Goal: Task Accomplishment & Management: Complete application form

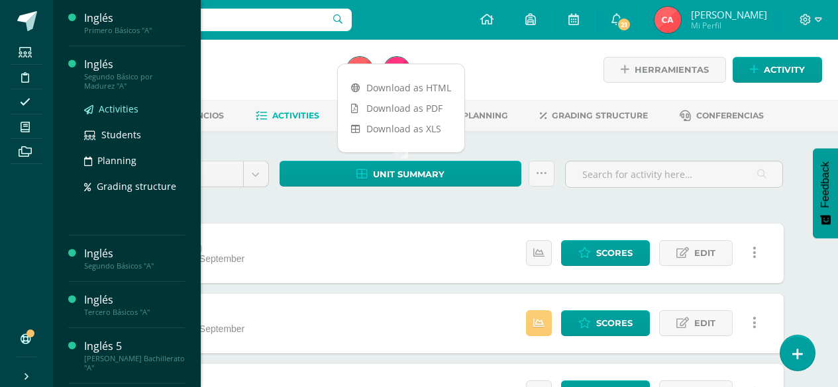
click at [107, 109] on span "Activities" at bounding box center [119, 109] width 40 height 13
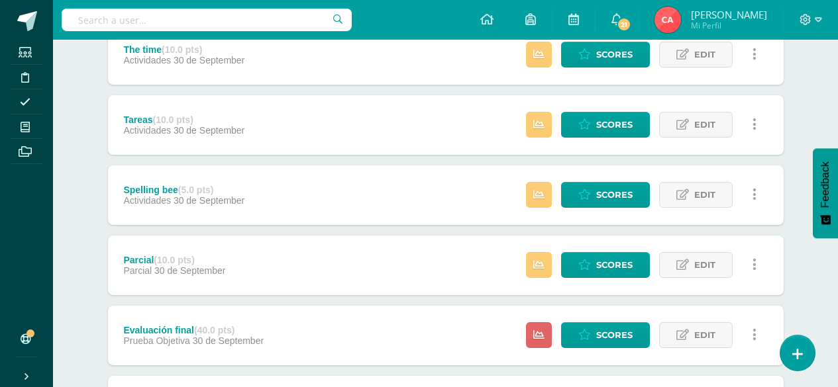
scroll to position [265, 0]
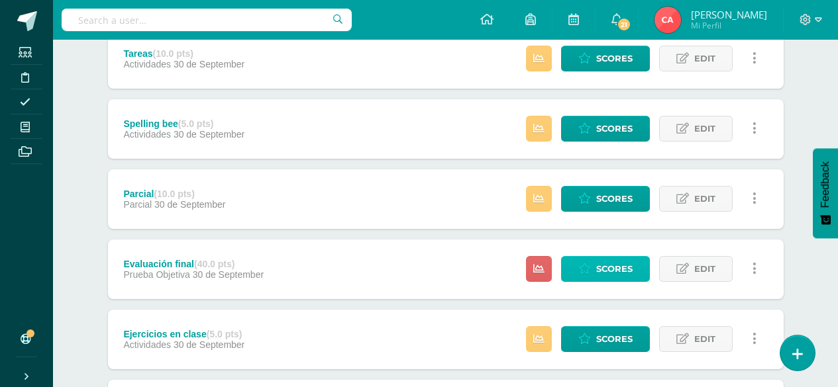
click at [615, 266] on span "Scores" at bounding box center [614, 269] width 36 height 25
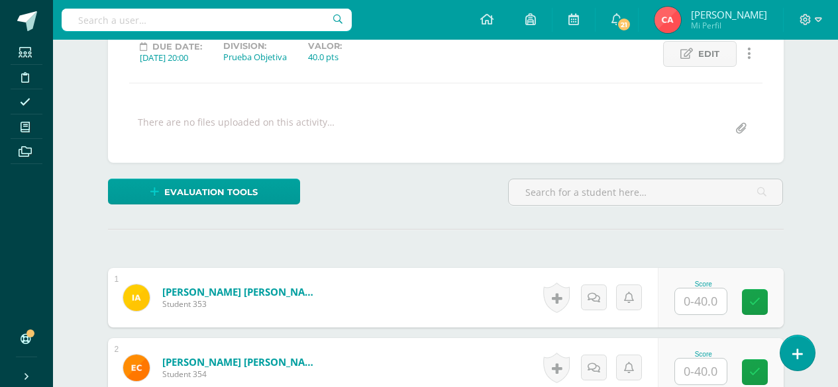
scroll to position [249, 0]
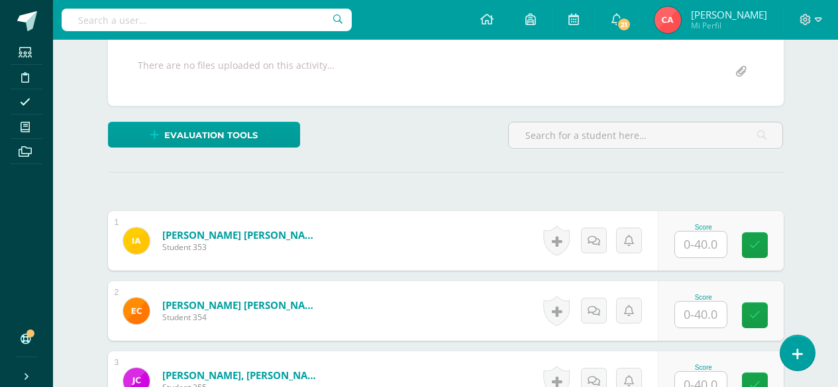
click at [702, 243] on input "text" at bounding box center [701, 245] width 52 height 26
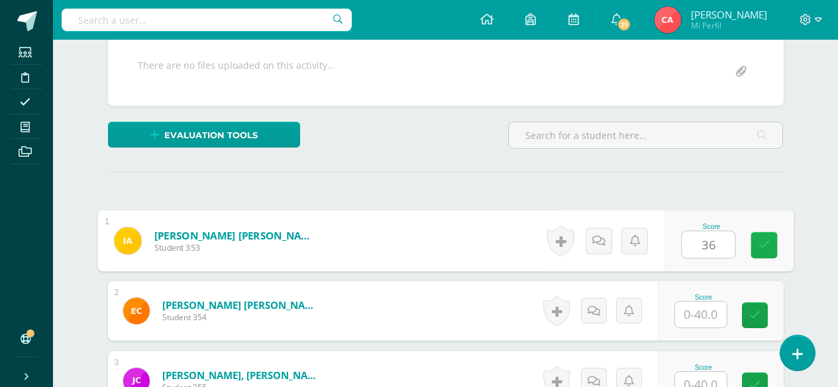
type input "36"
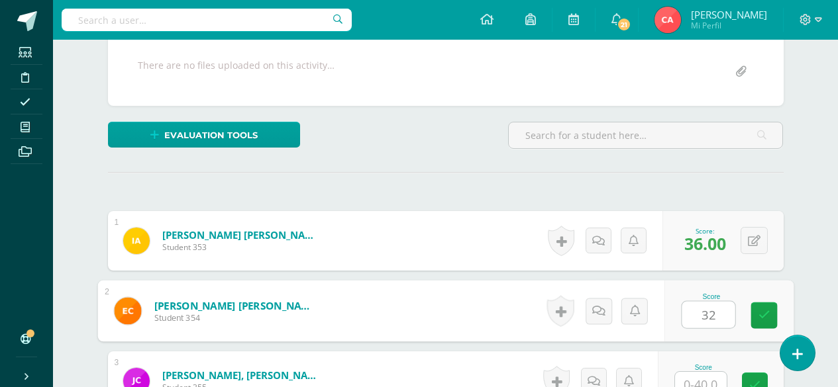
type input "32"
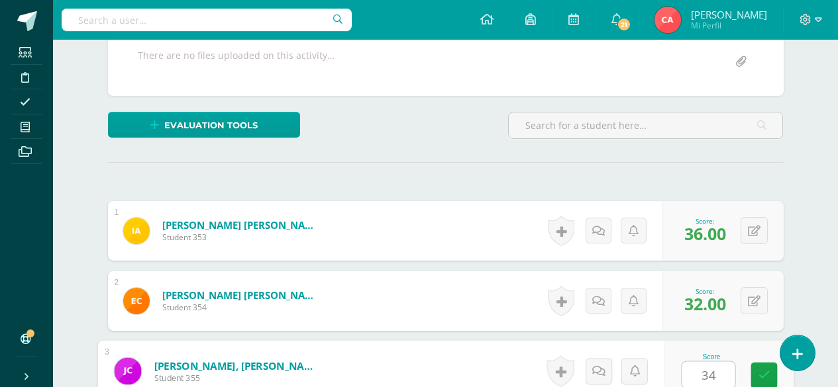
type input "34"
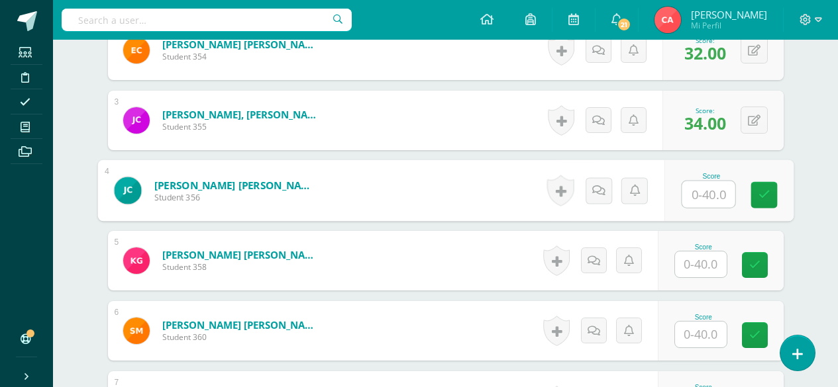
scroll to position [576, 0]
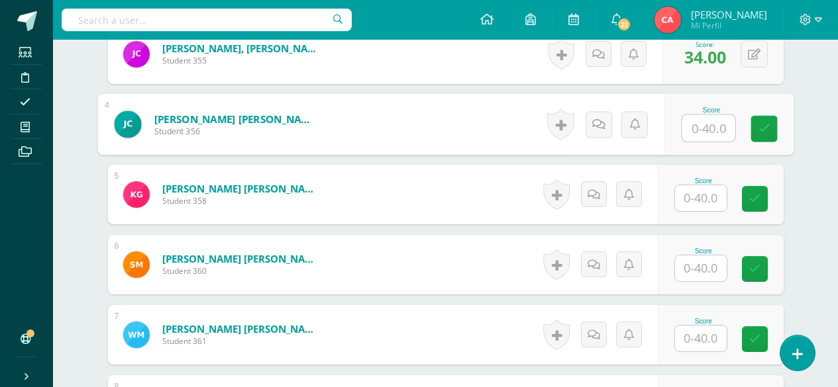
click at [701, 337] on input "text" at bounding box center [701, 339] width 52 height 26
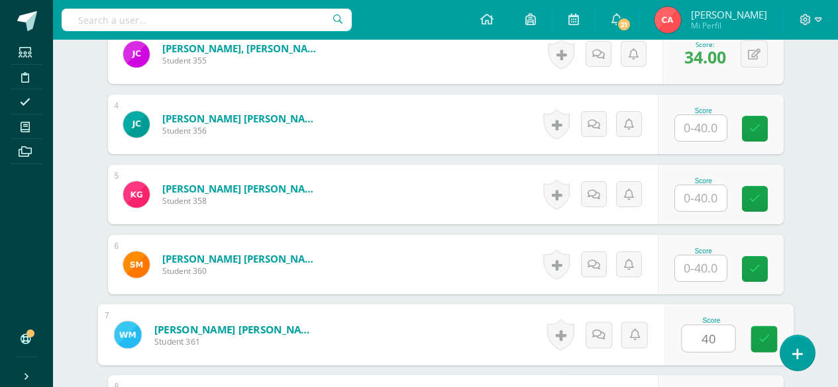
type input "40"
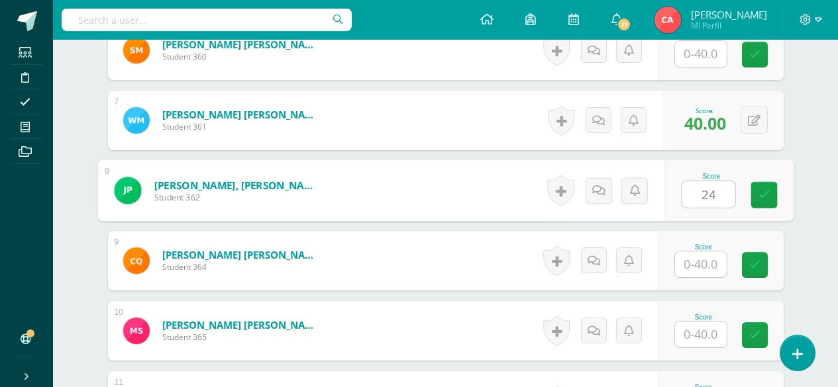
type input "24"
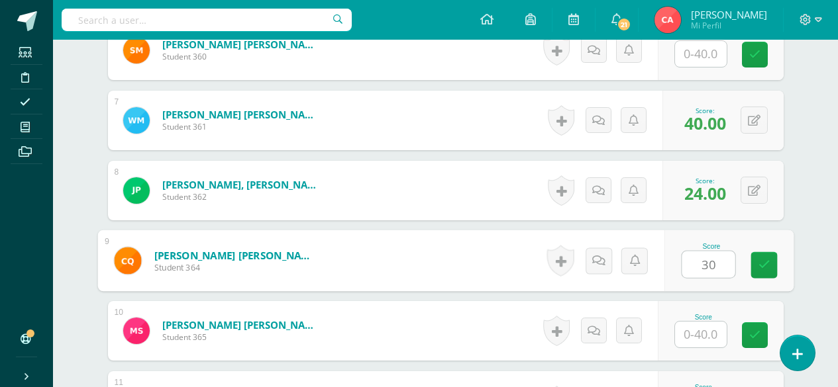
type input "30"
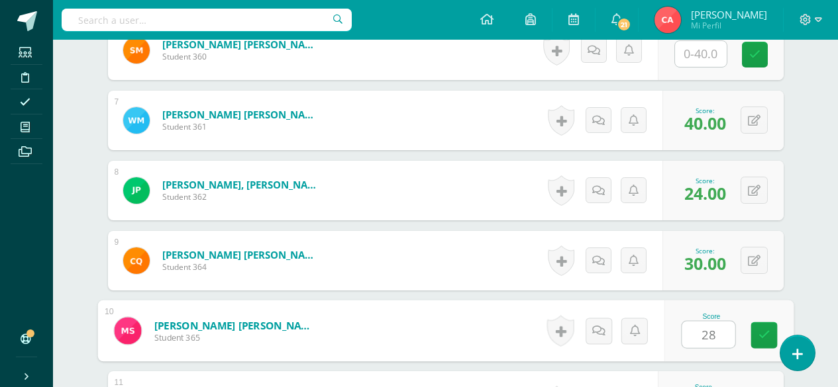
type input "28"
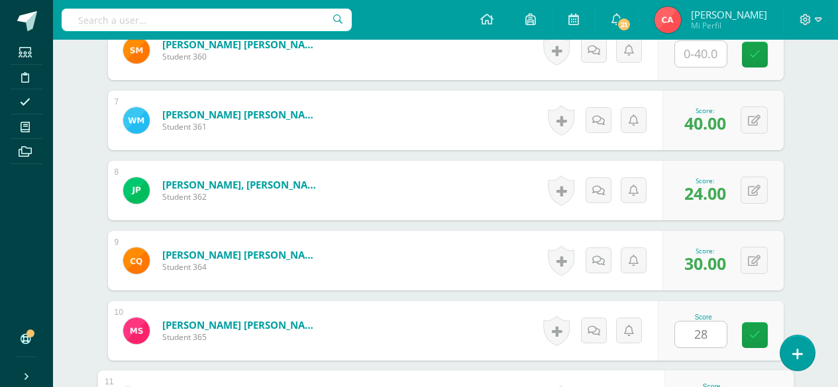
scroll to position [986, 0]
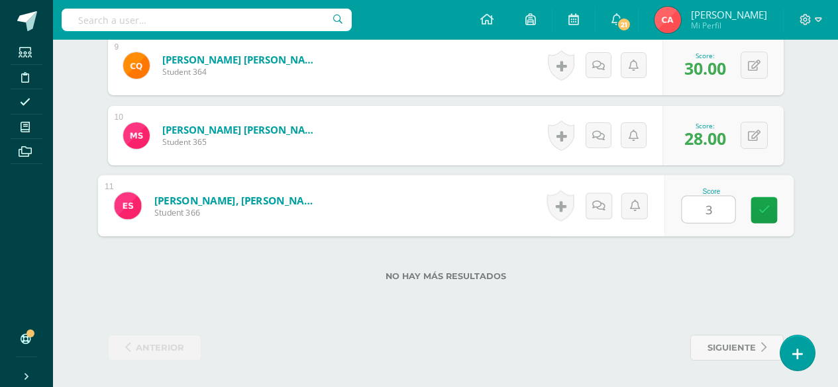
type input "32"
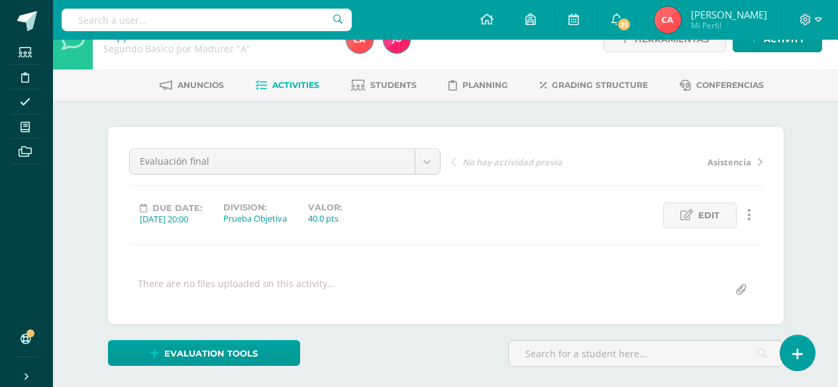
scroll to position [0, 0]
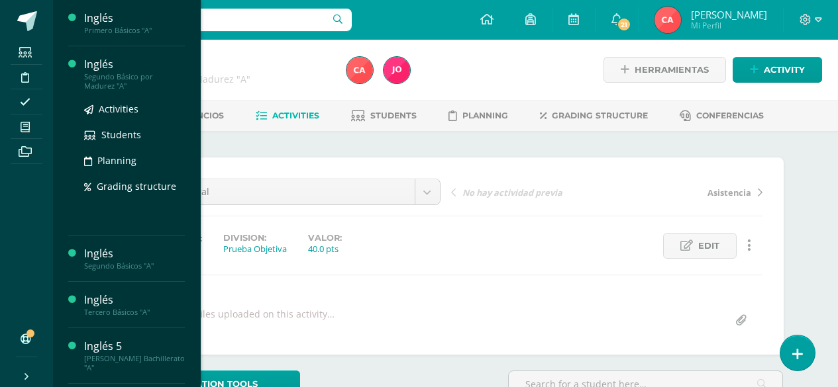
click at [113, 74] on div "Segundo Básico por Madurez "A"" at bounding box center [134, 81] width 101 height 19
click at [120, 110] on span "Activities" at bounding box center [119, 109] width 40 height 13
click at [113, 109] on span "Activities" at bounding box center [119, 109] width 40 height 13
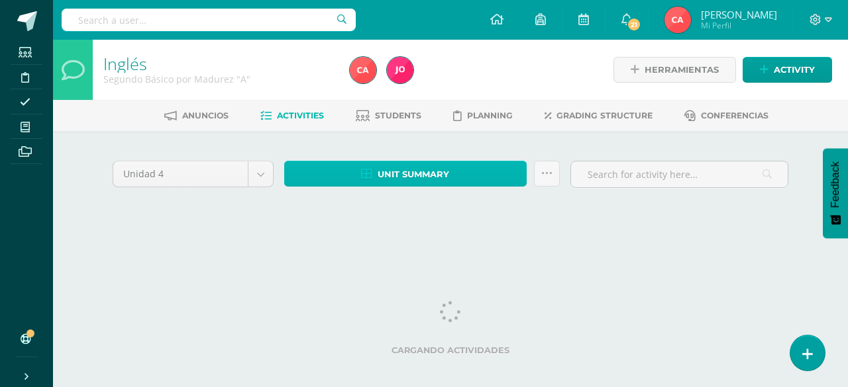
click at [407, 176] on span "Unit summary" at bounding box center [414, 174] width 72 height 25
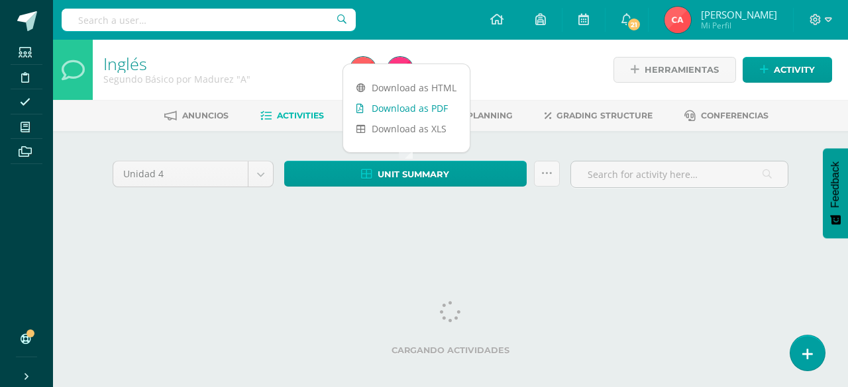
click at [391, 108] on link "Download as PDF" at bounding box center [406, 108] width 127 height 21
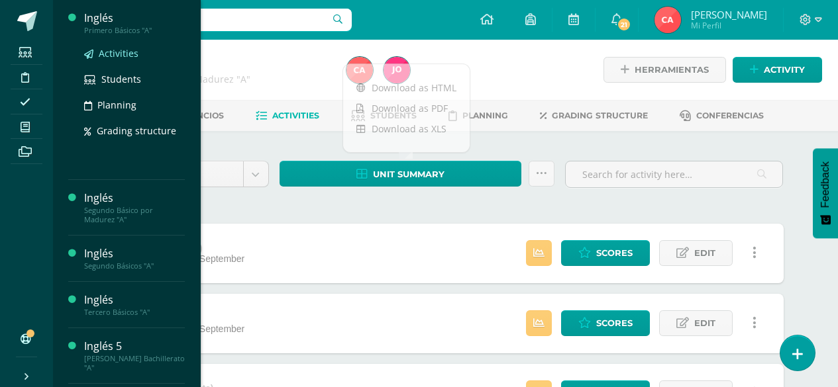
click at [113, 54] on span "Activities" at bounding box center [119, 53] width 40 height 13
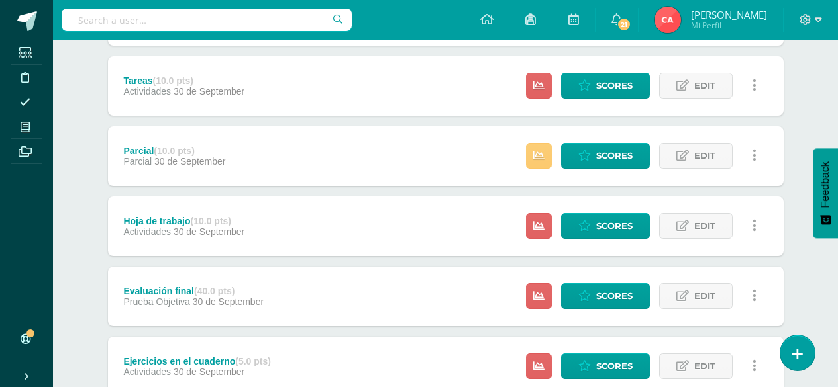
scroll to position [265, 0]
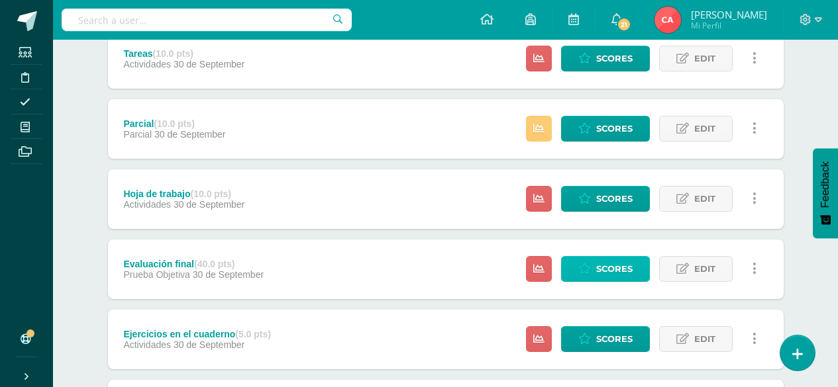
click at [611, 267] on span "Scores" at bounding box center [614, 269] width 36 height 25
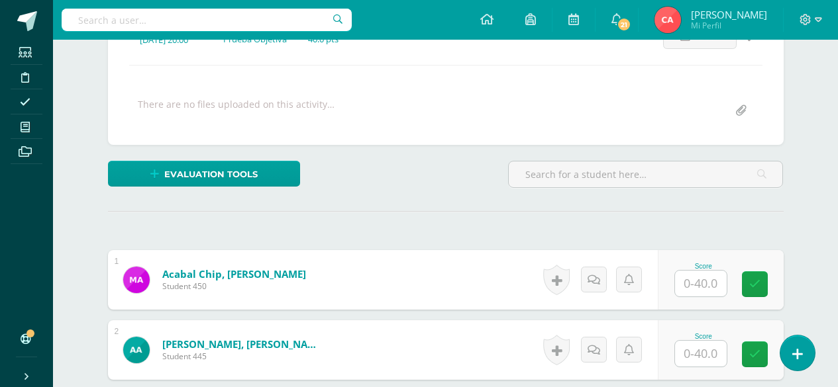
scroll to position [211, 0]
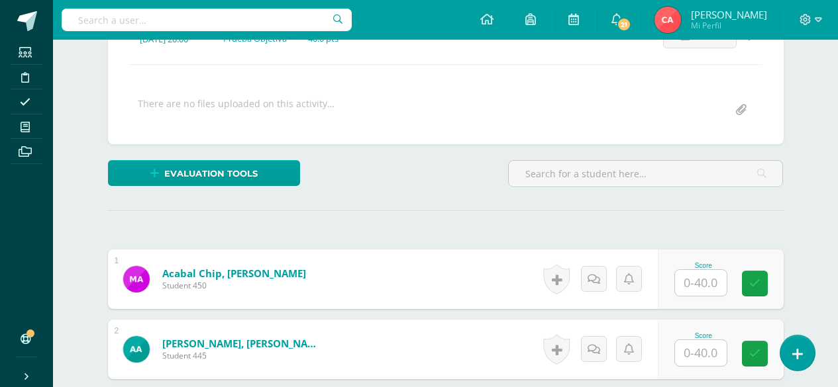
click at [695, 282] on input "text" at bounding box center [701, 283] width 52 height 26
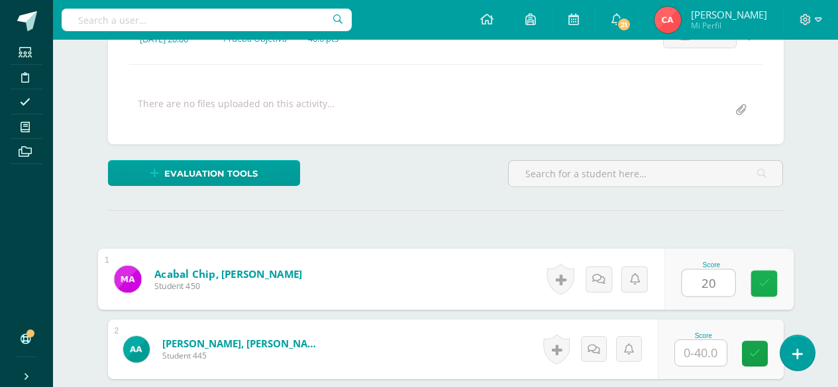
scroll to position [211, 0]
type input "20"
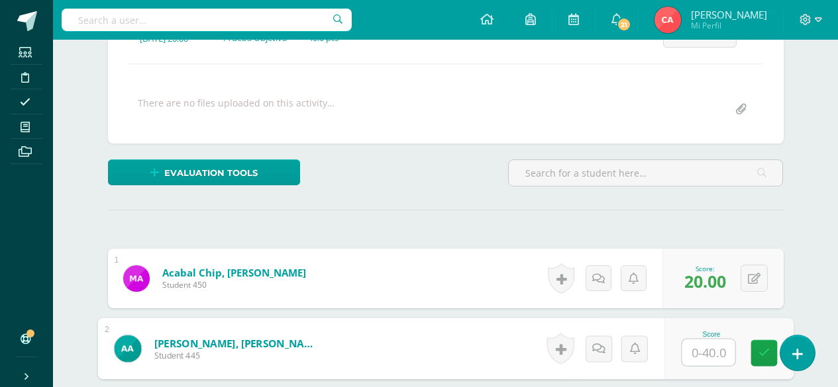
scroll to position [212, 0]
type input "0"
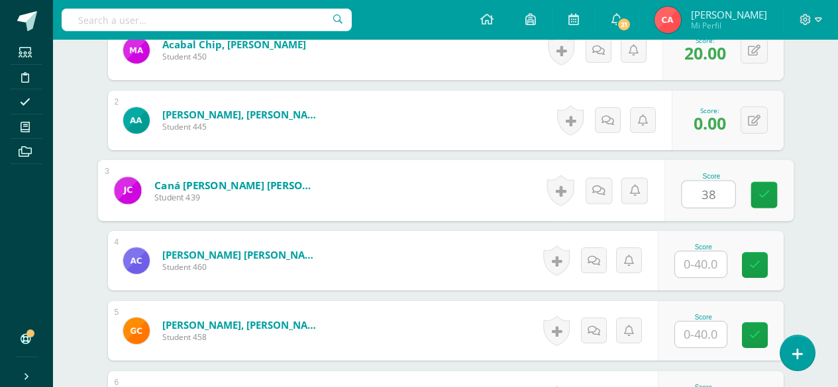
type input "38"
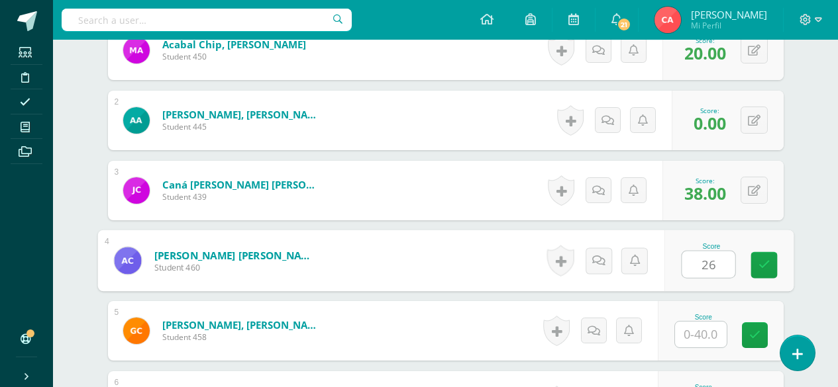
type input "26"
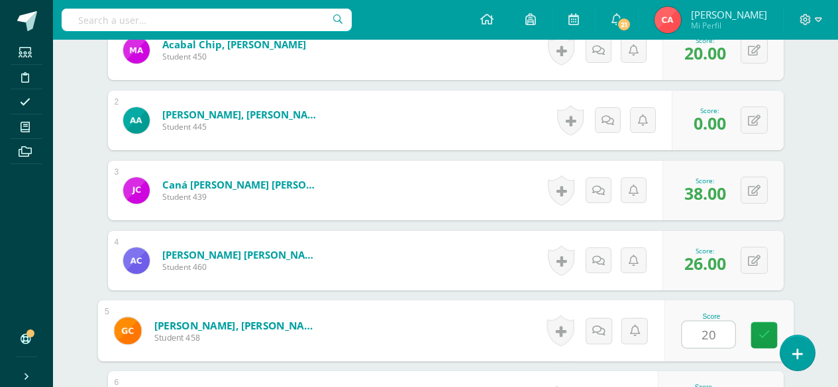
type input "20"
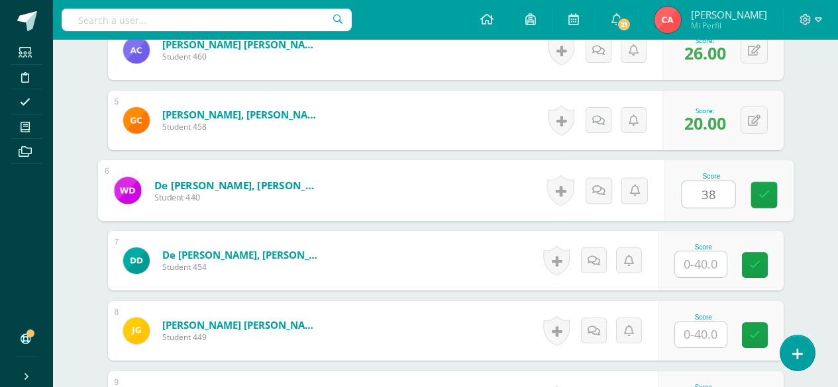
type input "38"
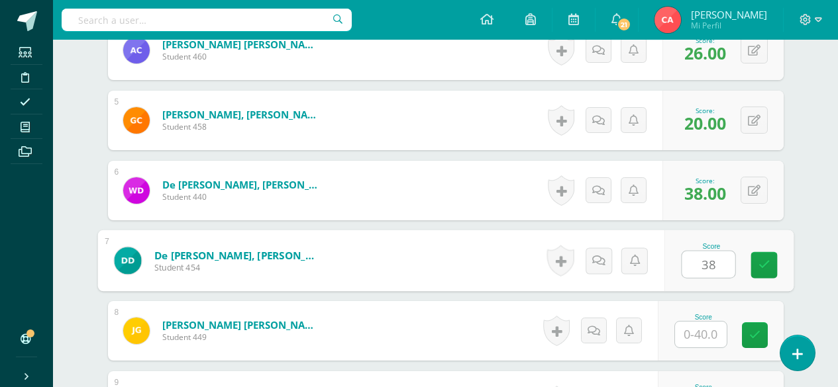
type input "38"
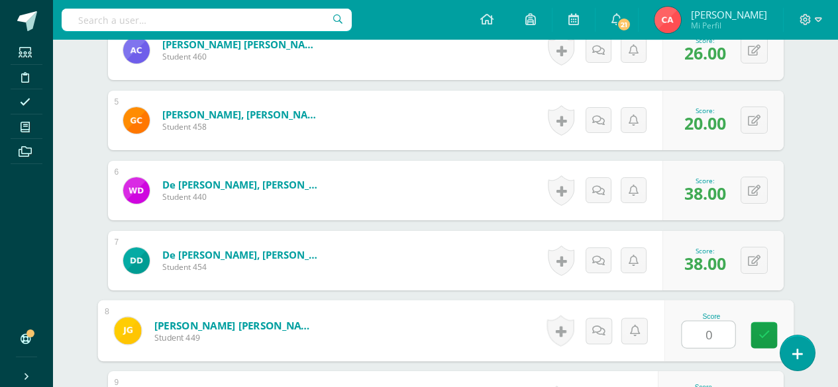
type input "0"
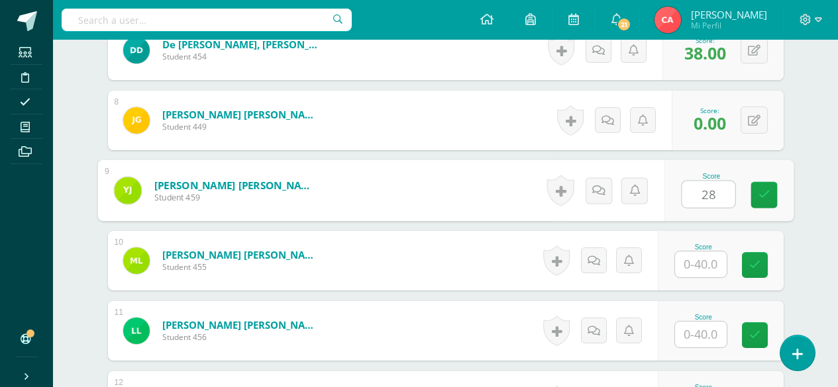
type input "28"
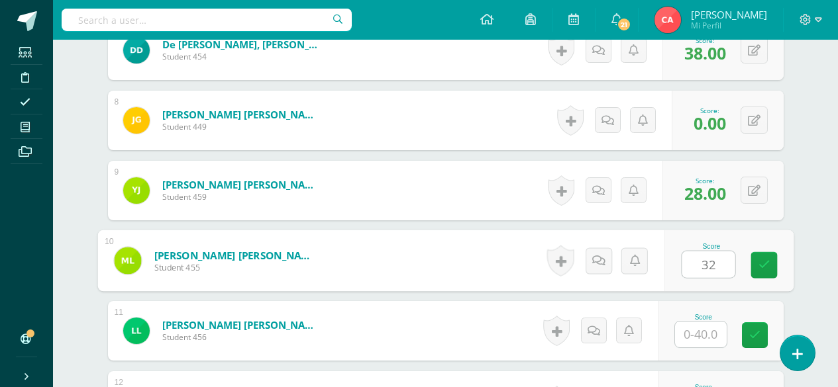
type input "32"
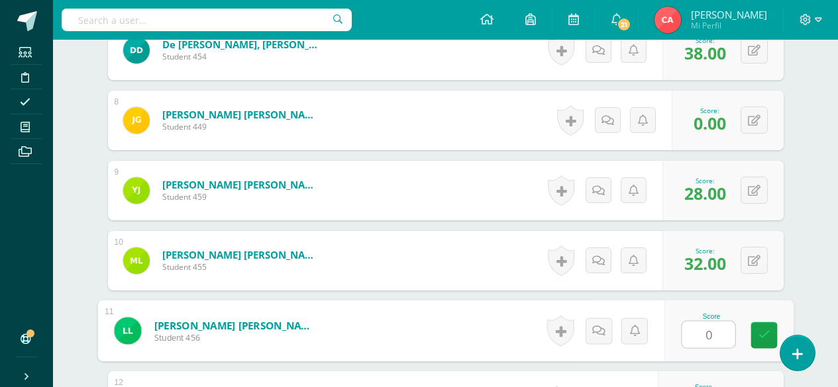
type input "0"
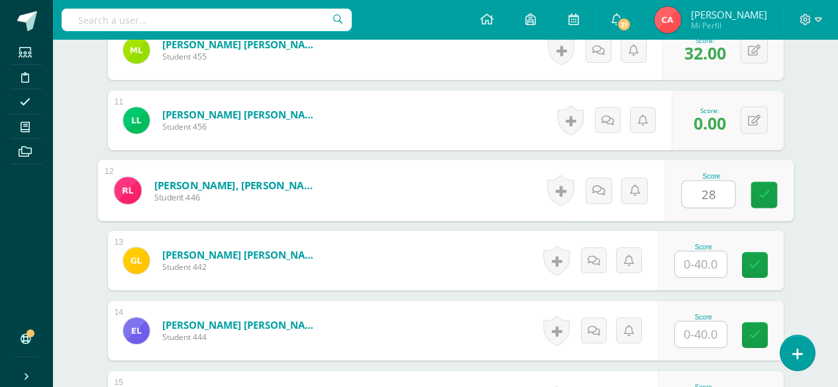
type input "28"
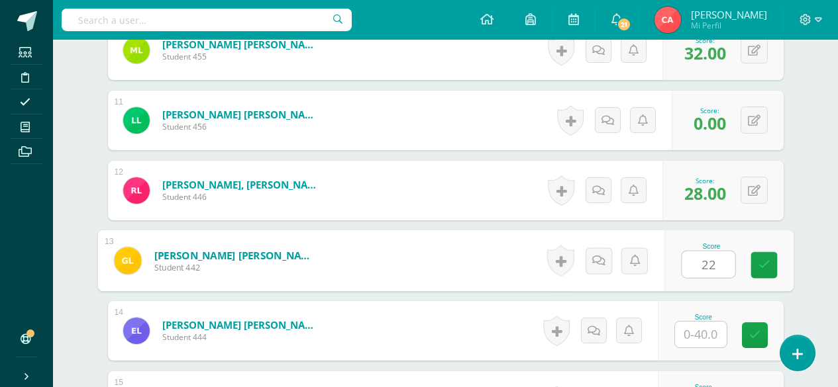
type input "22"
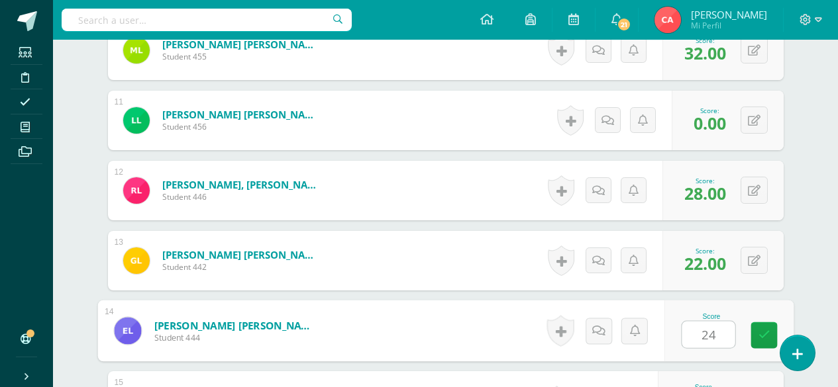
type input "24"
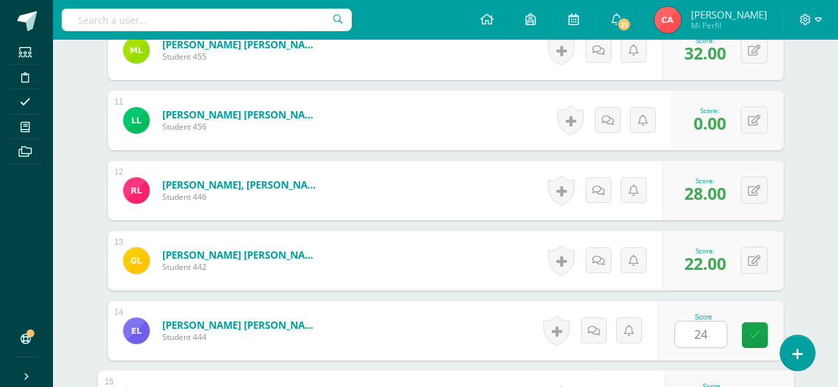
scroll to position [1282, 0]
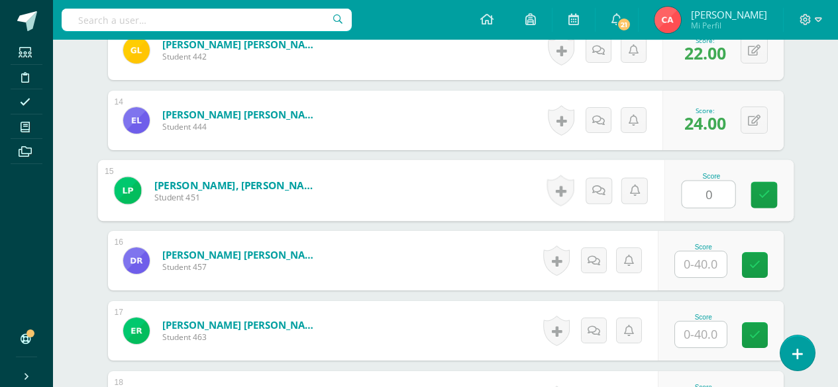
type input "0"
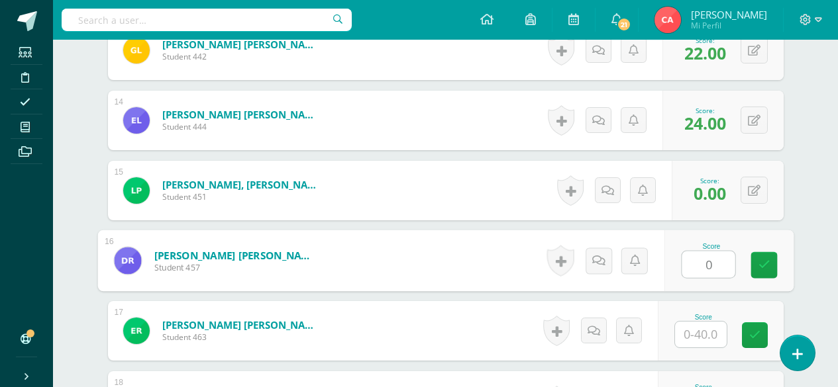
type input "0"
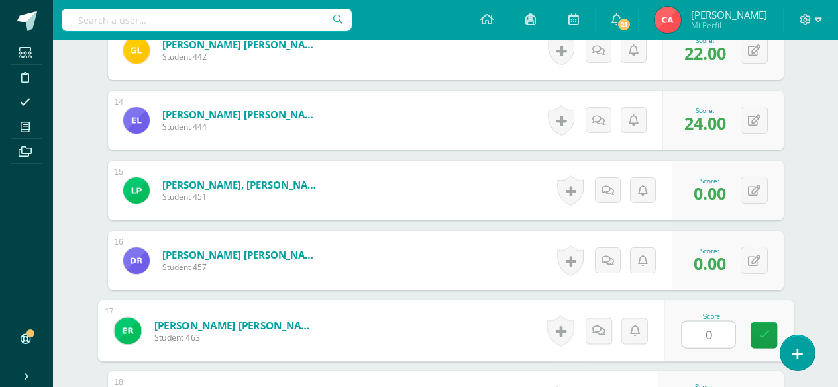
type input "0"
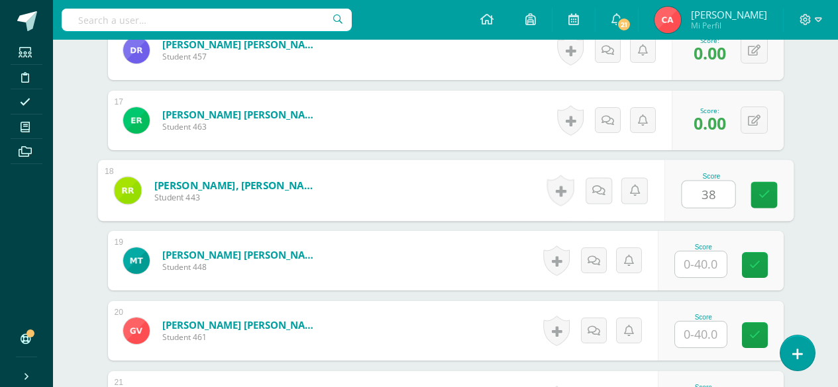
type input "38"
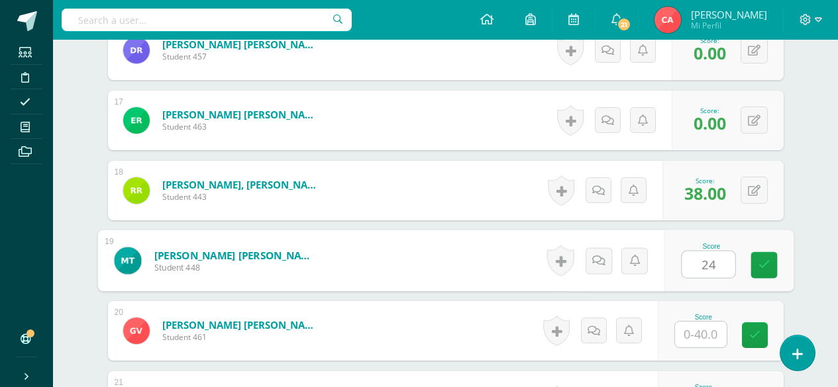
type input "24"
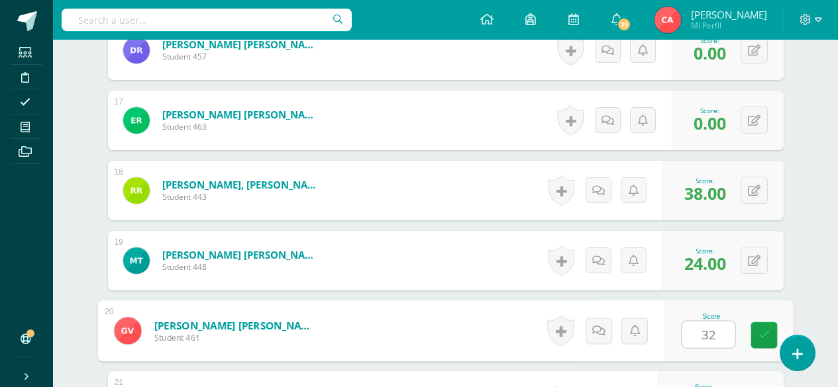
type input "32"
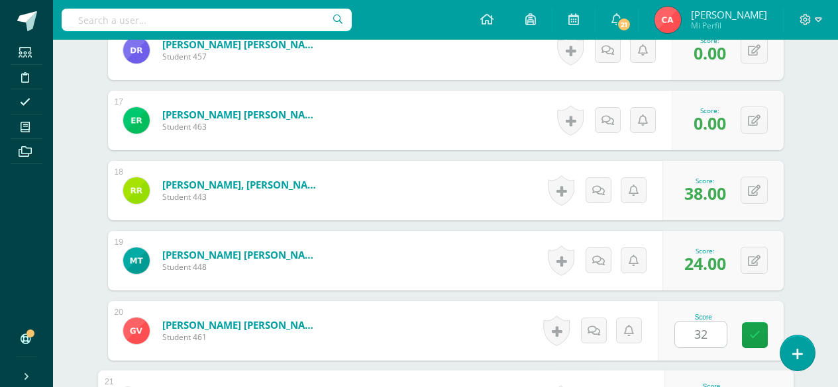
scroll to position [1703, 0]
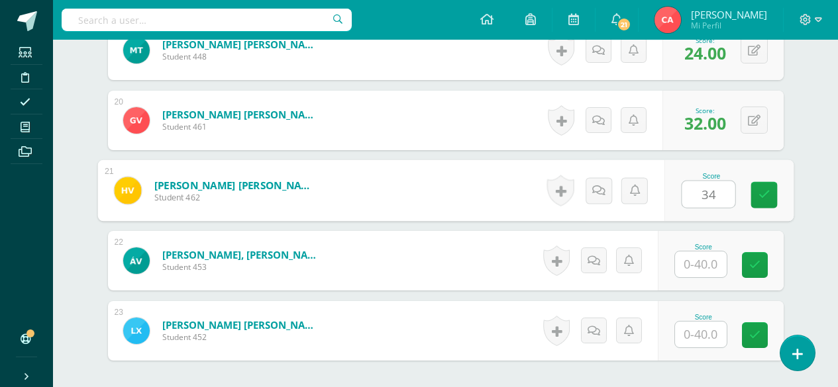
type input "34"
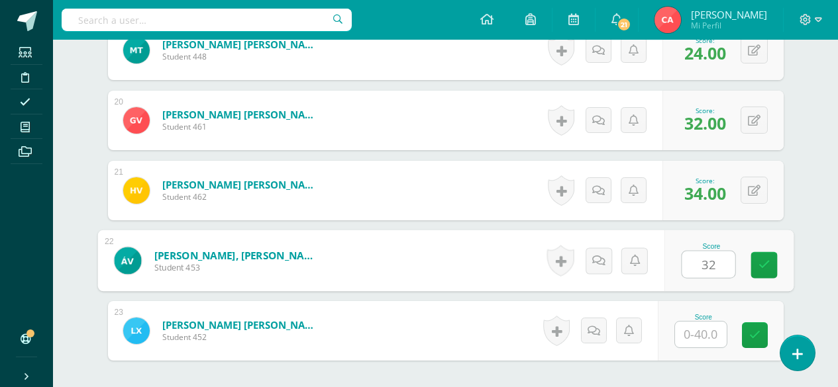
type input "32"
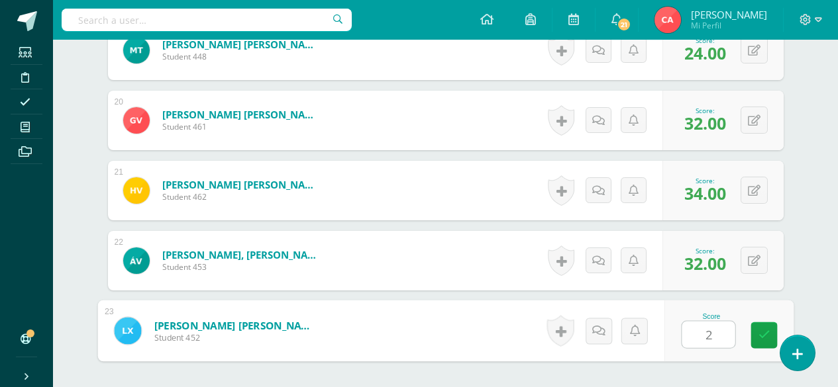
type input "28"
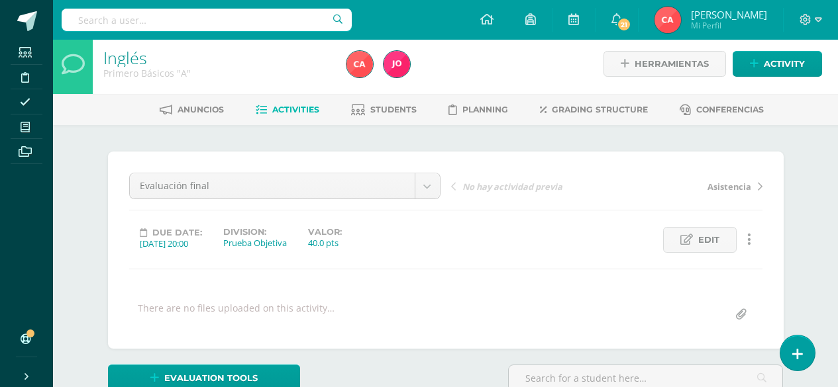
scroll to position [0, 0]
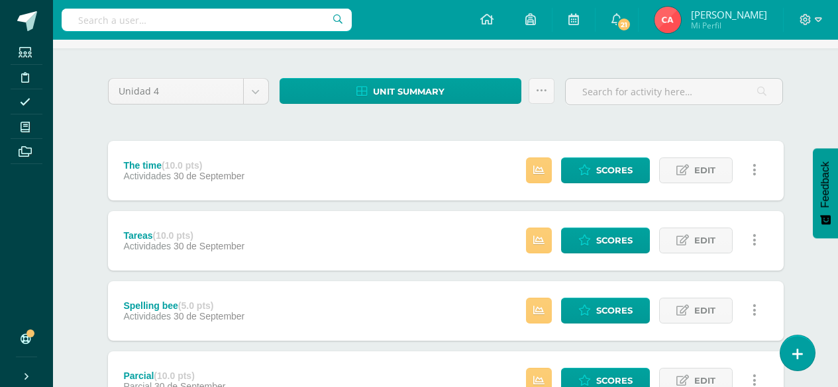
scroll to position [81, 0]
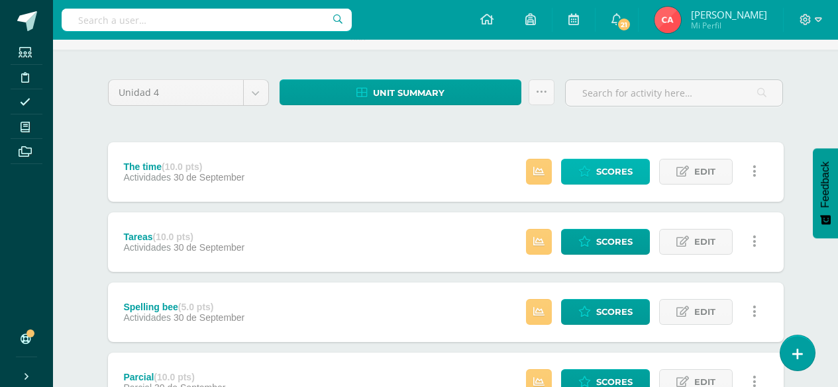
click at [609, 170] on span "Scores" at bounding box center [614, 172] width 36 height 25
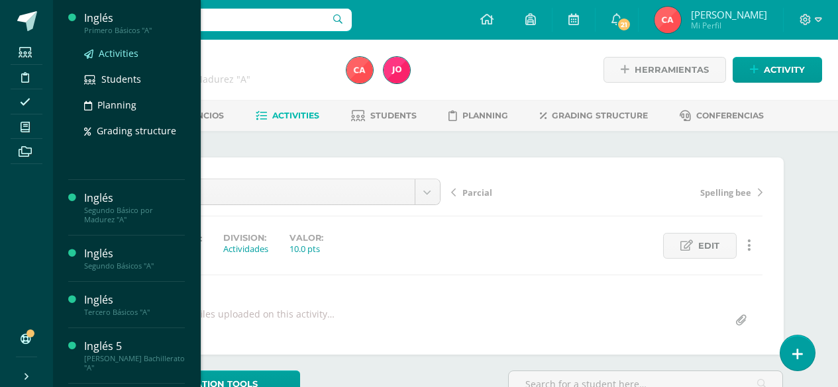
click at [113, 53] on span "Activities" at bounding box center [119, 53] width 40 height 13
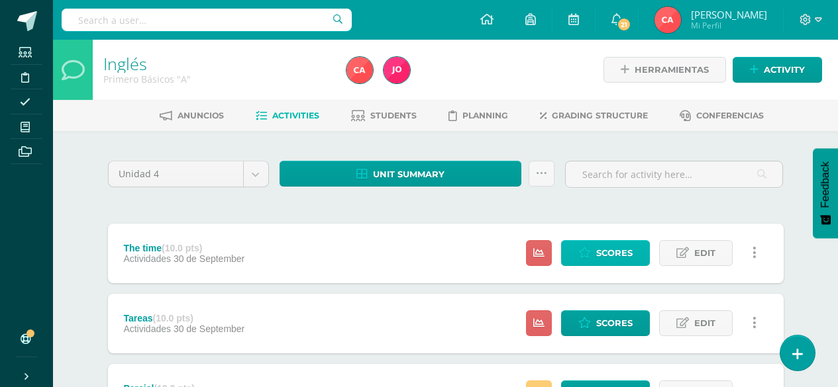
click at [599, 252] on span "Scores" at bounding box center [614, 253] width 36 height 25
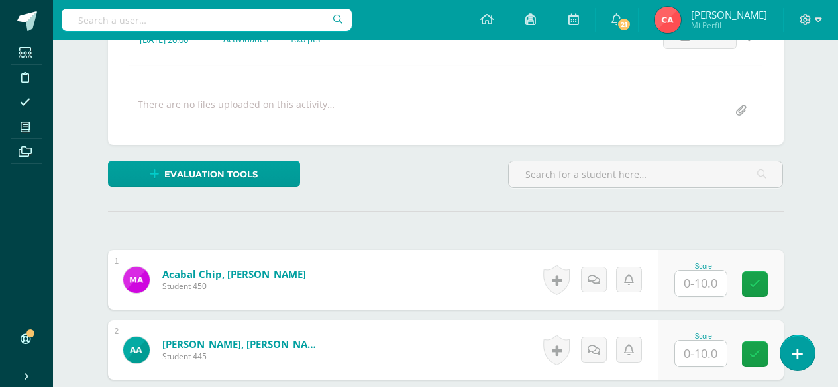
scroll to position [211, 0]
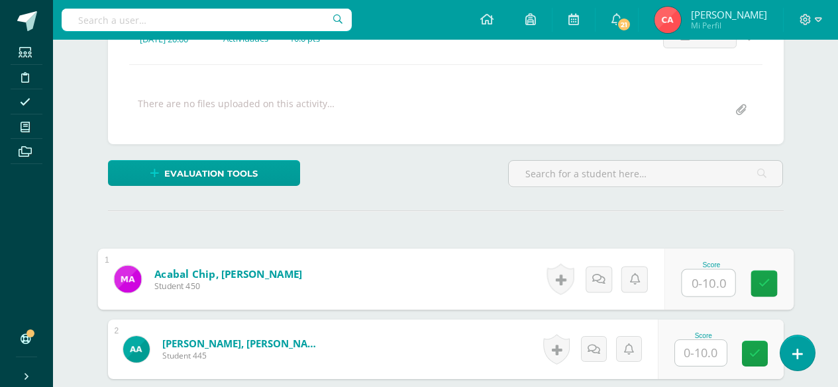
click at [696, 285] on input "text" at bounding box center [708, 283] width 53 height 26
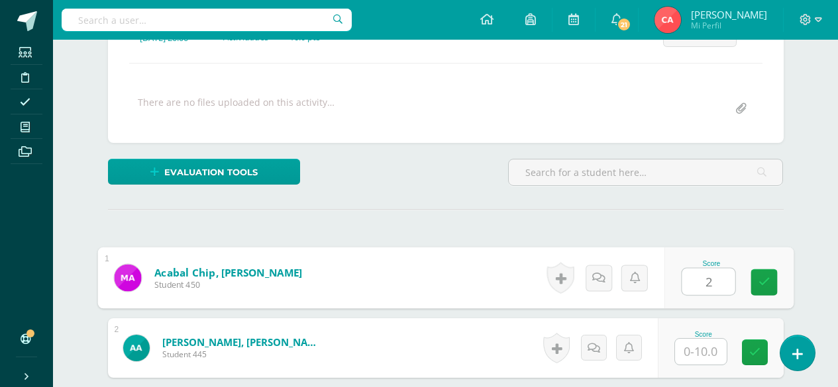
type input "2"
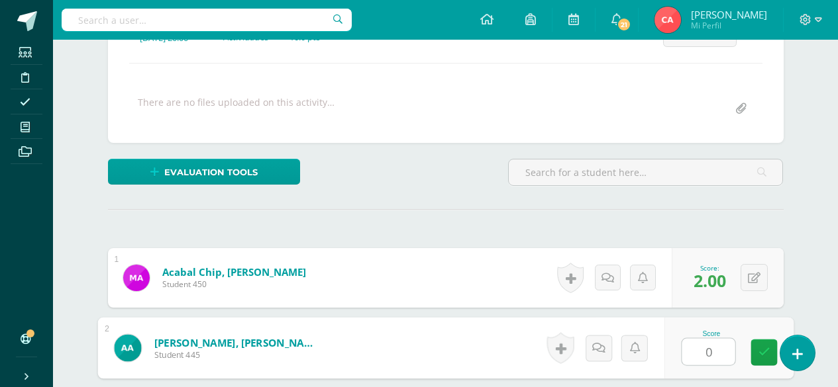
type input "0"
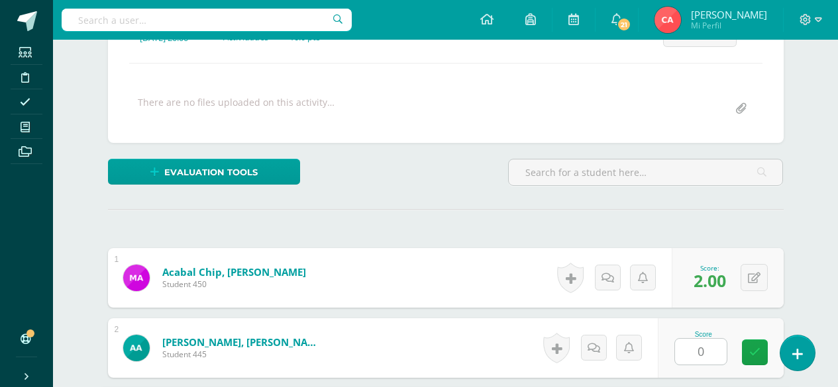
scroll to position [440, 0]
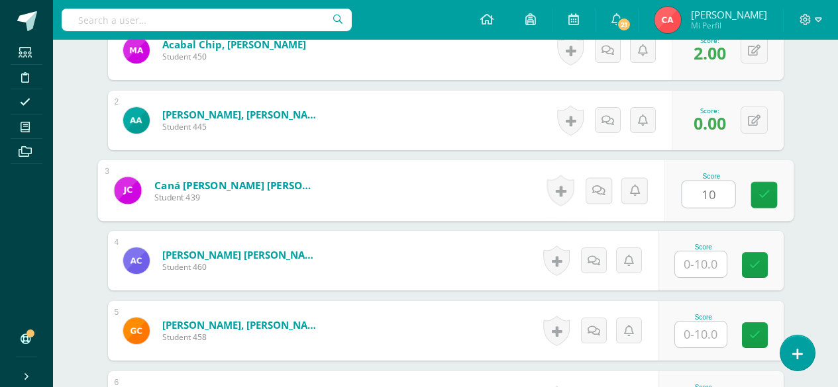
type input "10"
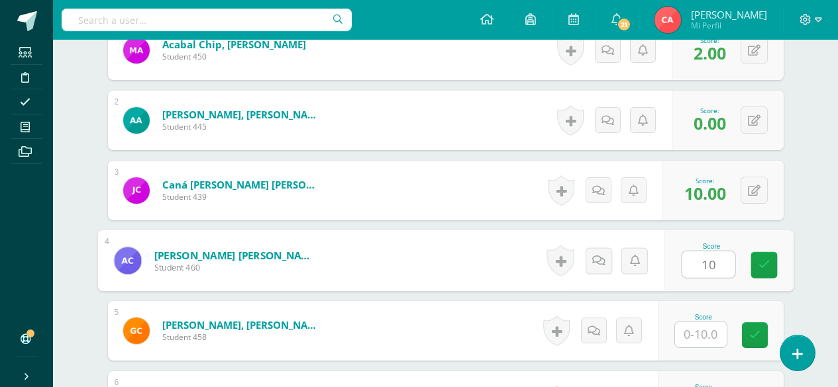
type input "10"
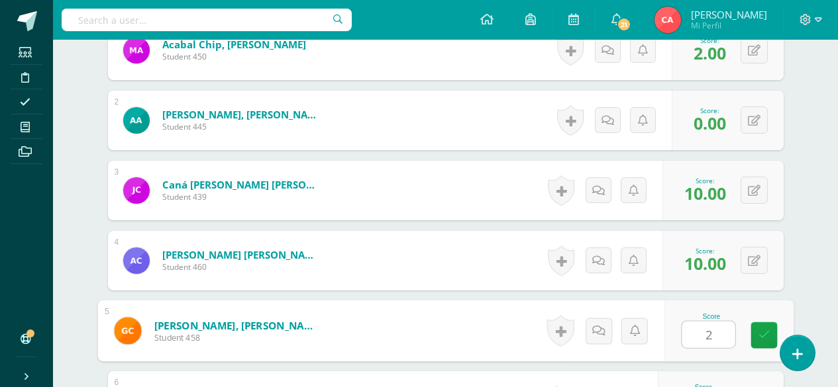
type input "2"
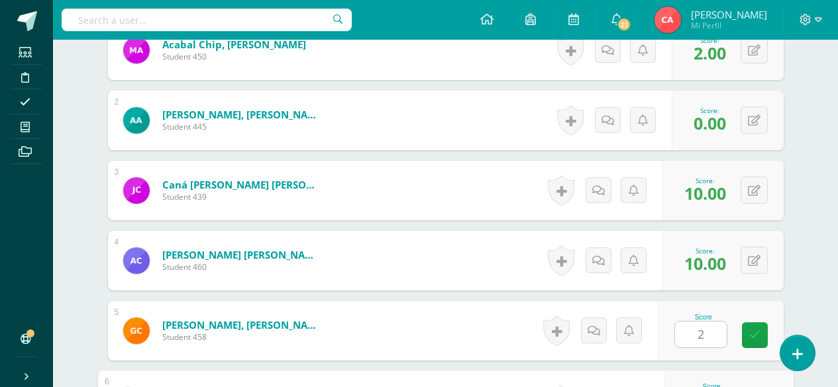
scroll to position [650, 0]
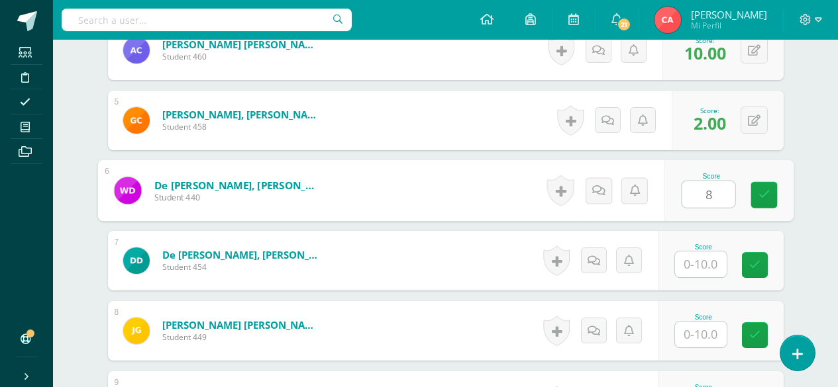
type input "8"
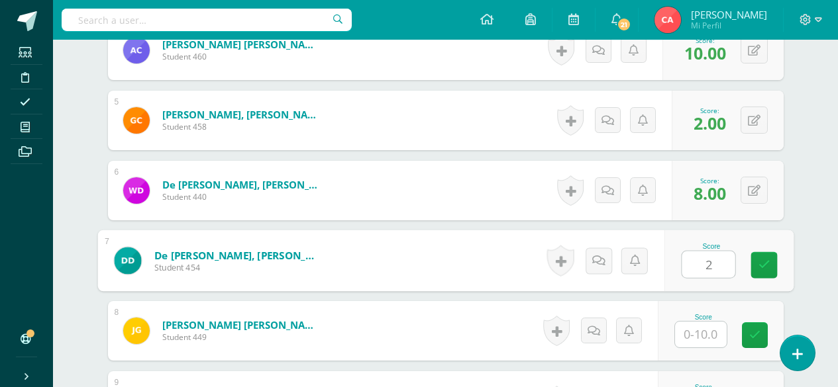
type input "2"
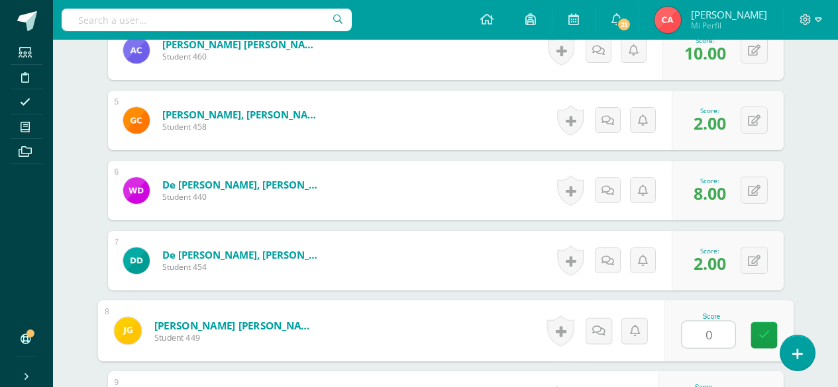
type input "0"
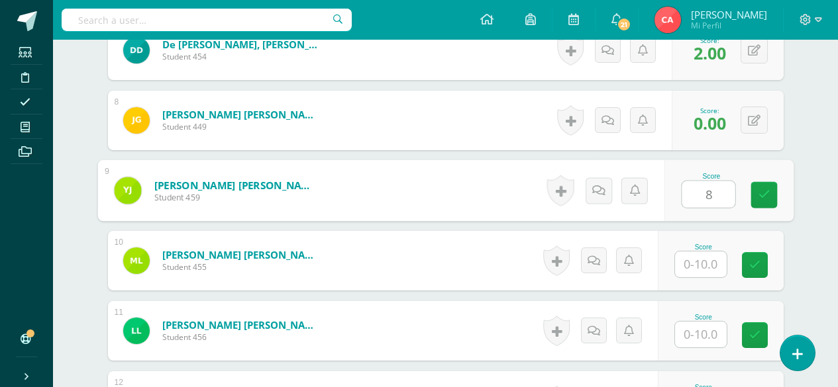
type input "8"
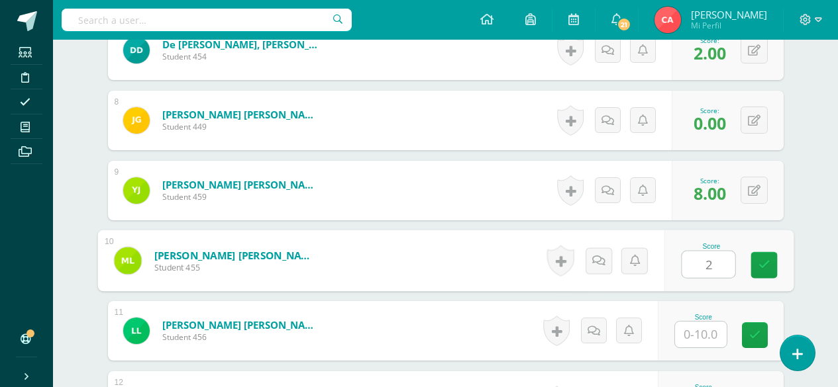
type input "2"
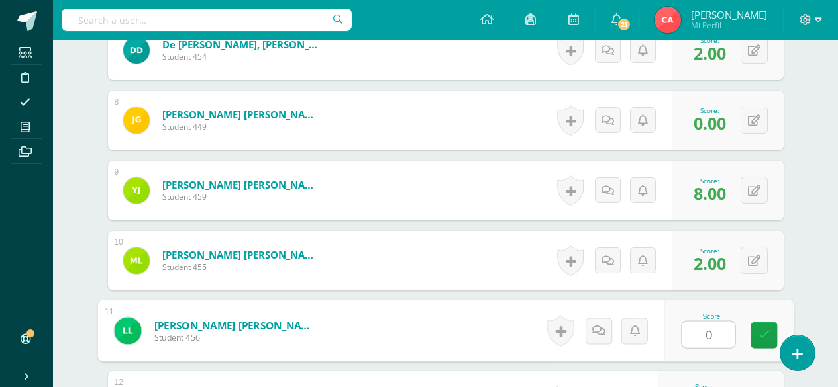
type input "0"
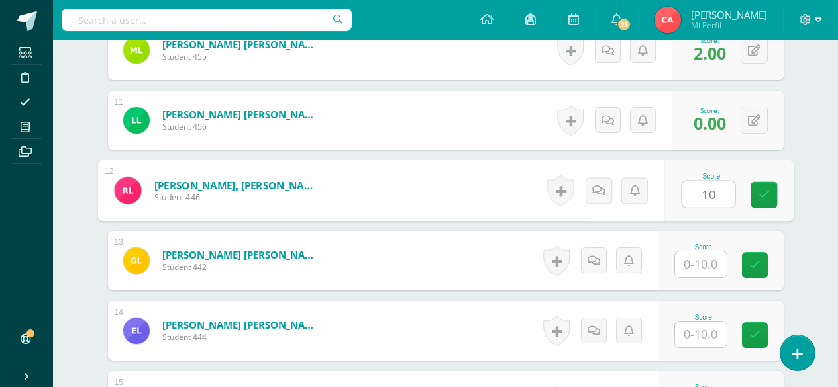
type input "10"
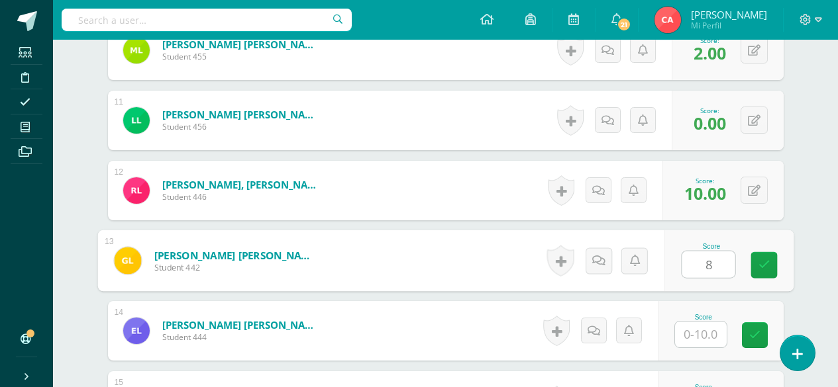
type input "8"
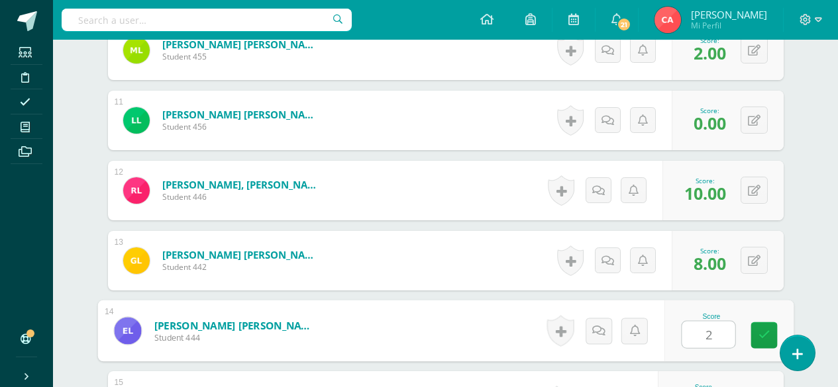
type input "2"
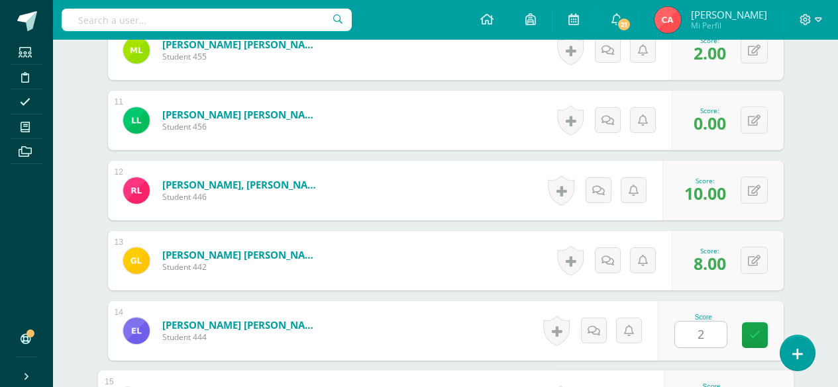
scroll to position [1282, 0]
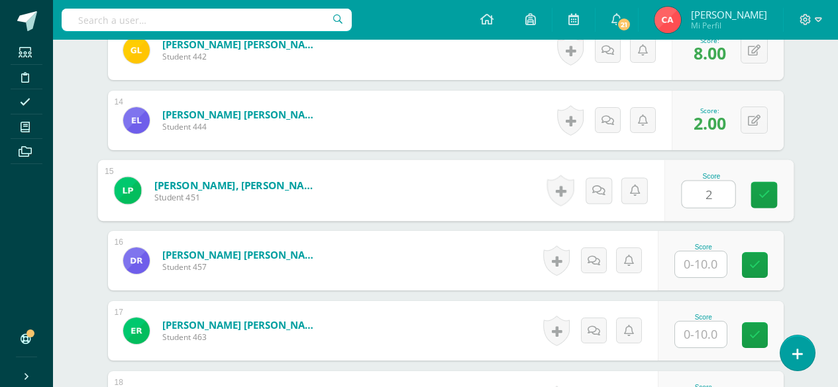
type input "2"
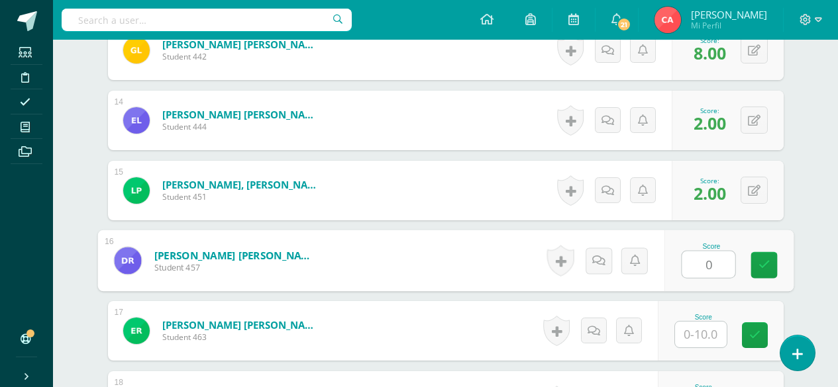
type input "0"
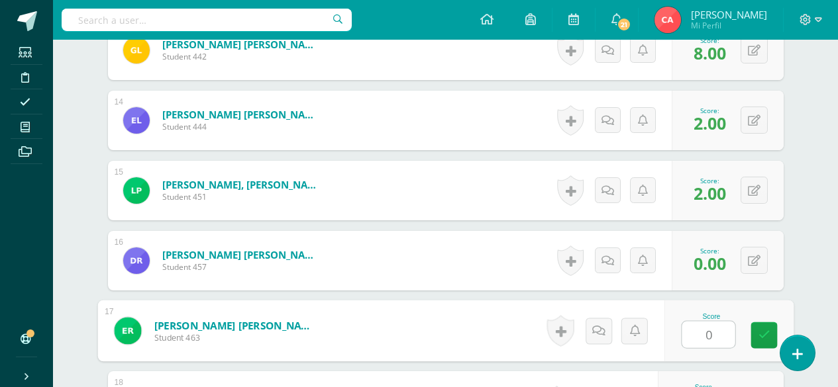
type input "0"
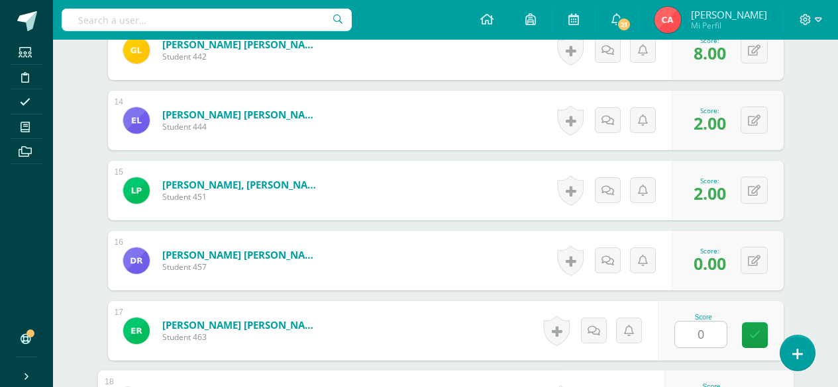
scroll to position [1493, 0]
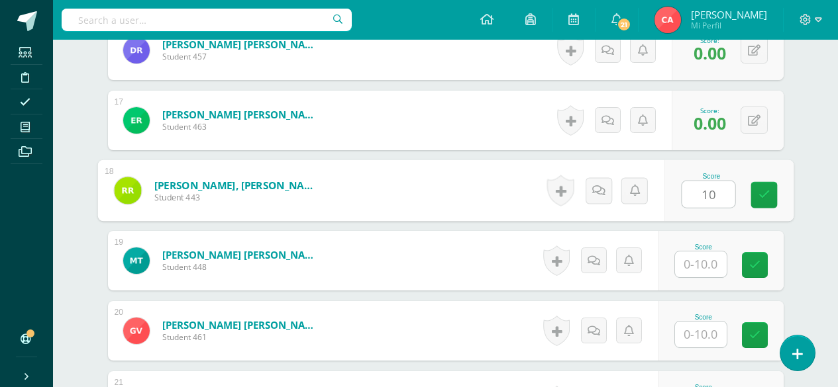
type input "10"
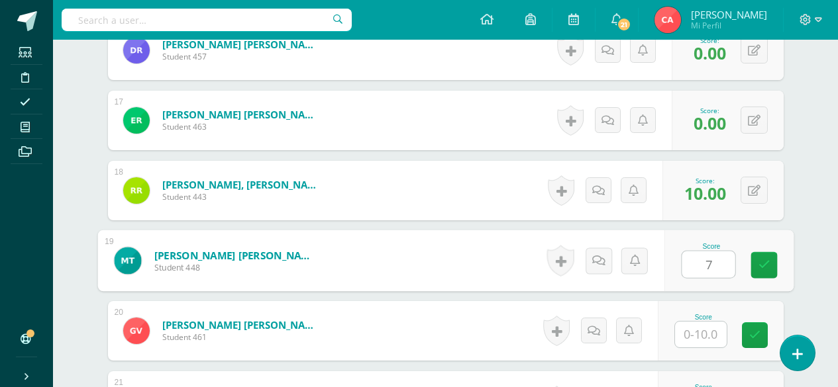
type input "7"
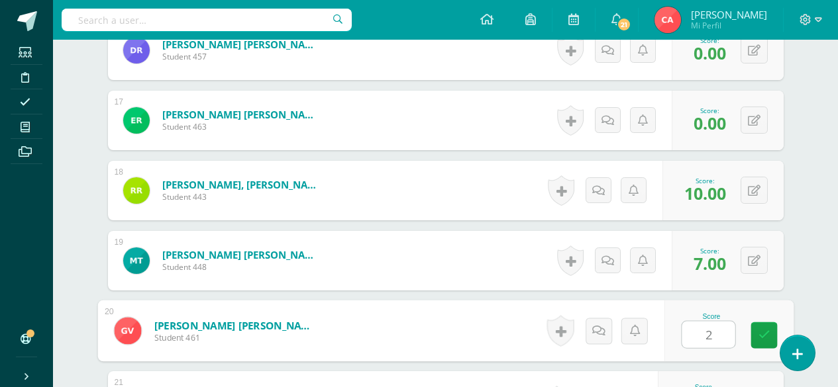
type input "2"
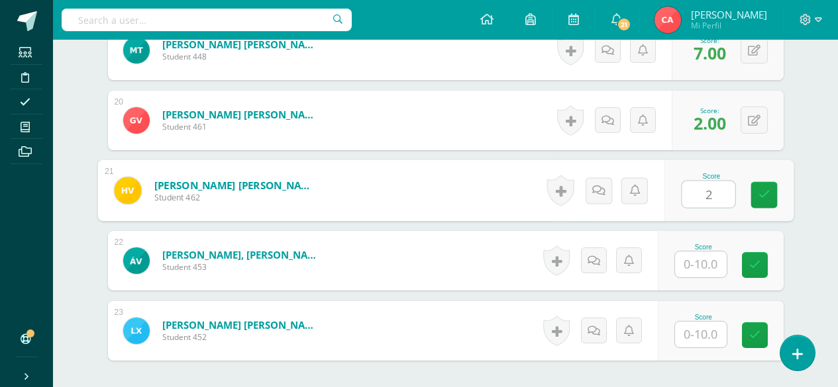
type input "2"
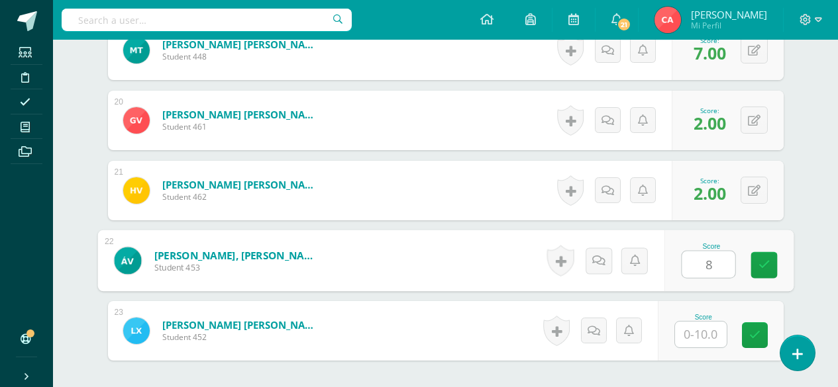
type input "8"
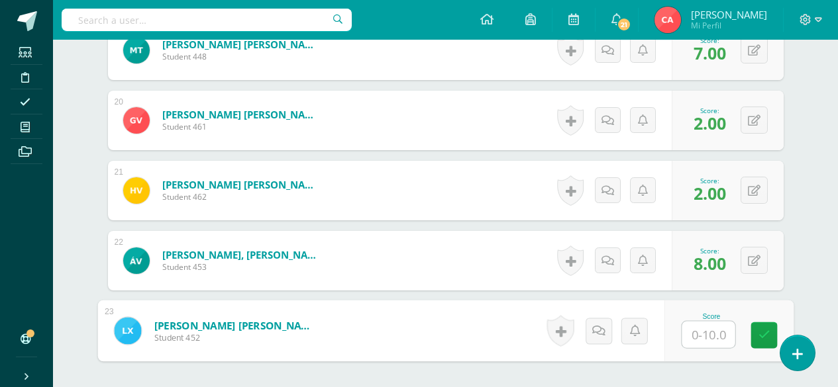
type input "8"
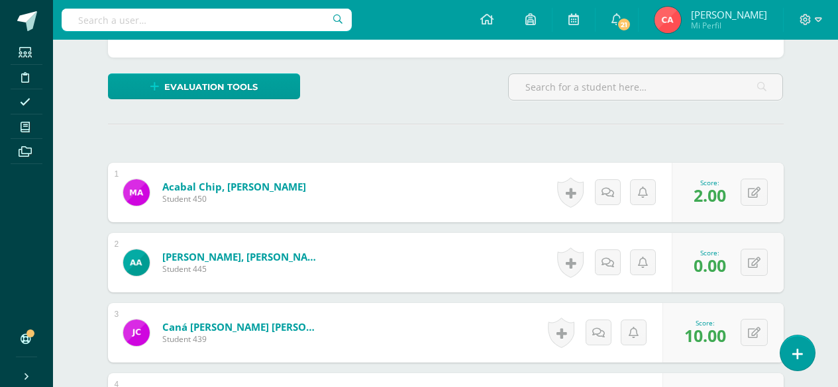
scroll to position [0, 0]
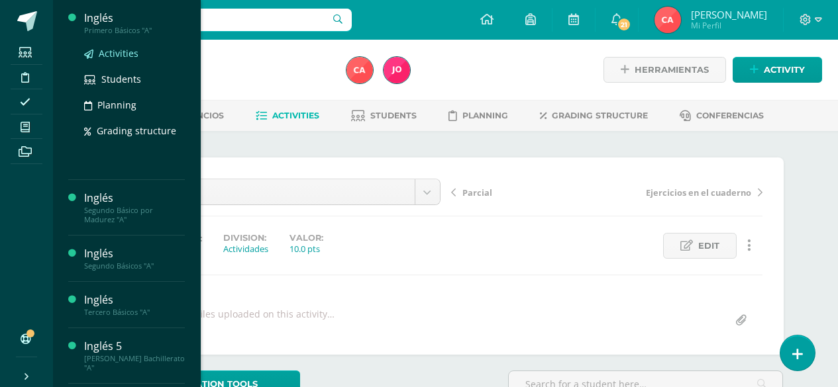
click at [108, 56] on span "Activities" at bounding box center [119, 53] width 40 height 13
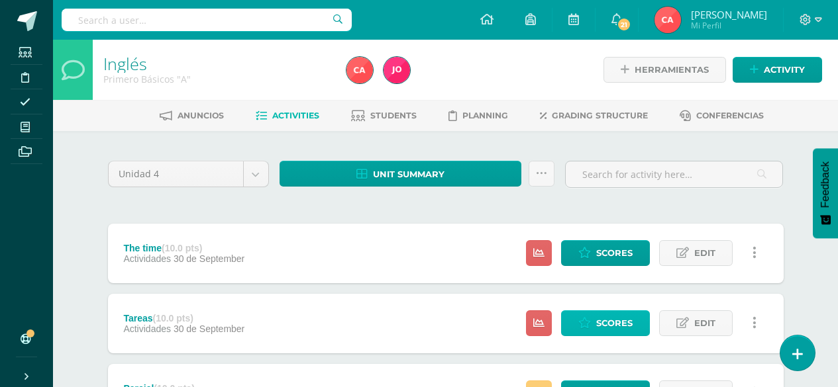
click at [605, 324] on span "Scores" at bounding box center [614, 323] width 36 height 25
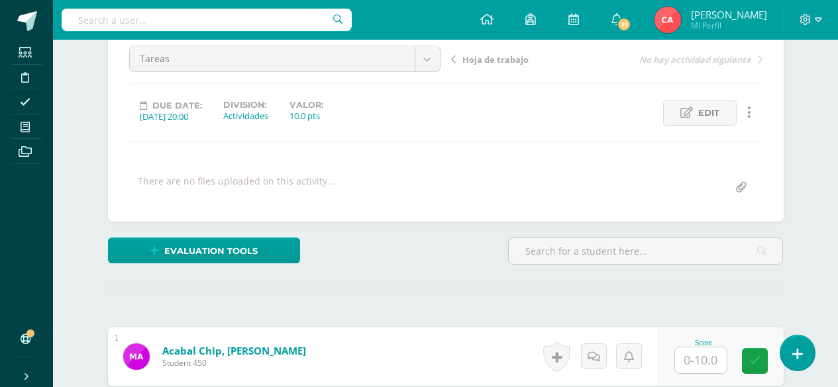
scroll to position [265, 0]
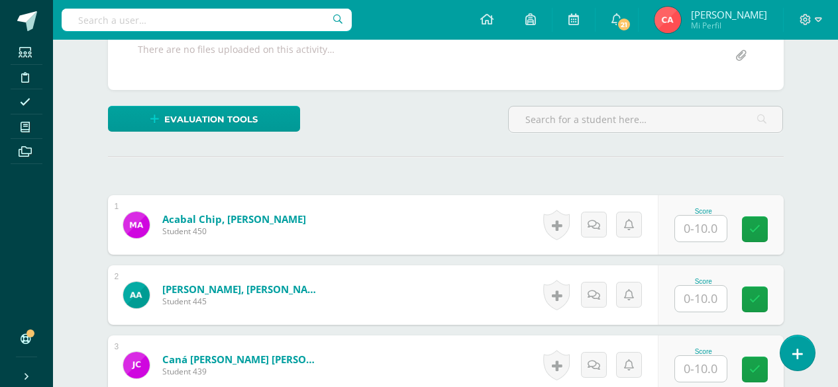
click at [705, 227] on input "text" at bounding box center [701, 229] width 52 height 26
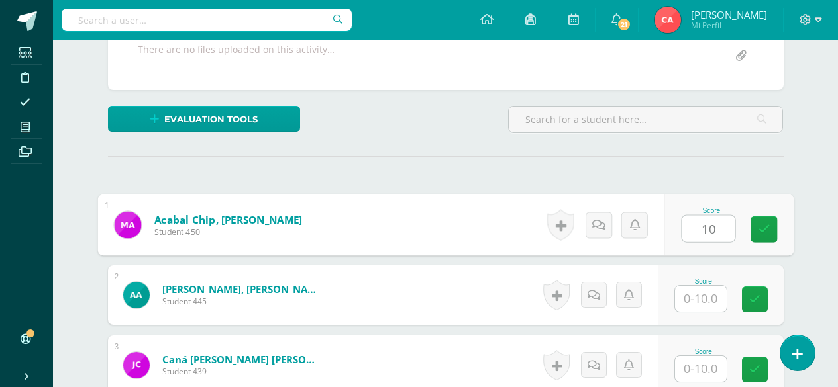
type input "10"
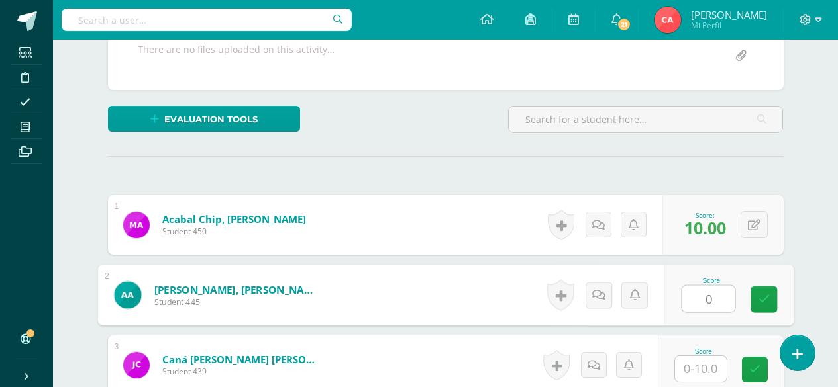
type input "0"
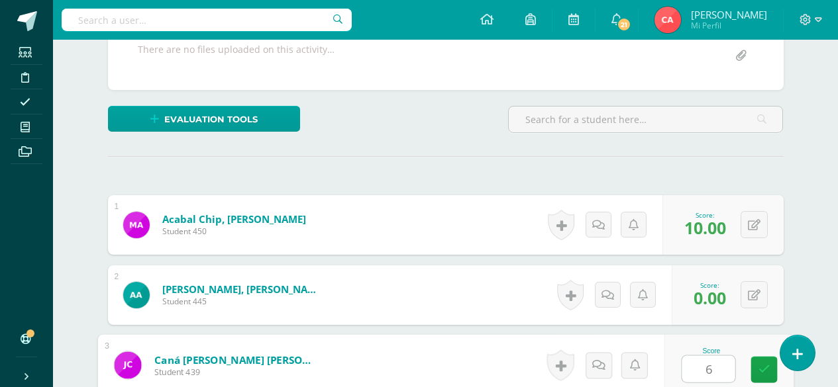
scroll to position [510, 0]
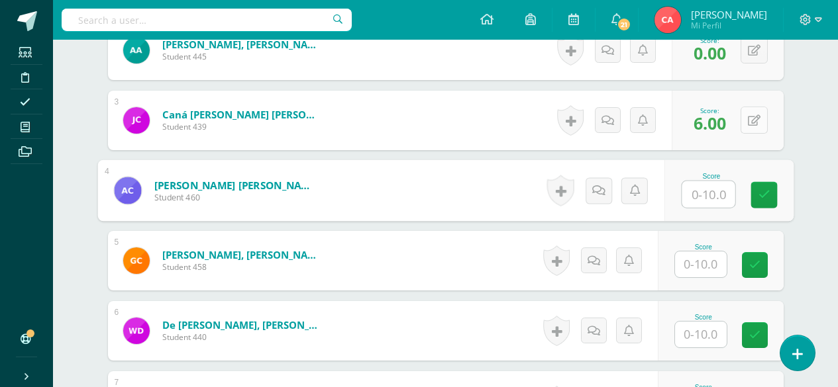
click at [752, 123] on icon at bounding box center [754, 120] width 13 height 11
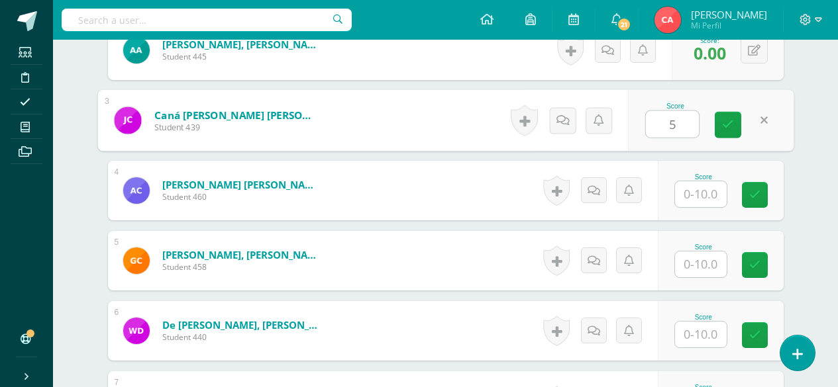
type input "5"
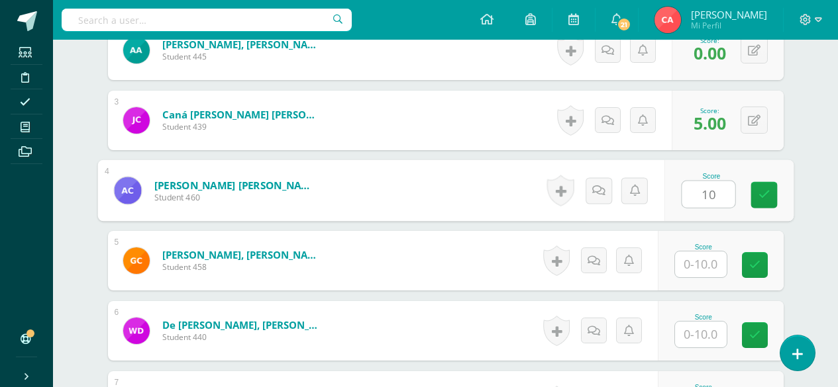
type input "10"
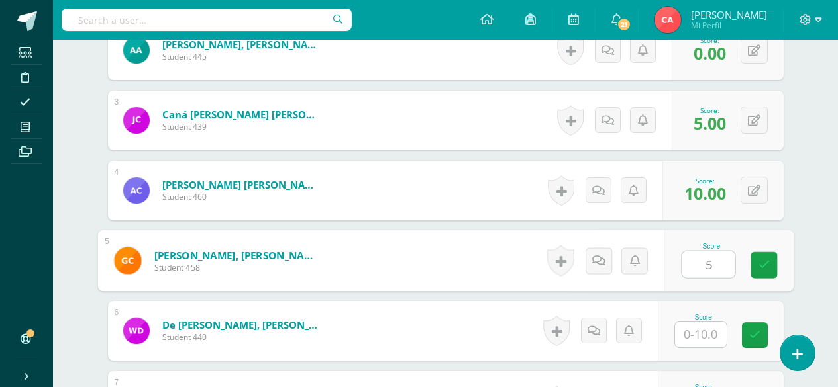
type input "5"
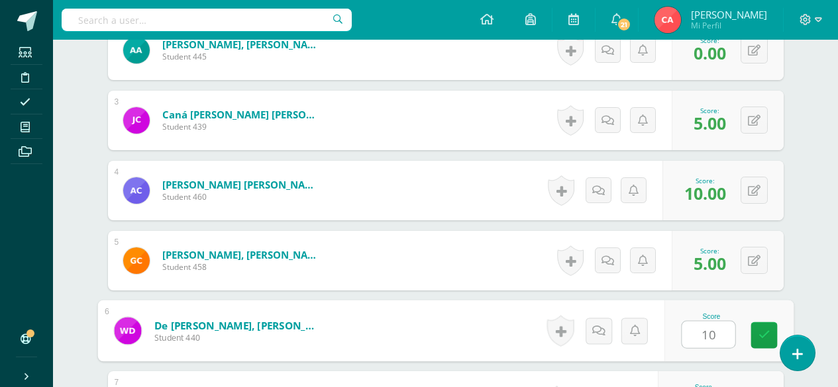
type input "10"
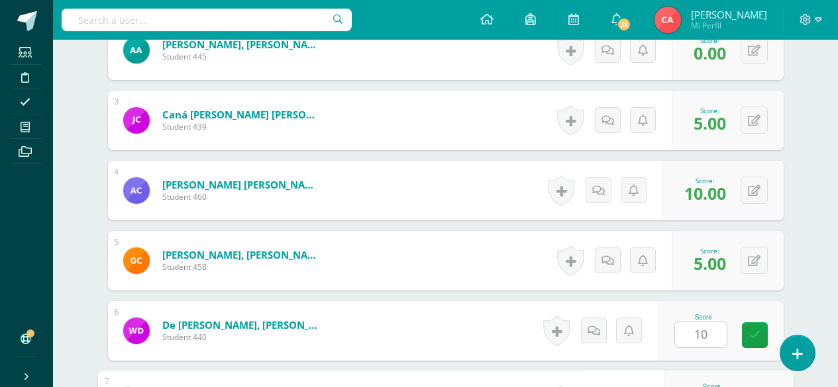
scroll to position [721, 0]
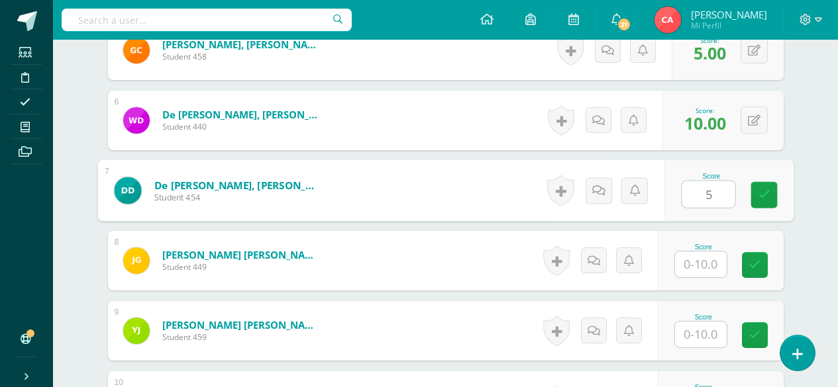
type input "5"
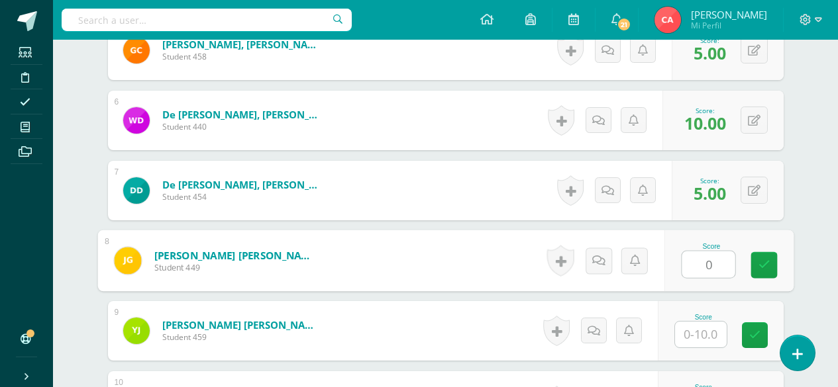
type input "0"
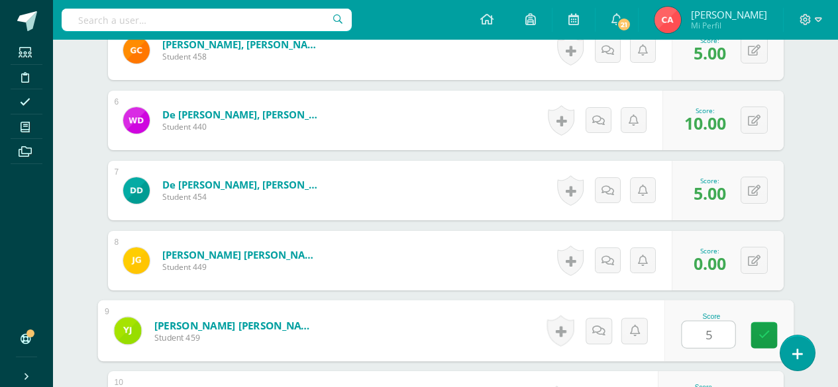
type input "5"
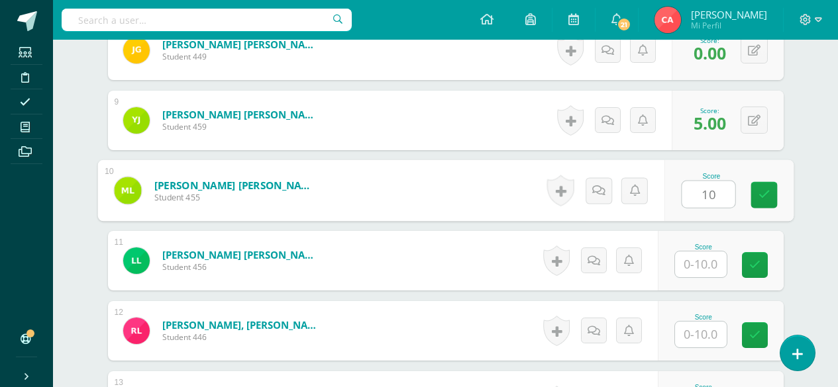
type input "10"
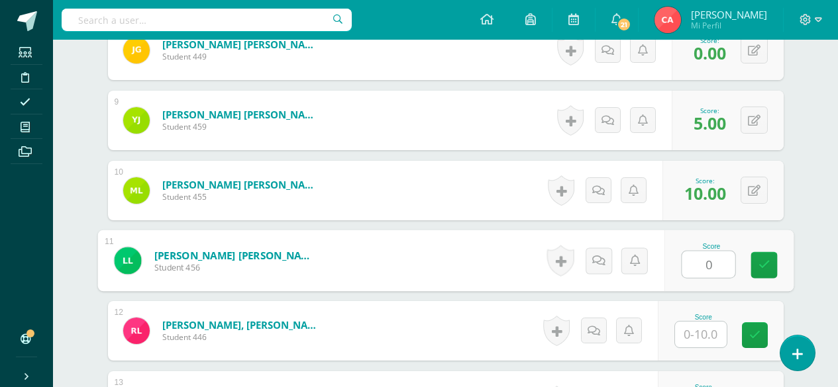
type input "0"
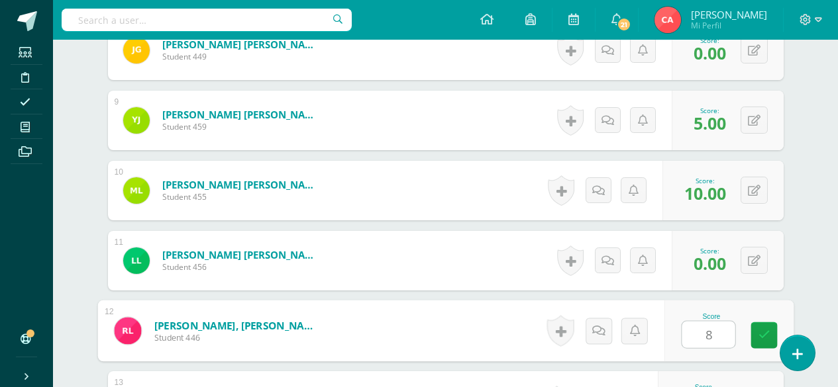
type input "8"
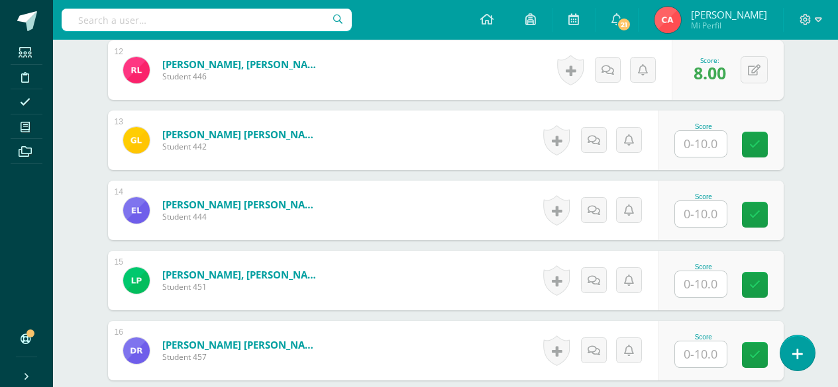
scroll to position [1126, 0]
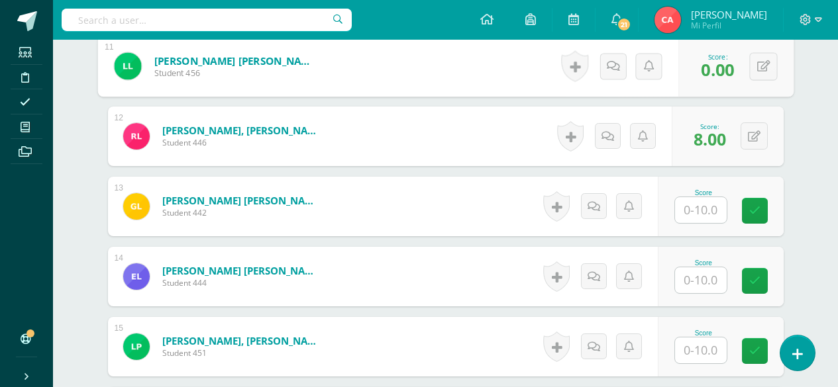
click at [699, 207] on input "text" at bounding box center [701, 210] width 52 height 26
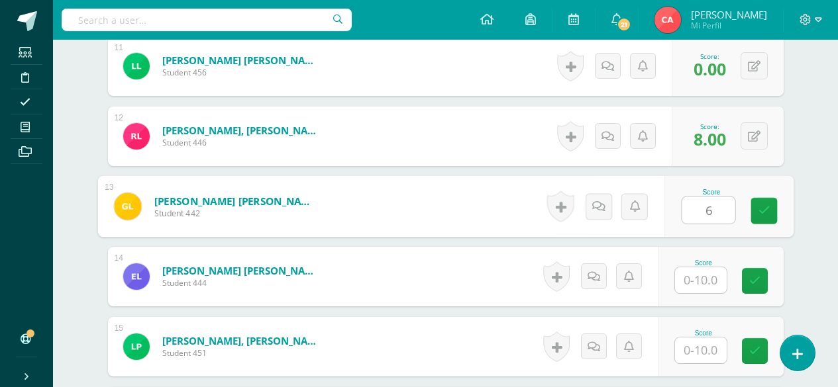
type input "6"
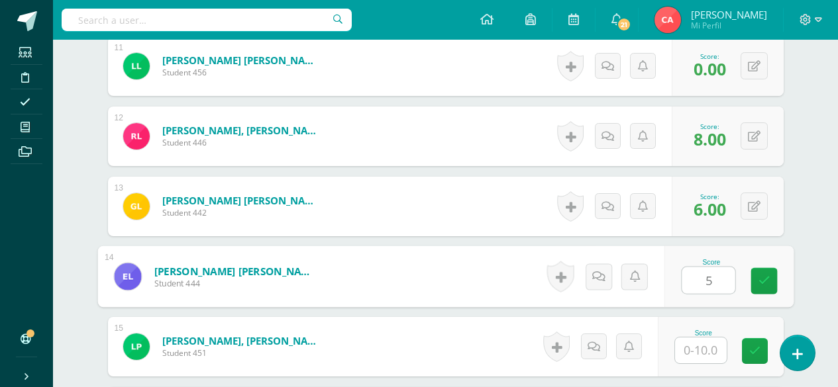
type input "5"
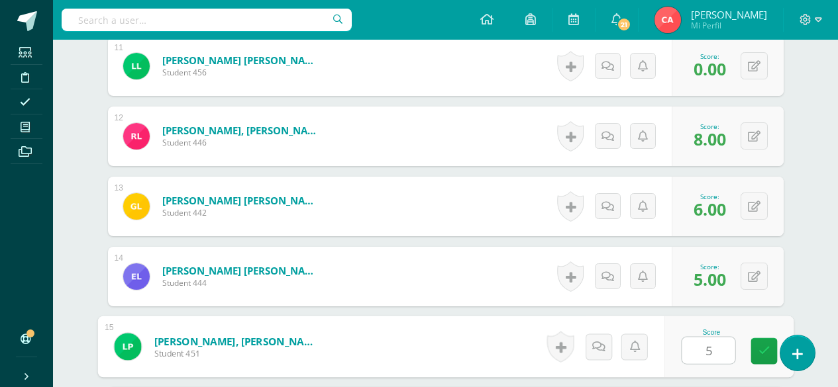
type input "5"
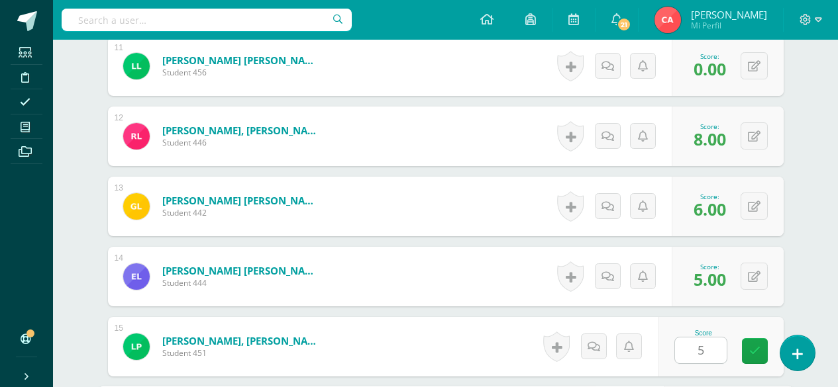
scroll to position [1352, 0]
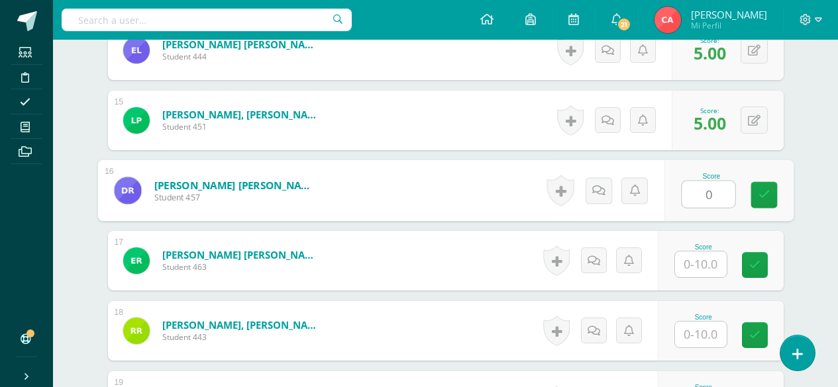
type input "0"
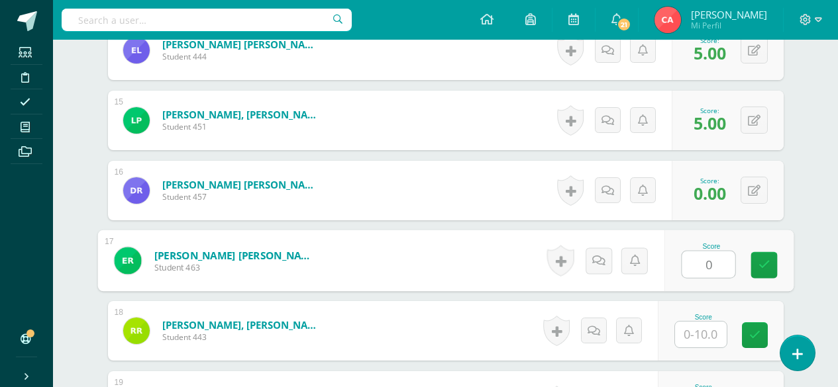
type input "0"
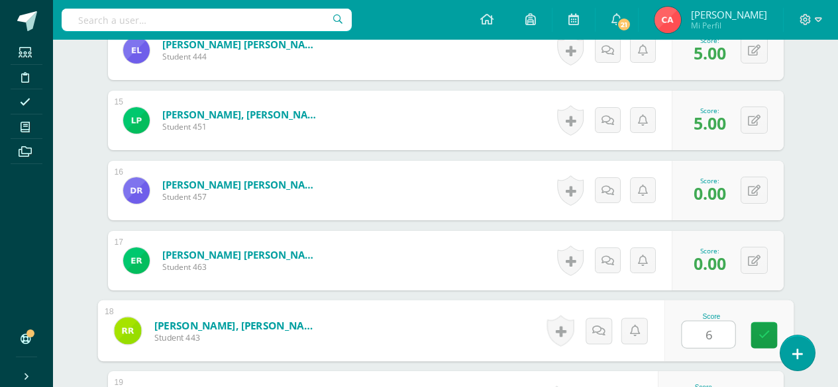
type input "6"
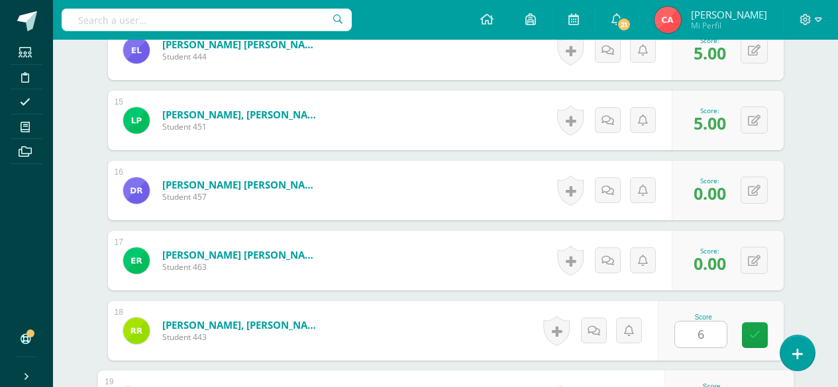
scroll to position [1563, 0]
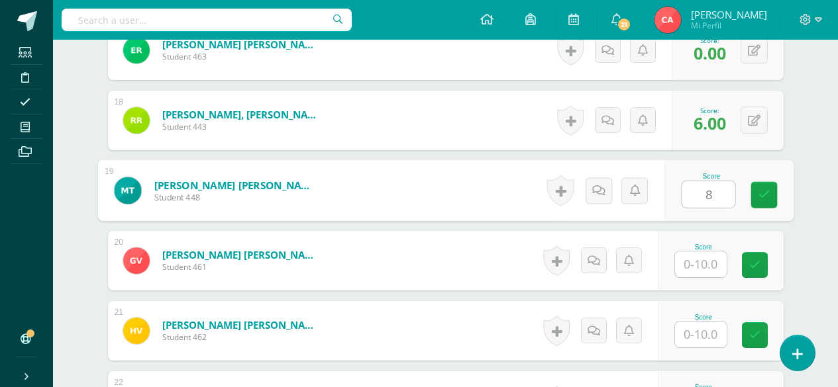
type input "8"
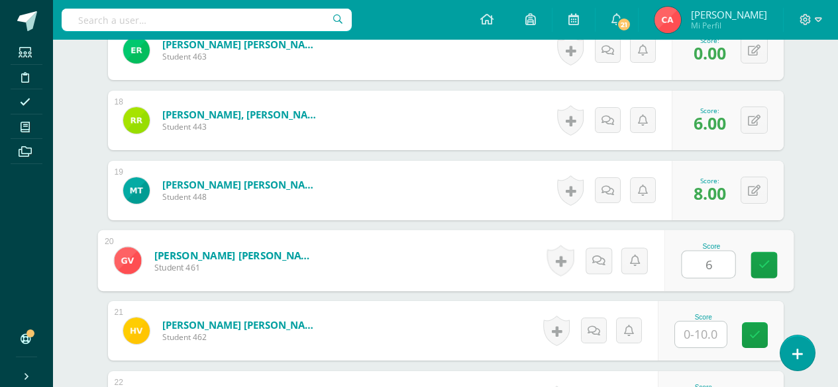
type input "6"
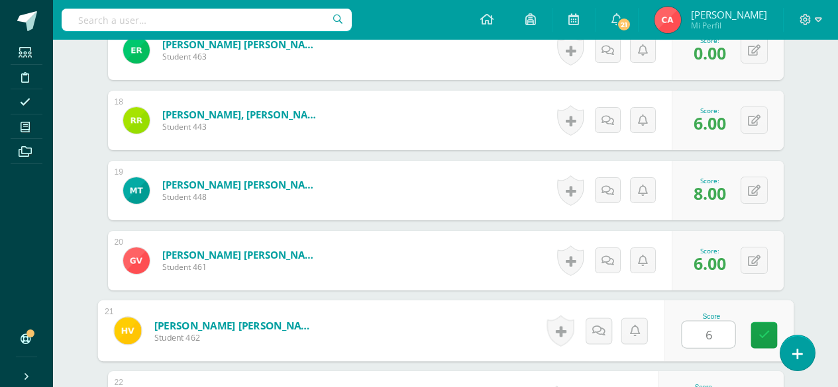
type input "6"
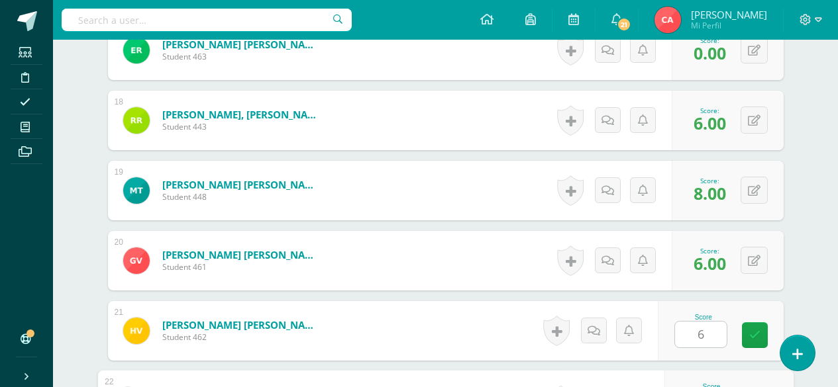
scroll to position [1774, 0]
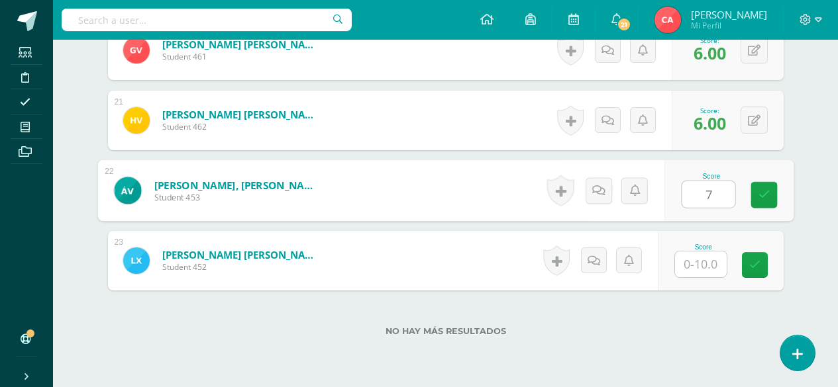
type input "7"
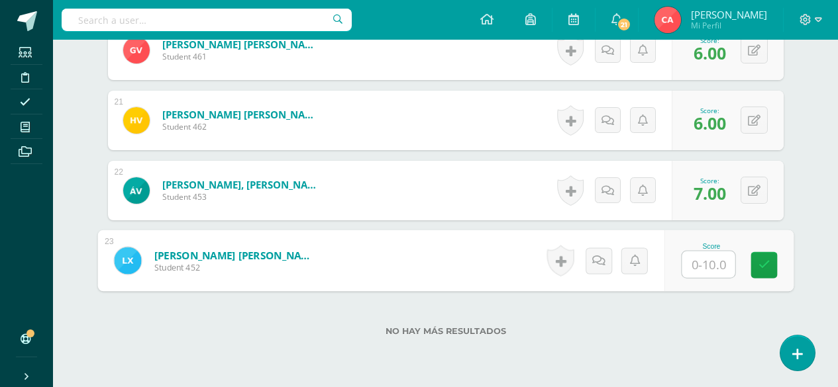
type input "6"
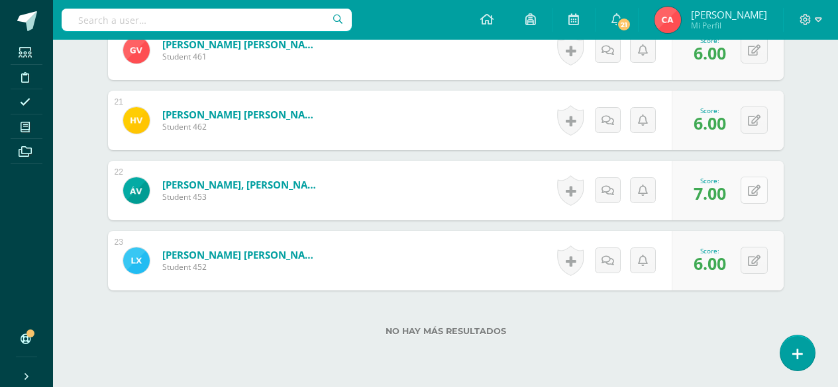
click at [759, 191] on icon at bounding box center [754, 190] width 13 height 11
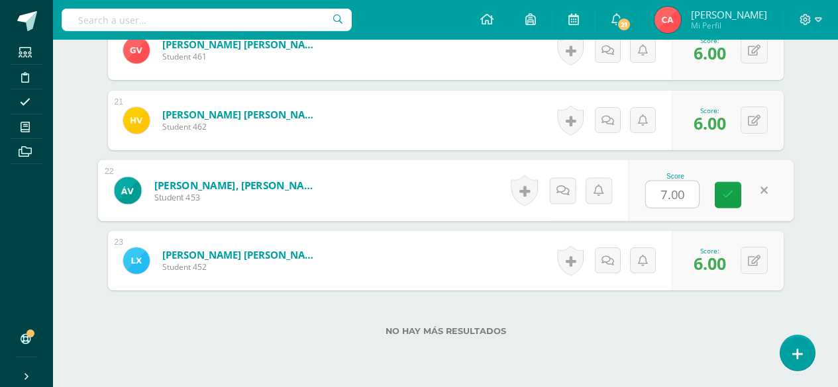
type input "6"
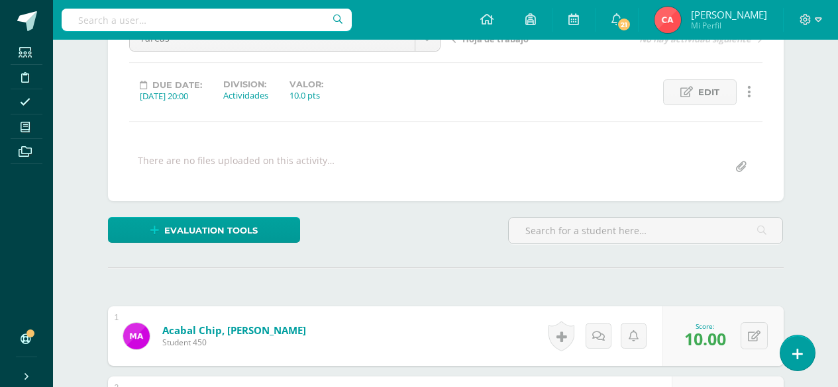
scroll to position [0, 0]
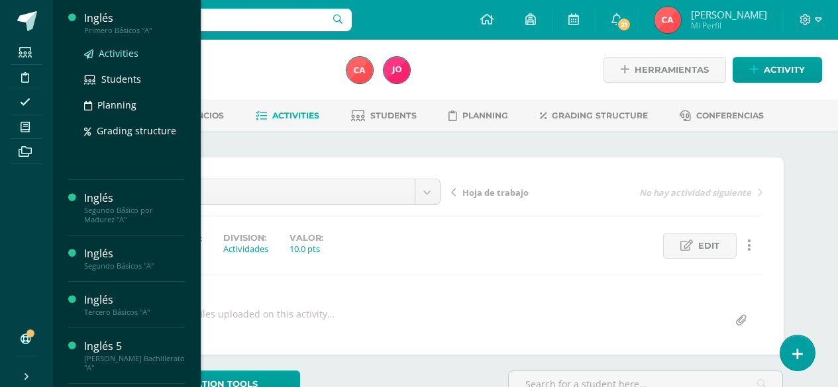
click at [109, 52] on span "Activities" at bounding box center [119, 53] width 40 height 13
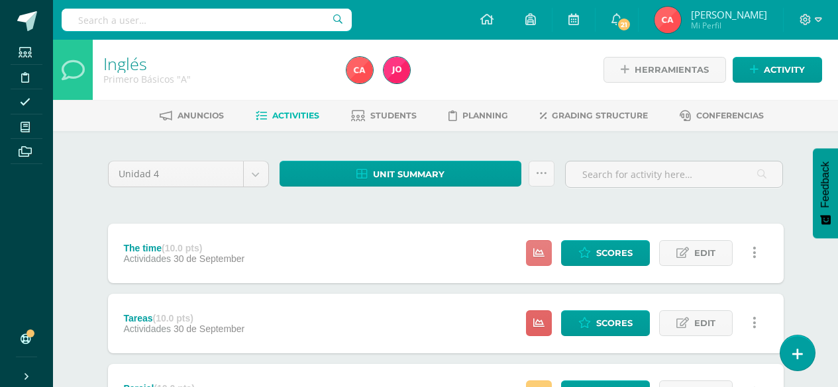
click at [538, 254] on icon at bounding box center [538, 253] width 11 height 11
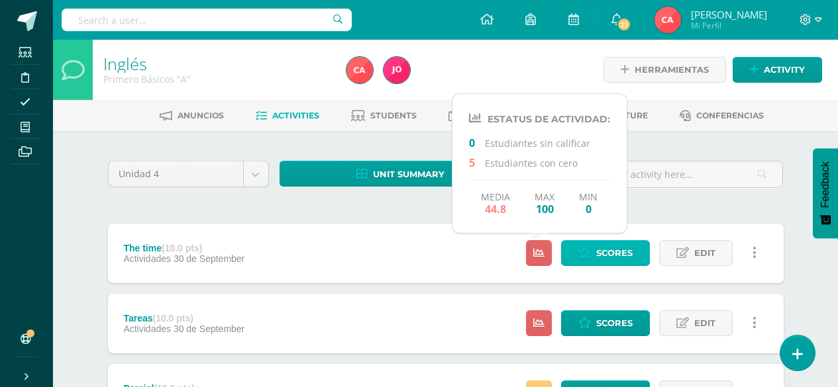
click at [618, 250] on span "Scores" at bounding box center [614, 253] width 36 height 25
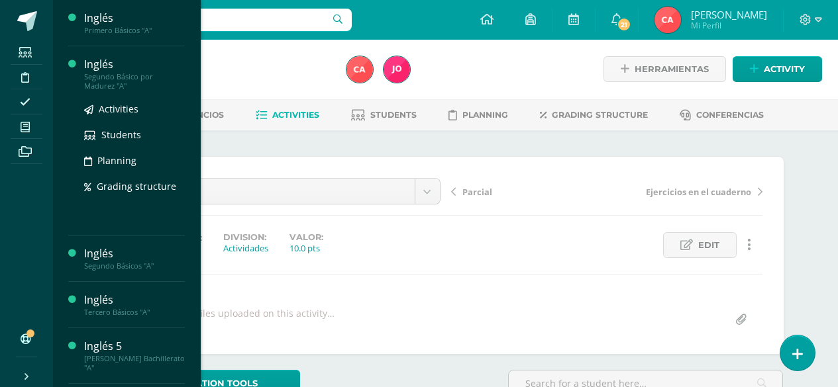
scroll to position [1, 0]
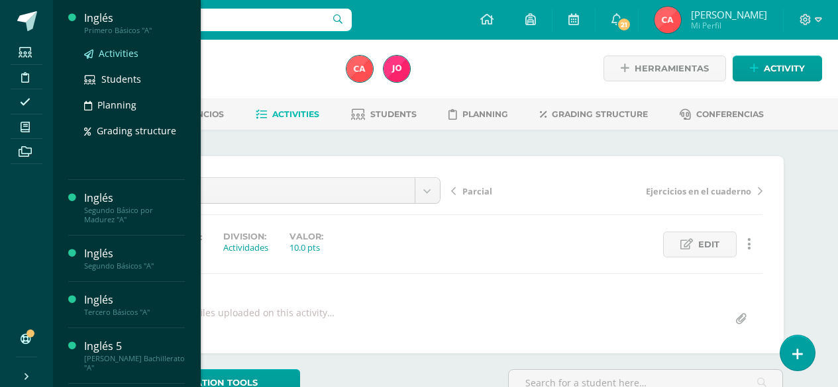
click at [113, 57] on span "Activities" at bounding box center [119, 53] width 40 height 13
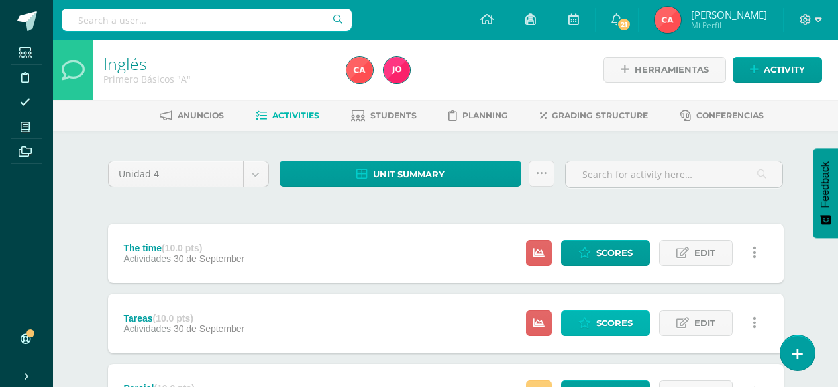
click at [614, 324] on span "Scores" at bounding box center [614, 323] width 36 height 25
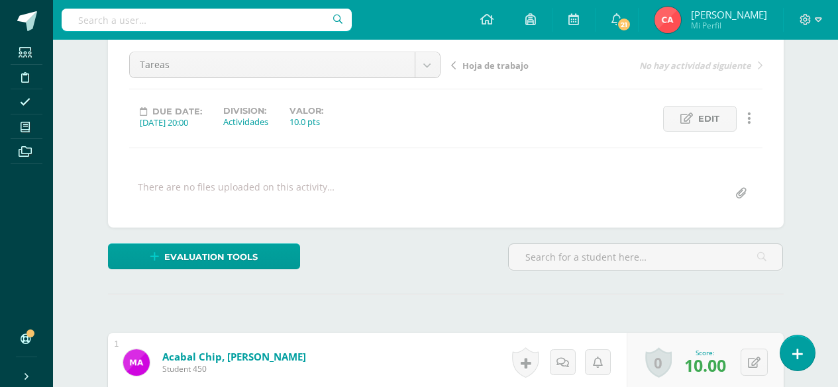
scroll to position [107, 0]
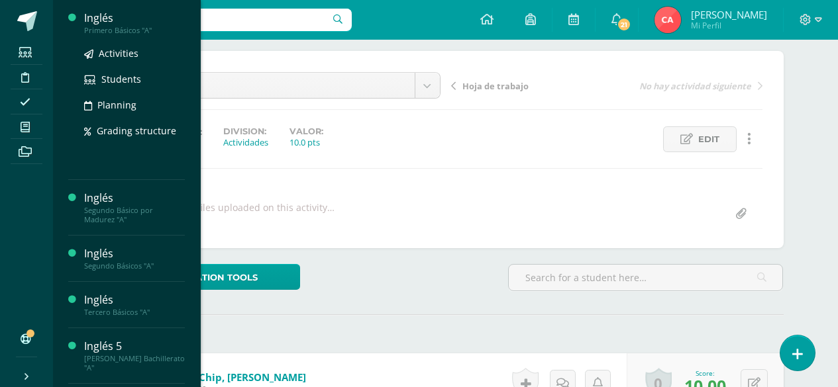
click at [102, 24] on div "Inglés" at bounding box center [134, 18] width 101 height 15
click at [109, 50] on span "Activities" at bounding box center [119, 53] width 40 height 13
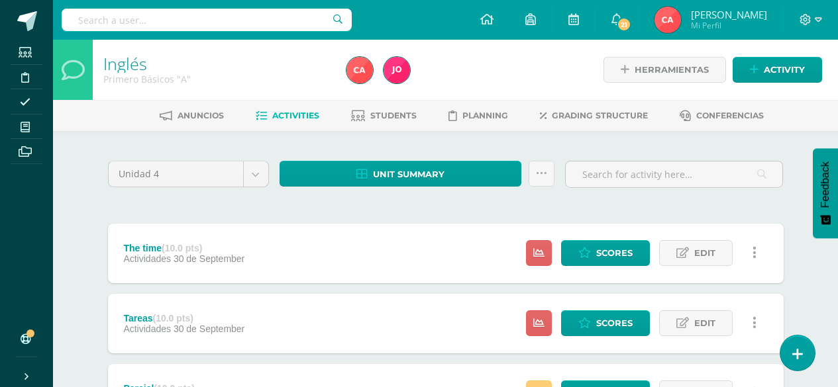
scroll to position [66, 0]
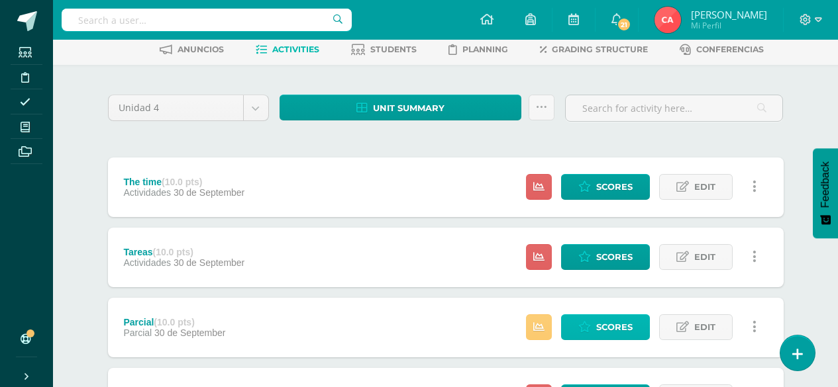
click at [602, 323] on span "Scores" at bounding box center [614, 327] width 36 height 25
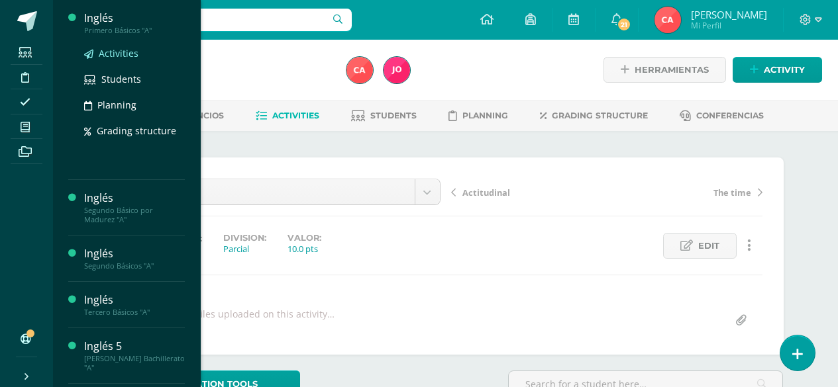
click at [110, 53] on span "Activities" at bounding box center [119, 53] width 40 height 13
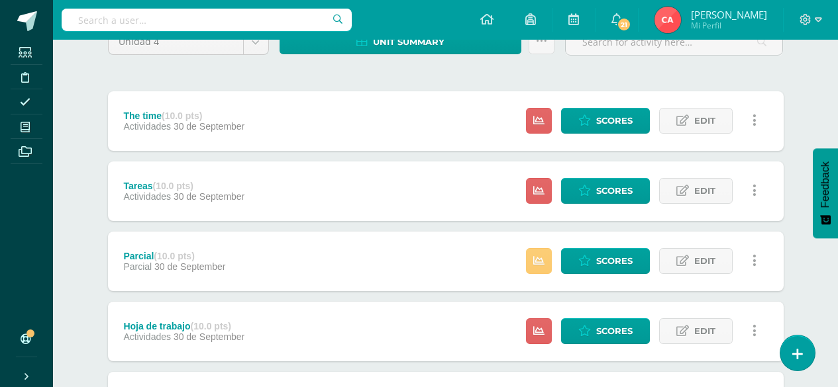
scroll to position [199, 0]
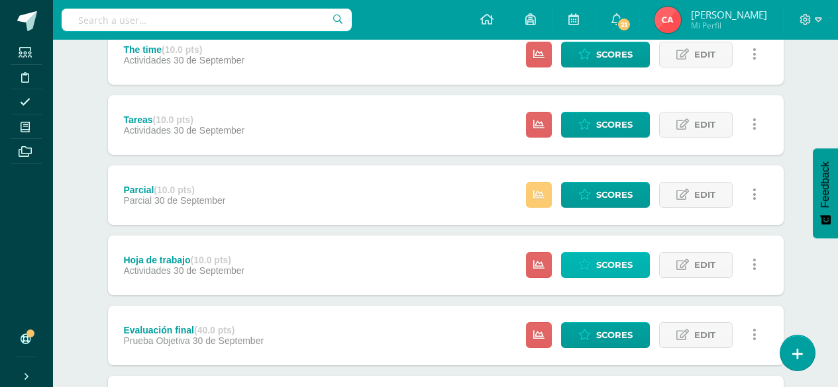
click at [621, 263] on span "Scores" at bounding box center [614, 265] width 36 height 25
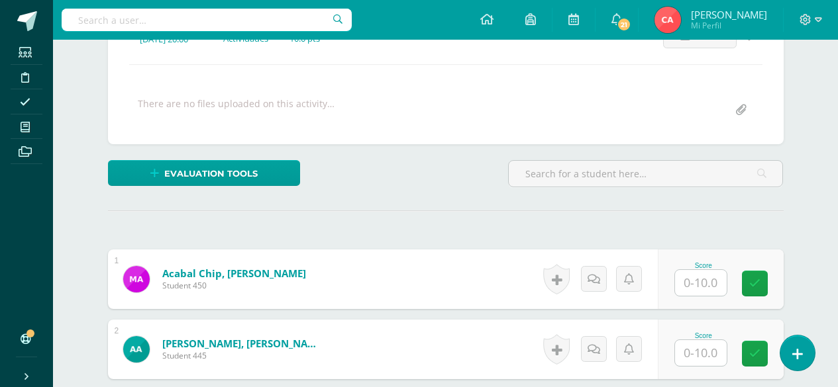
scroll to position [211, 0]
click at [705, 285] on input "text" at bounding box center [701, 283] width 52 height 26
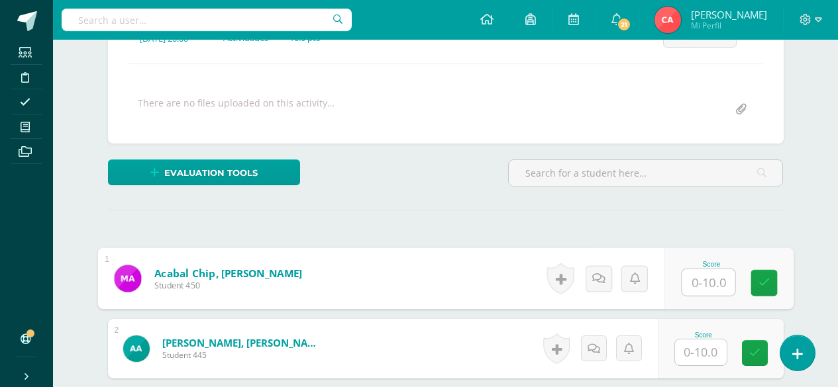
scroll to position [212, 0]
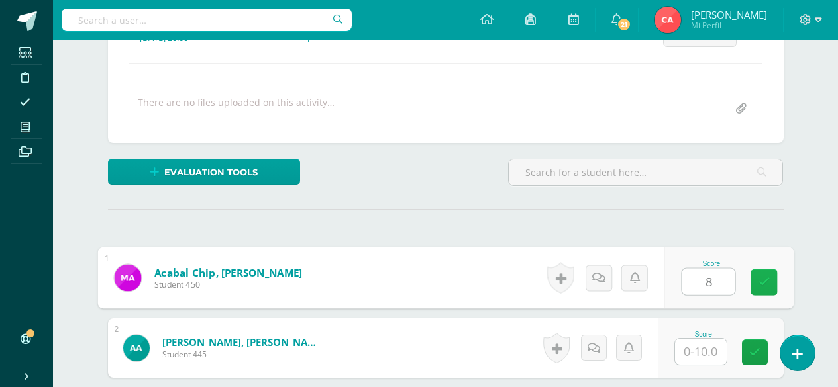
type input "8"
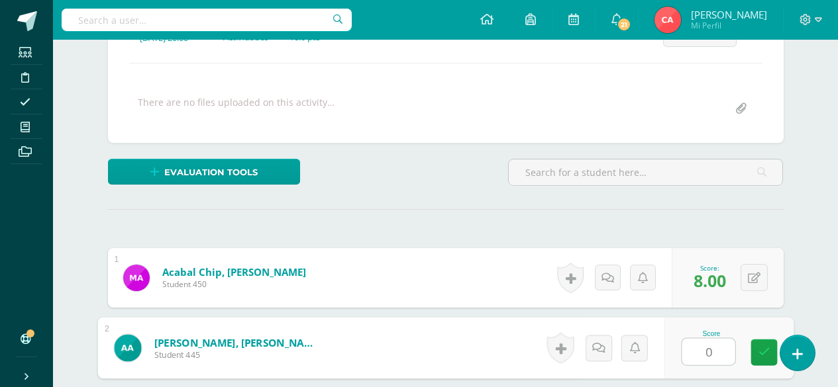
type input "0"
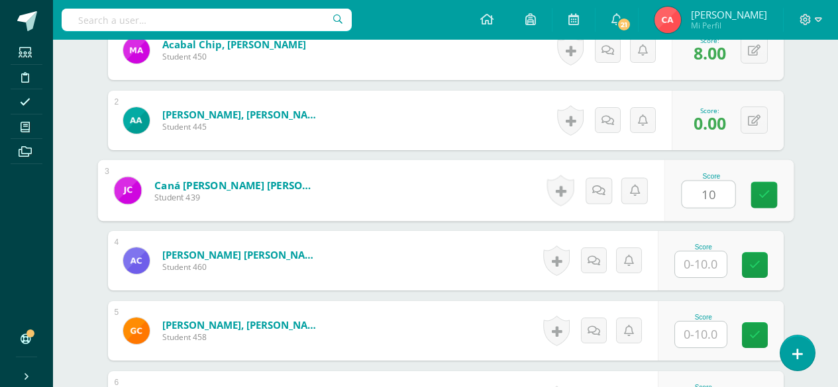
type input "10"
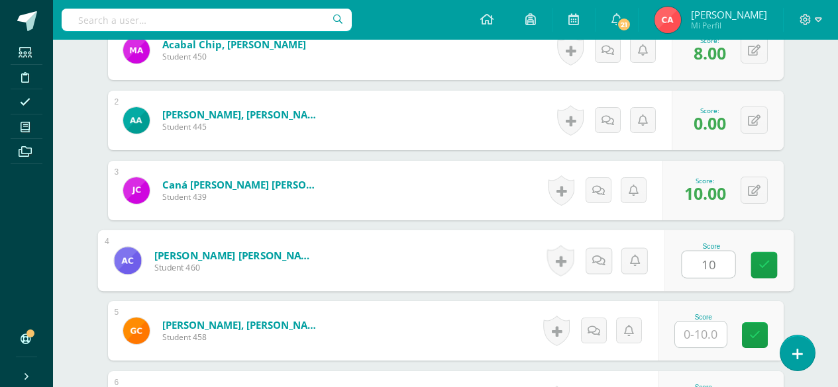
type input "10"
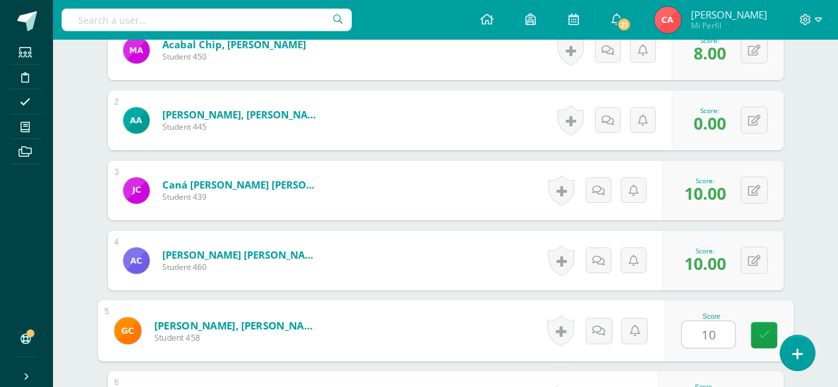
type input "10"
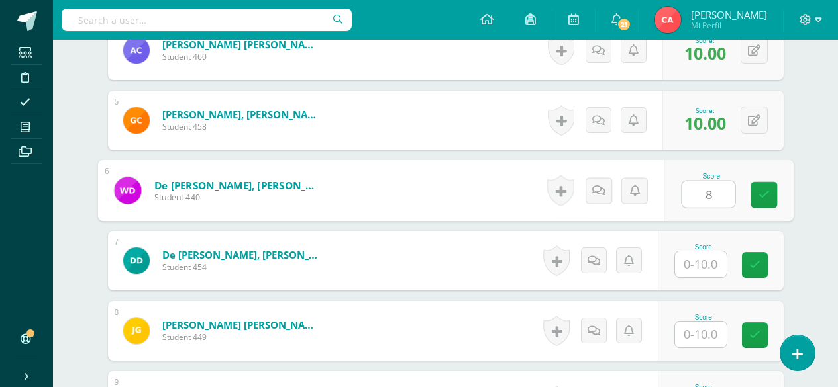
type input "8"
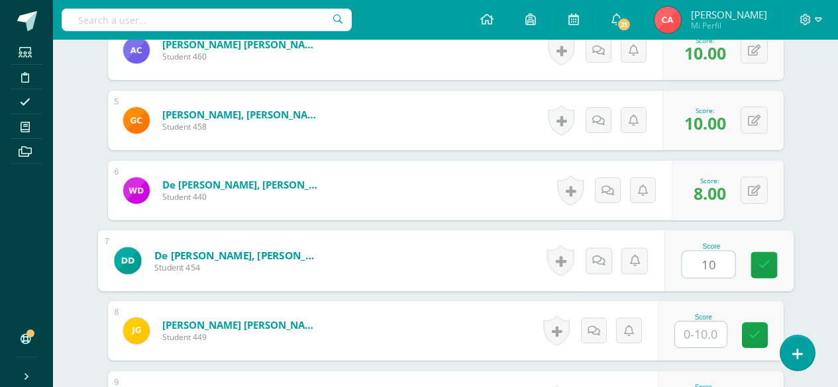
type input "10"
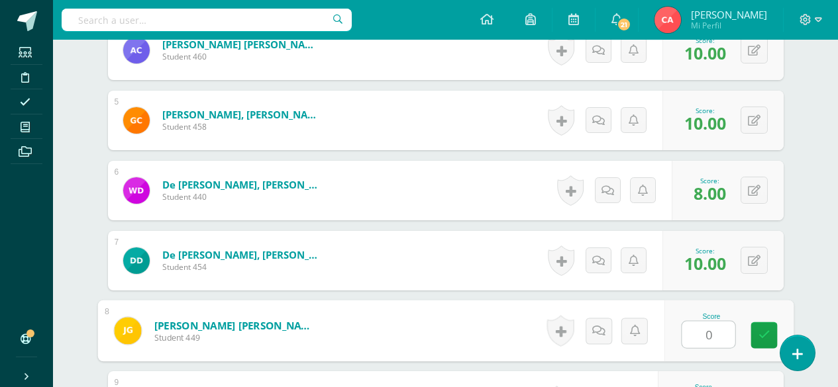
type input "0"
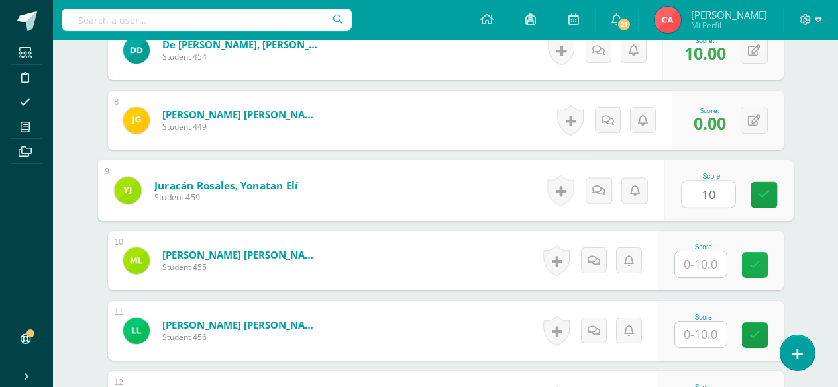
type input "10"
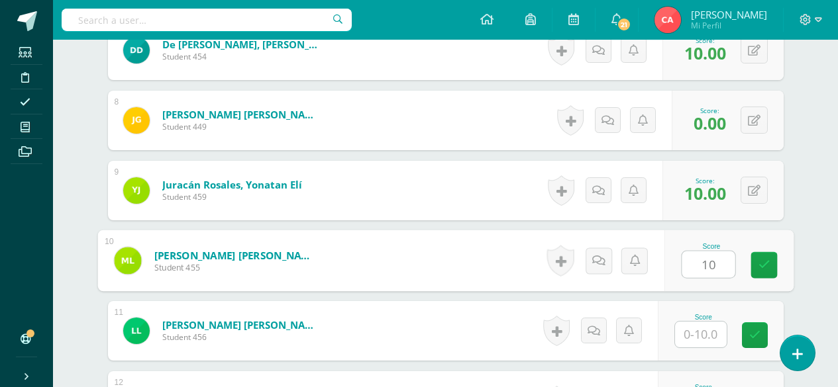
type input "10"
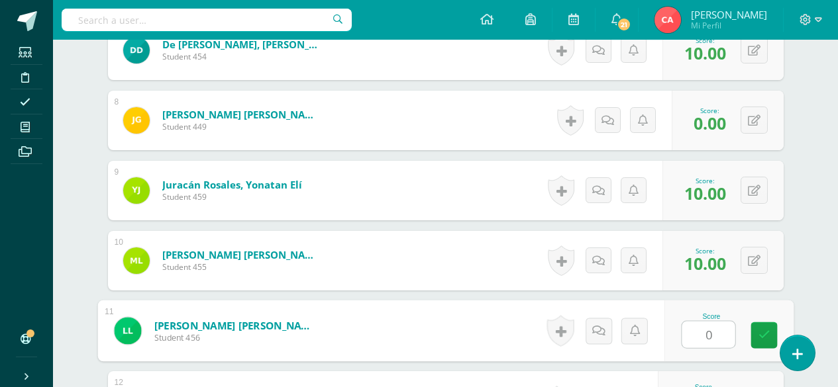
type input "0"
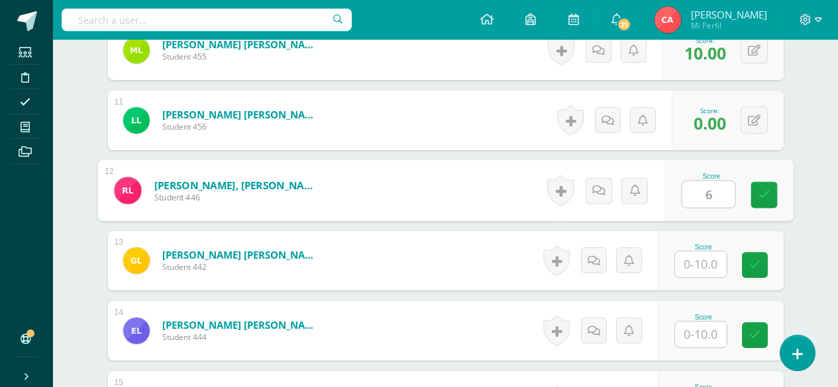
type input "6"
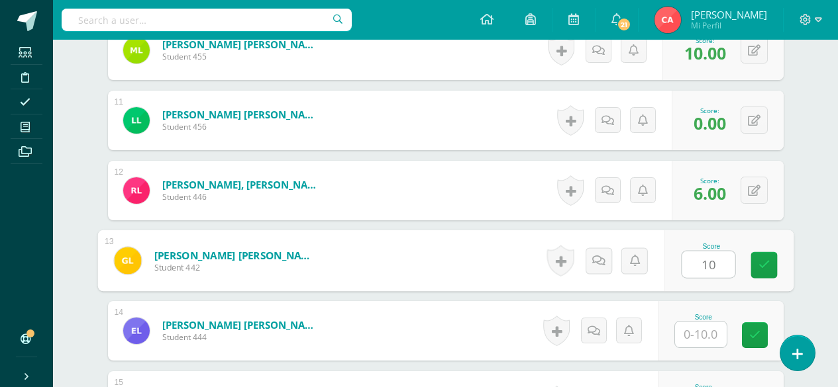
type input "10"
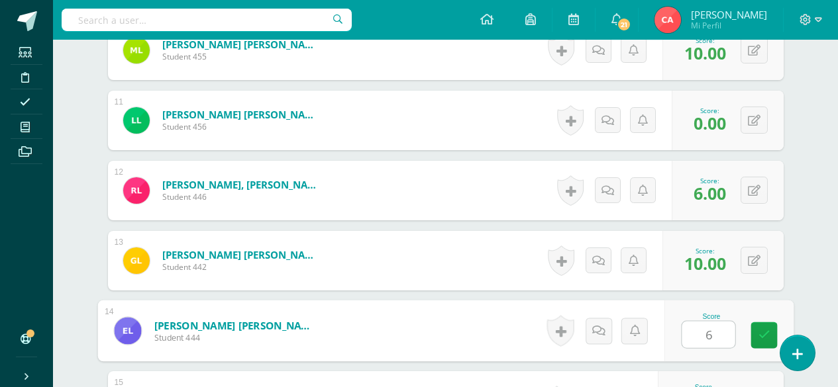
type input "6"
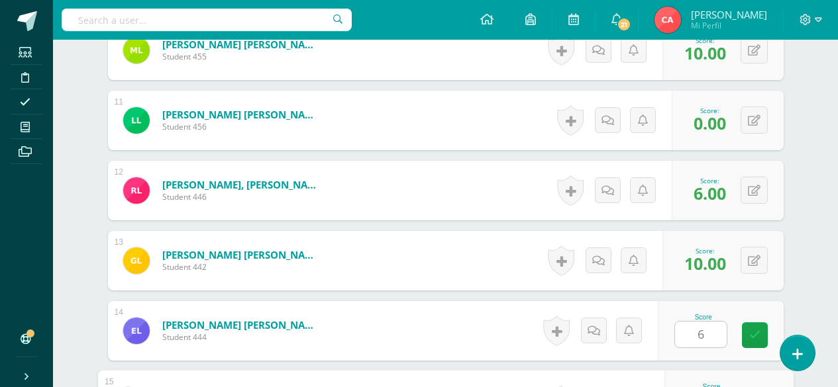
scroll to position [1282, 0]
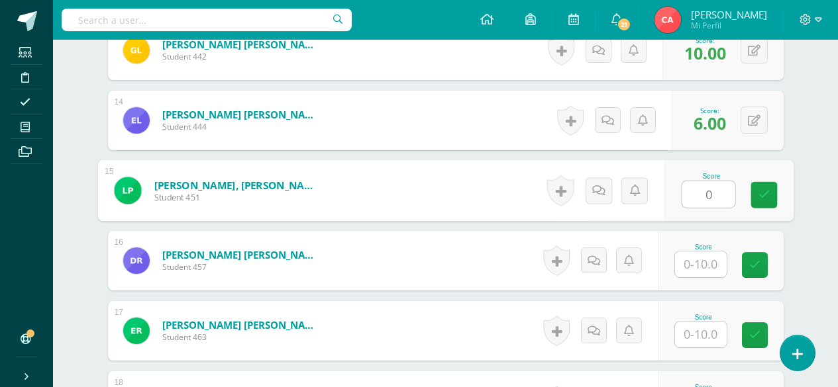
type input "0"
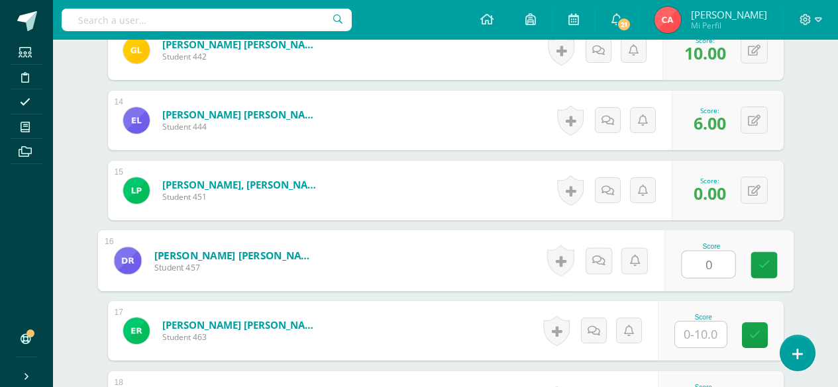
type input "0"
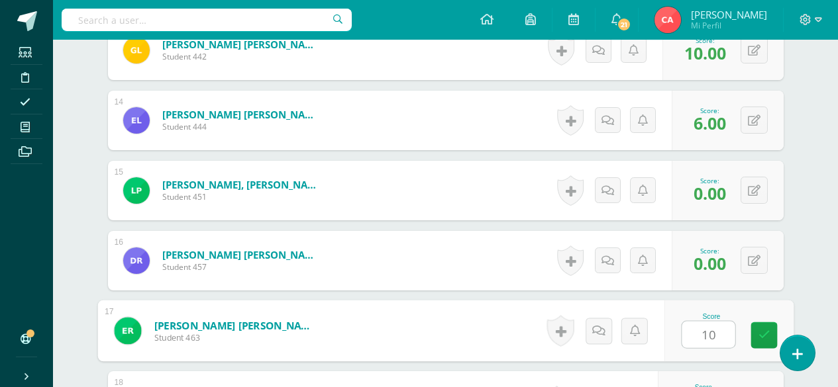
type input "10"
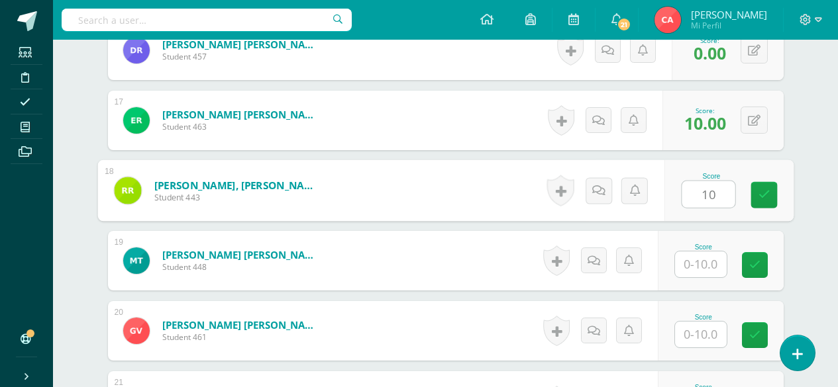
type input "10"
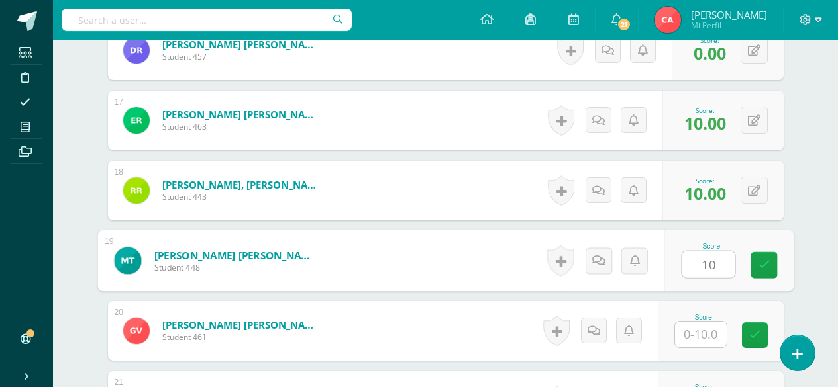
type input "10"
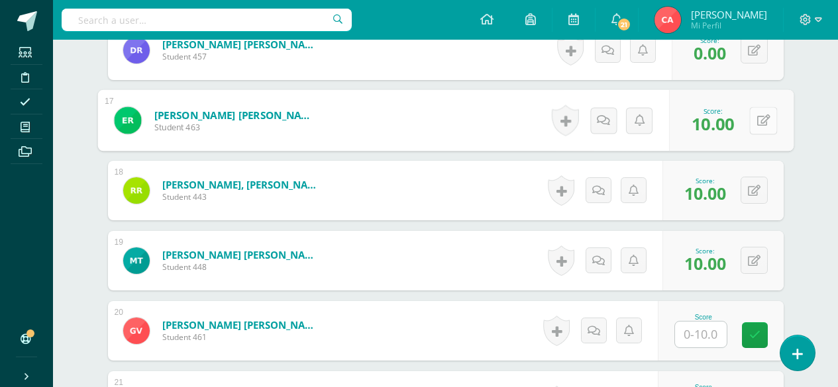
click at [756, 121] on icon at bounding box center [762, 120] width 13 height 11
type input "0"
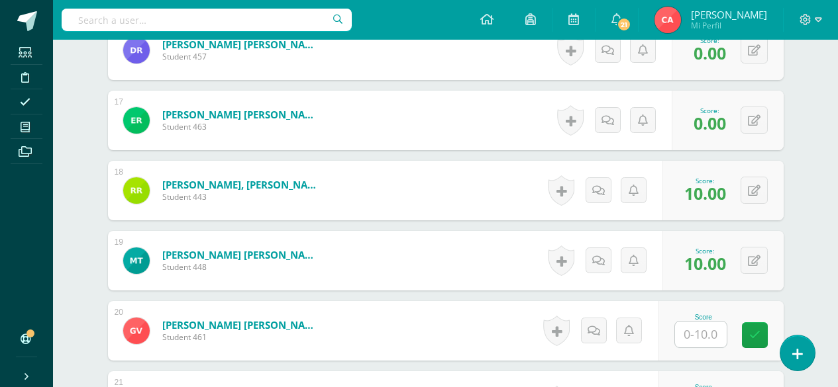
click at [697, 331] on input "text" at bounding box center [701, 335] width 52 height 26
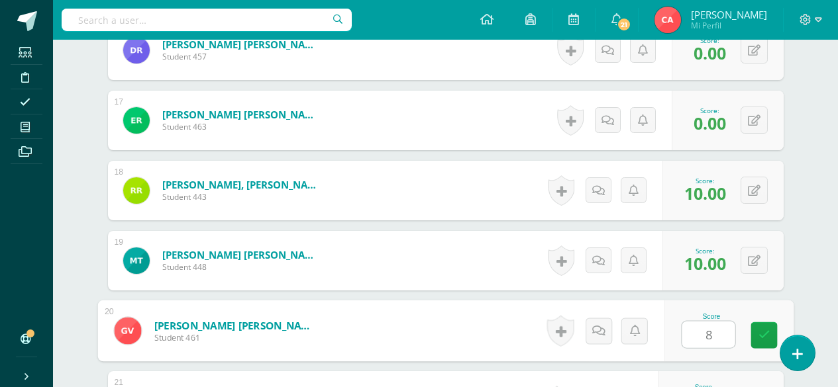
type input "8"
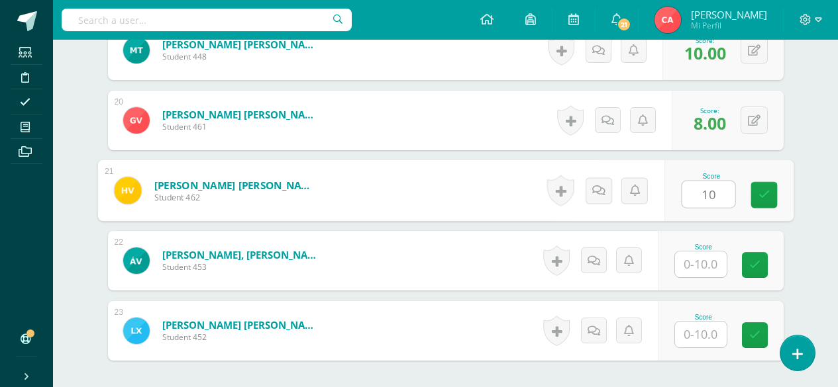
type input "10"
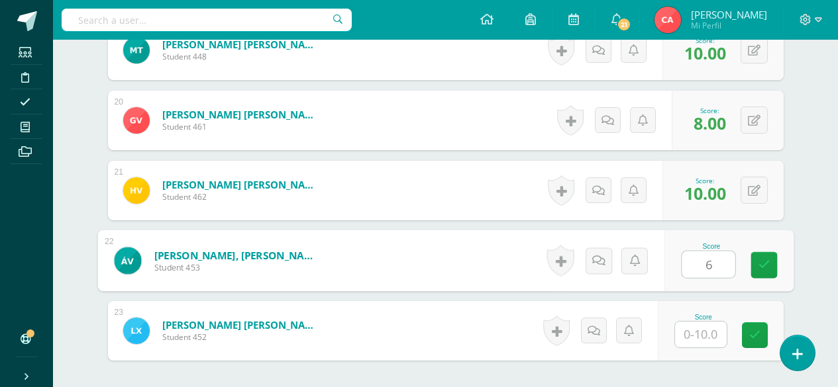
type input "6"
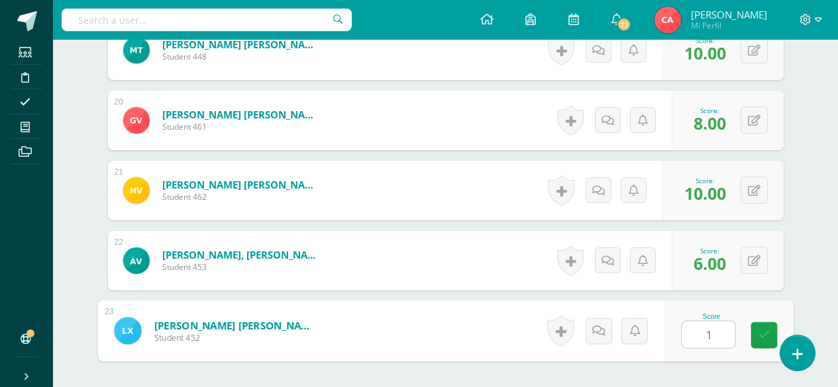
type input "10"
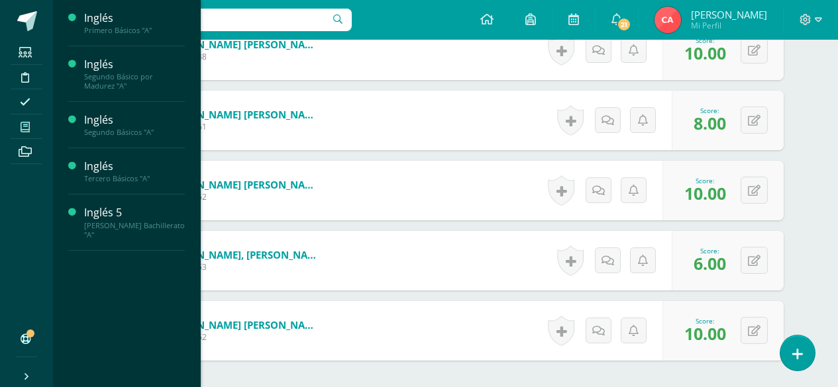
click at [26, 125] on icon at bounding box center [25, 127] width 9 height 11
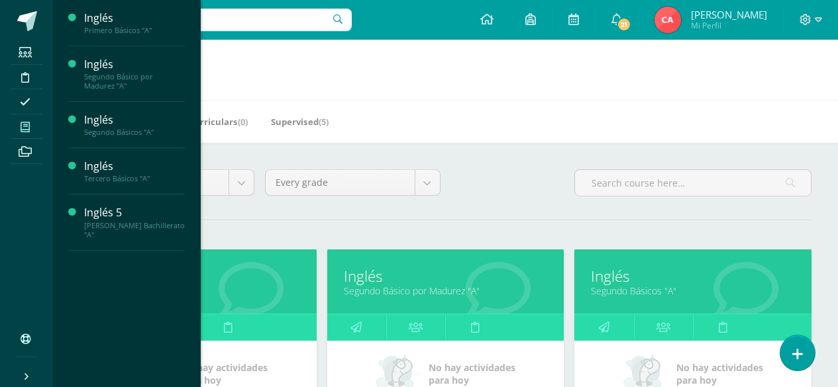
click at [24, 127] on icon at bounding box center [25, 127] width 9 height 11
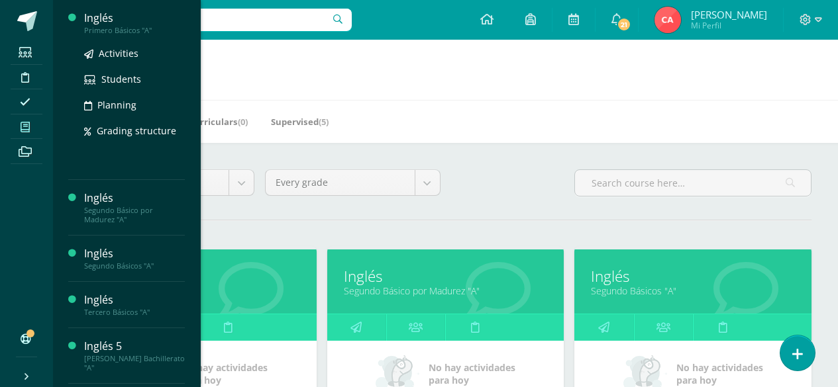
click at [101, 25] on div "Inglés" at bounding box center [134, 18] width 101 height 15
click at [107, 57] on span "Activities" at bounding box center [119, 53] width 40 height 13
click at [115, 54] on span "Activities" at bounding box center [119, 53] width 40 height 13
click at [112, 52] on span "Activities" at bounding box center [119, 53] width 40 height 13
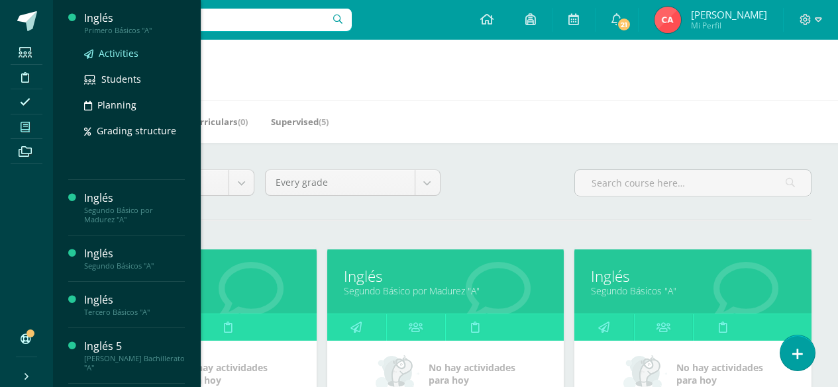
click at [112, 52] on span "Activities" at bounding box center [119, 53] width 40 height 13
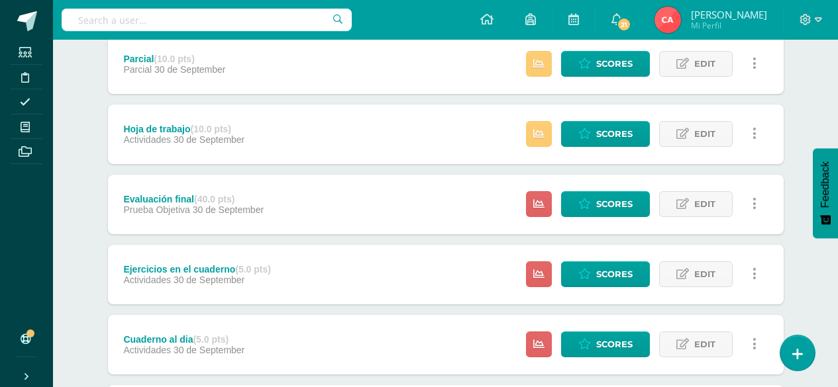
scroll to position [331, 0]
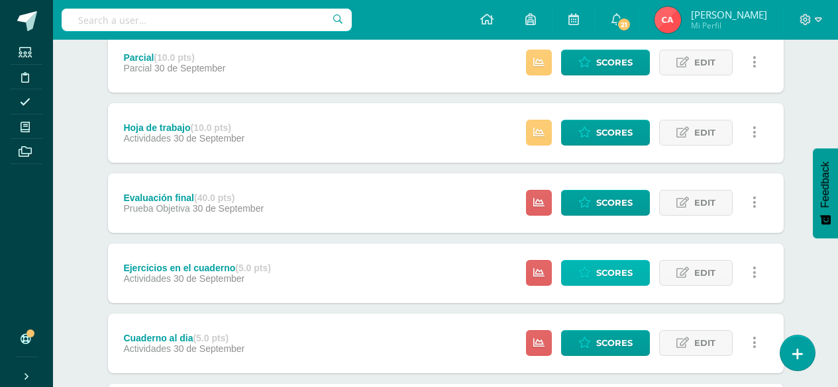
click at [607, 272] on span "Scores" at bounding box center [614, 273] width 36 height 25
click at [611, 273] on span "Scores" at bounding box center [614, 273] width 36 height 25
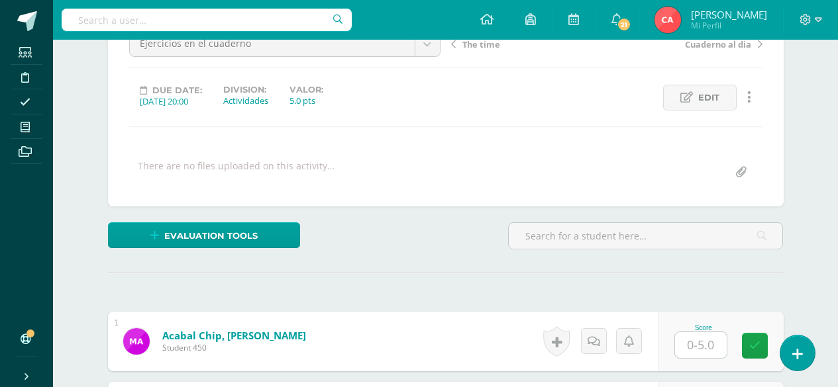
scroll to position [215, 0]
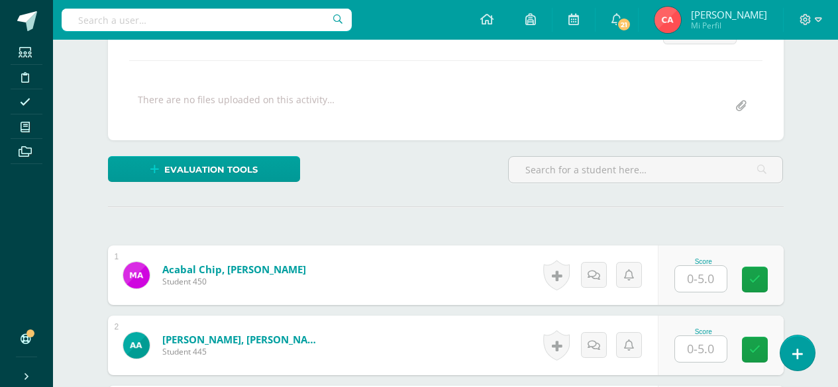
click at [698, 281] on input "text" at bounding box center [701, 279] width 52 height 26
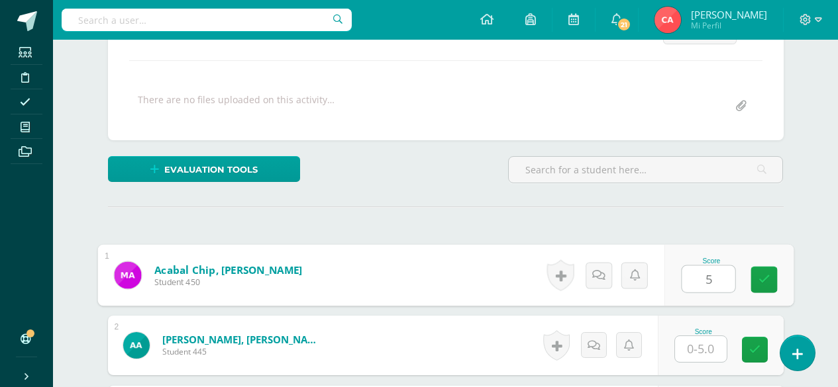
type input "5"
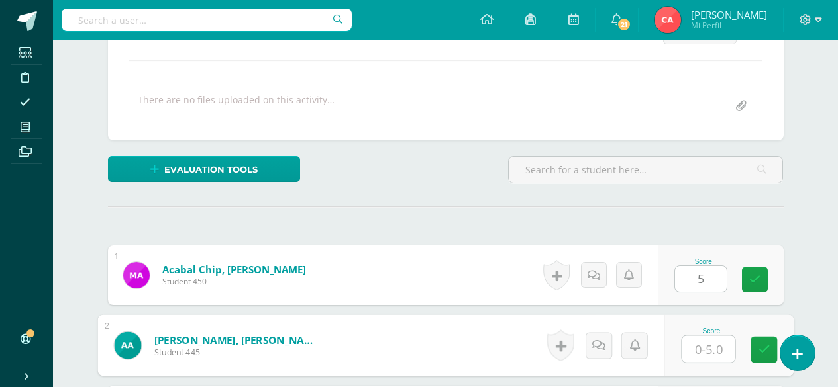
scroll to position [215, 0]
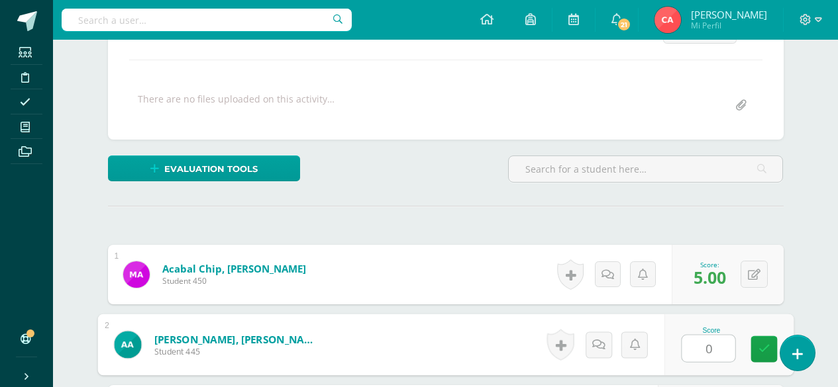
type input "0"
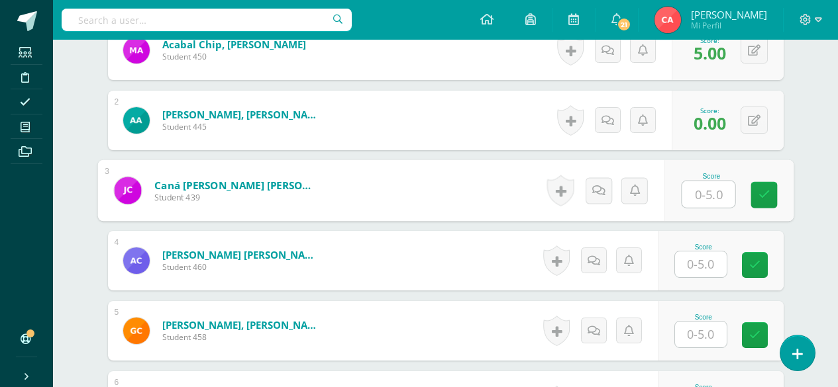
scroll to position [440, 0]
type input "5"
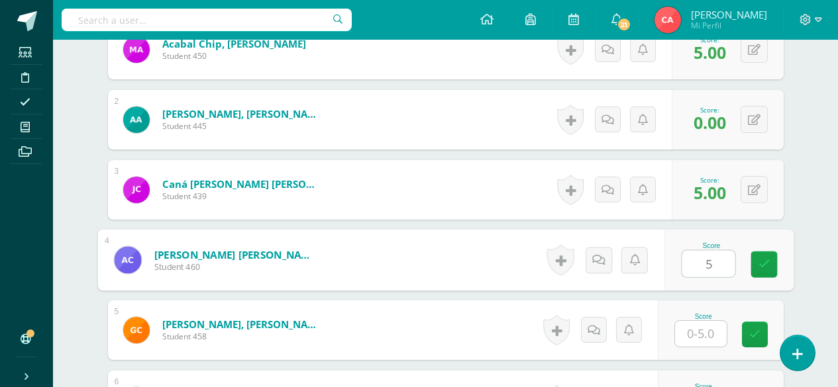
type input "5"
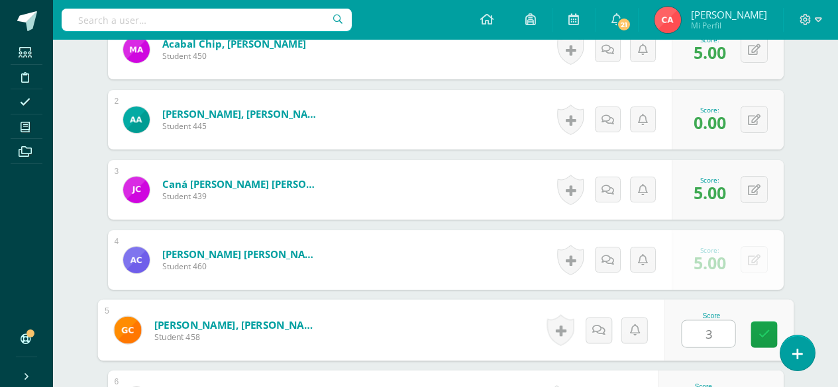
type input "3"
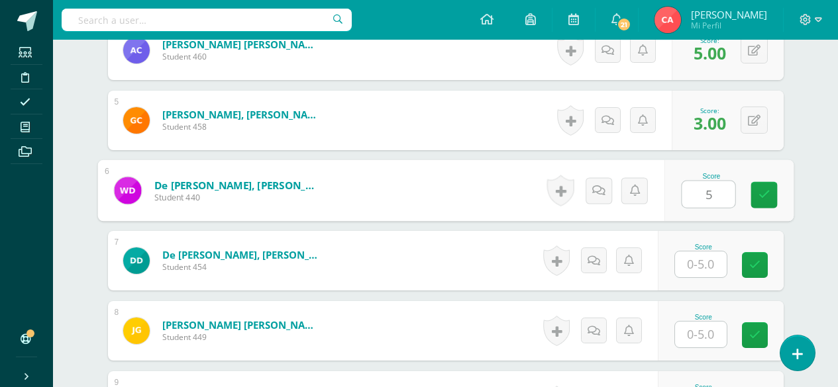
type input "5"
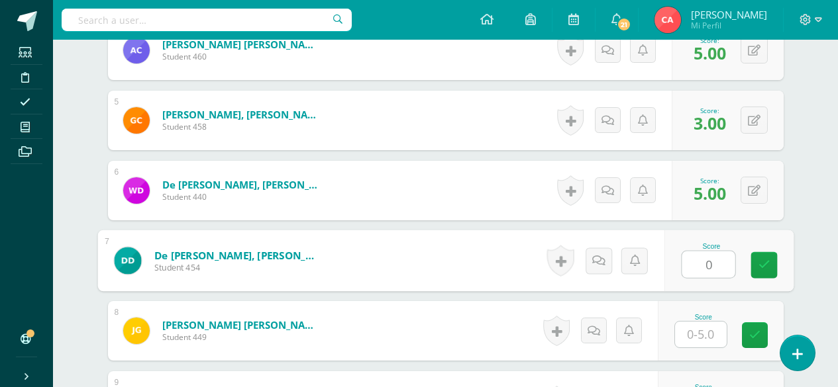
type input "0"
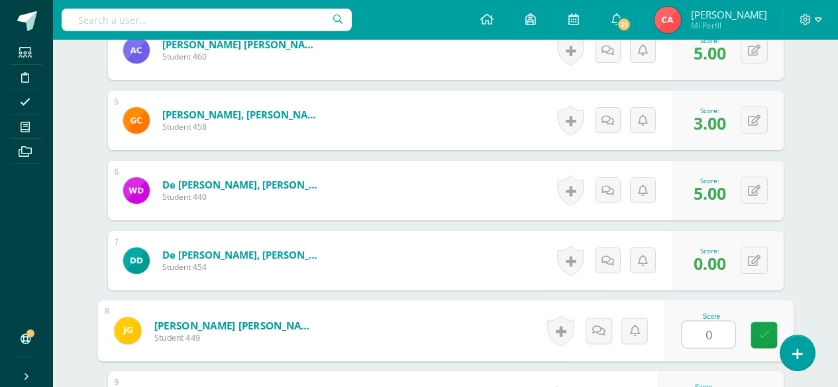
type input "0"
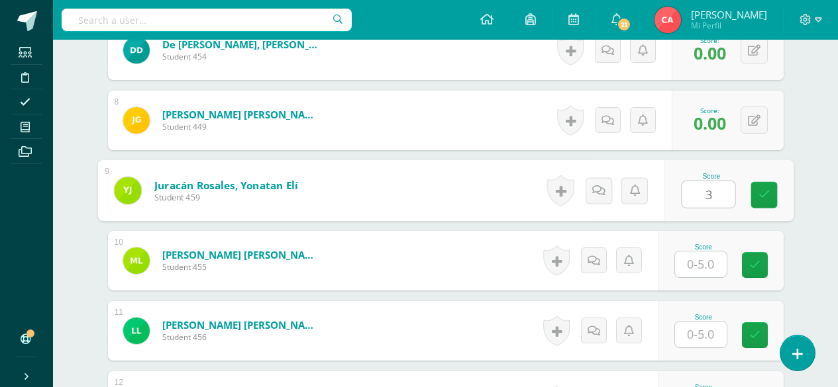
type input "3"
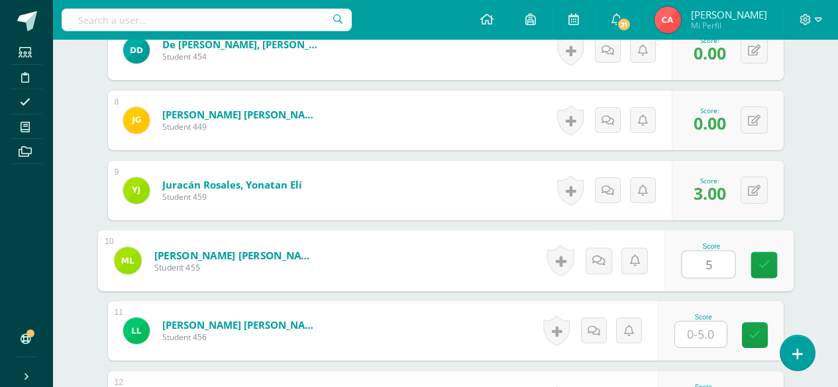
type input "5"
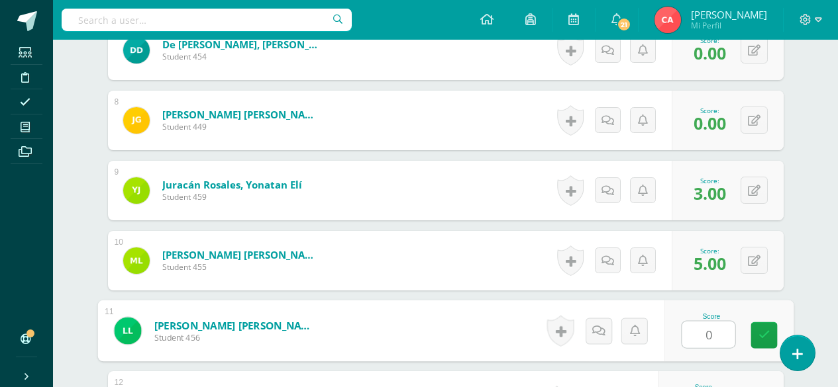
type input "0"
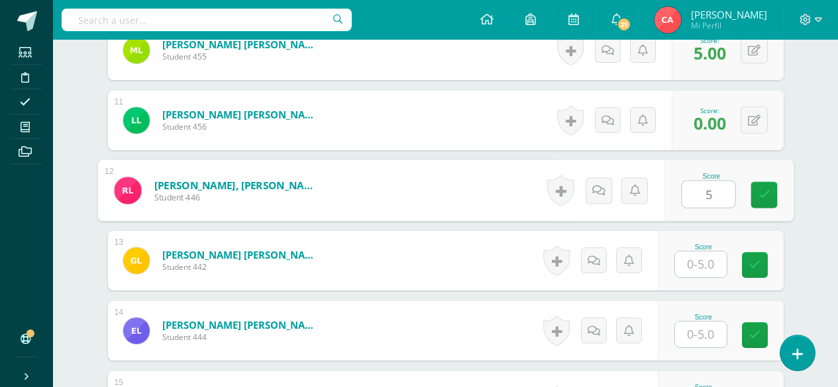
type input "5"
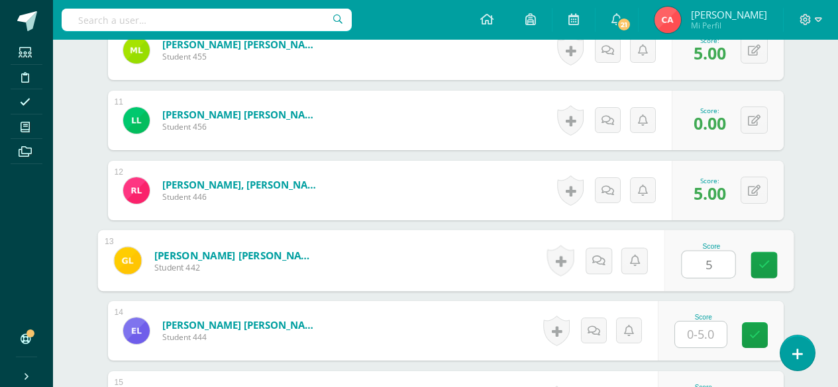
type input "5"
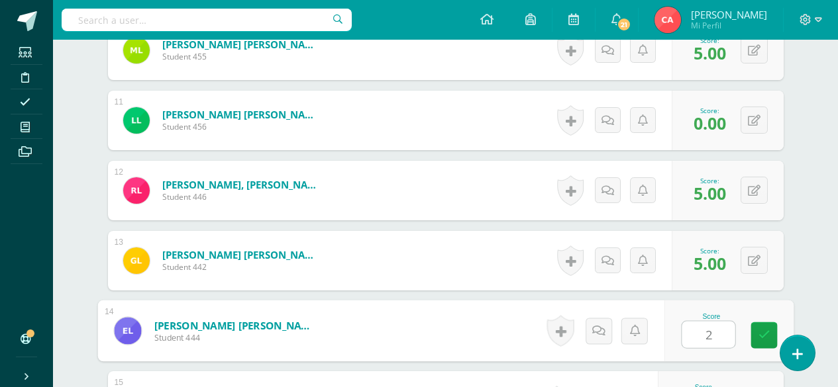
type input "2"
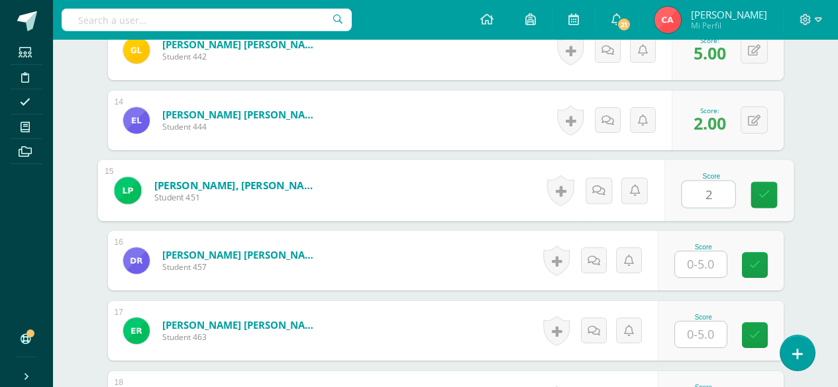
type input "2"
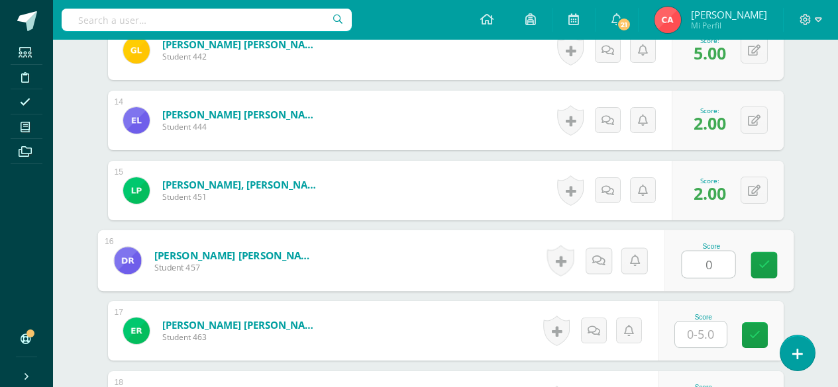
type input "0"
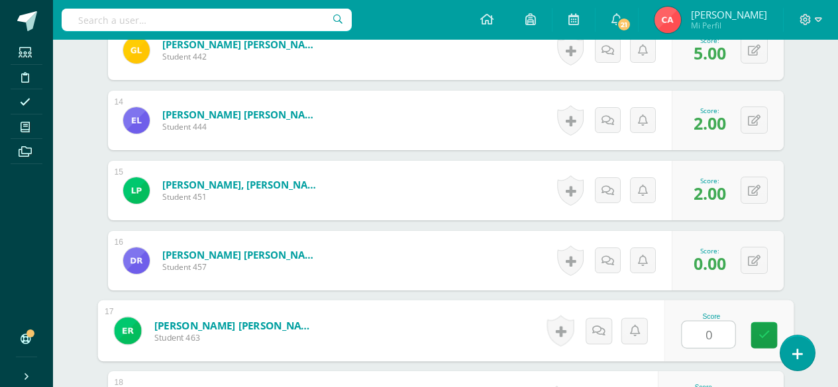
type input "0"
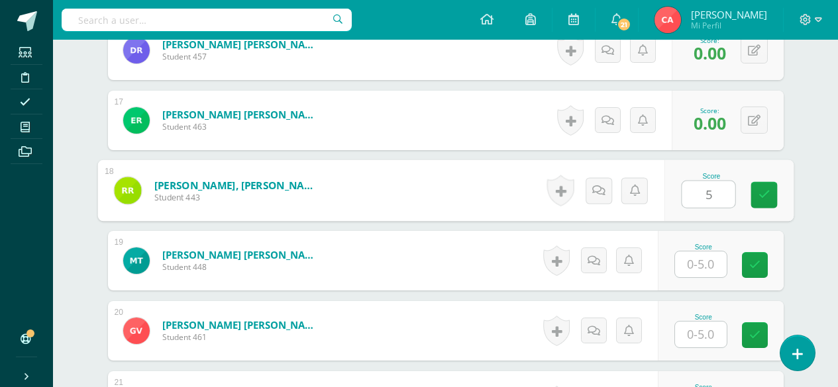
type input "5"
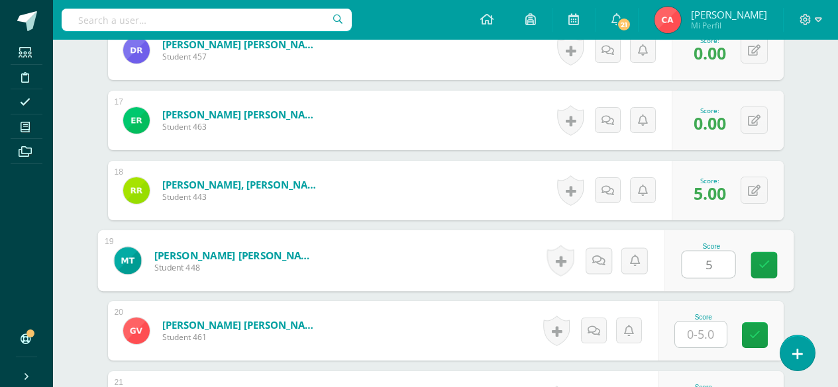
type input "5"
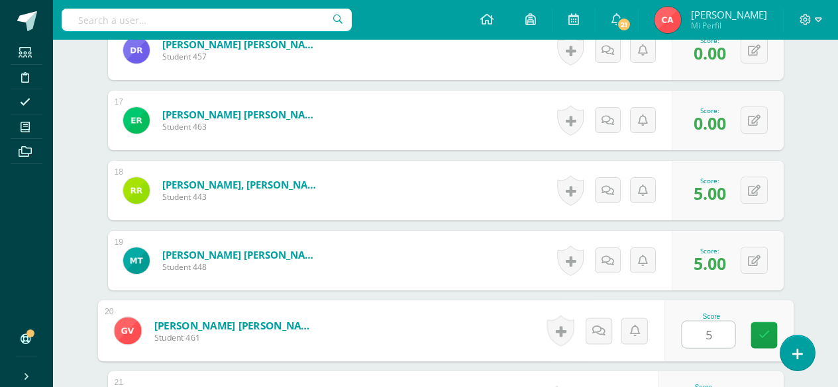
type input "5"
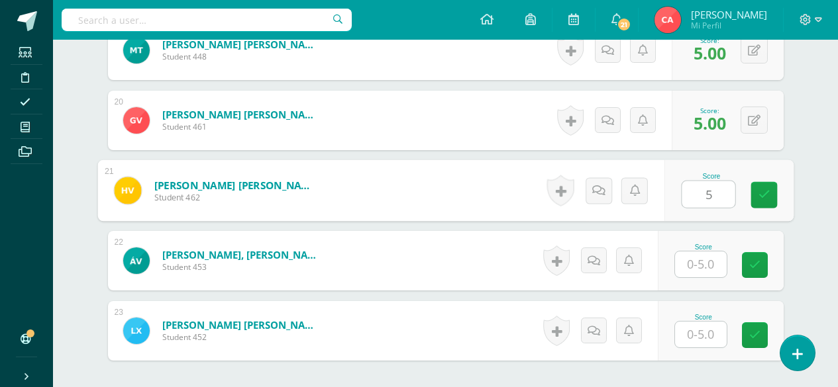
type input "5"
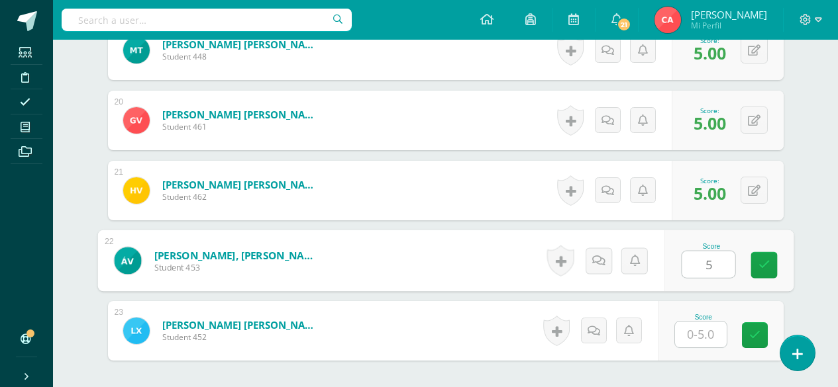
type input "5"
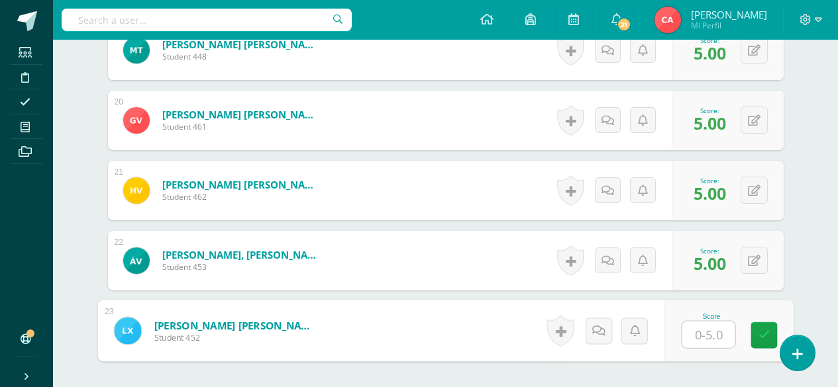
type input "5"
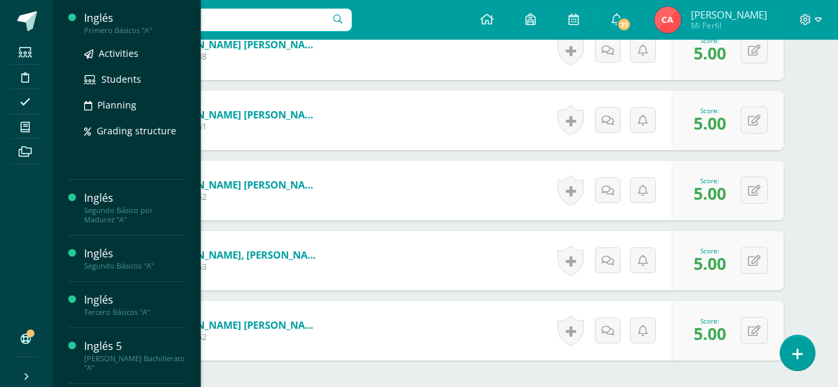
click at [94, 18] on div "Inglés" at bounding box center [134, 18] width 101 height 15
click at [107, 52] on span "Activities" at bounding box center [119, 53] width 40 height 13
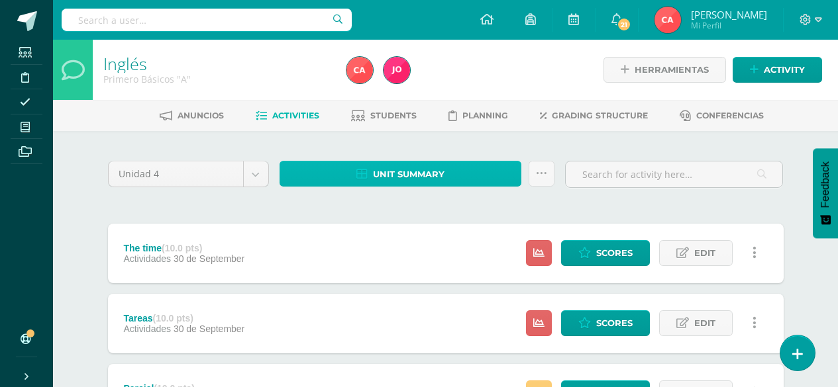
click at [387, 172] on span "Unit summary" at bounding box center [409, 174] width 72 height 25
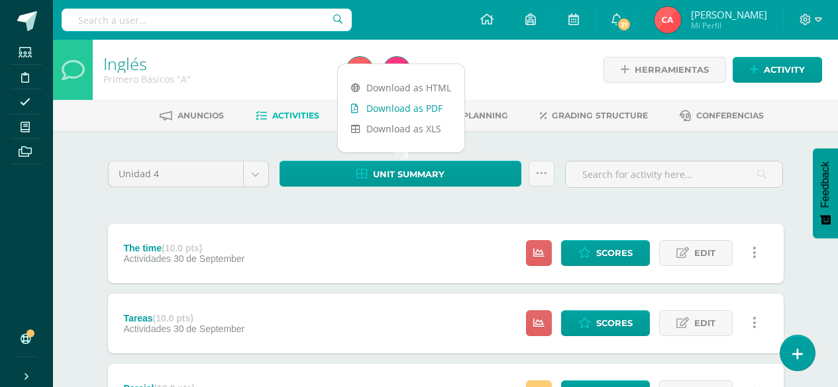
click at [389, 106] on link "Download as PDF" at bounding box center [401, 108] width 127 height 21
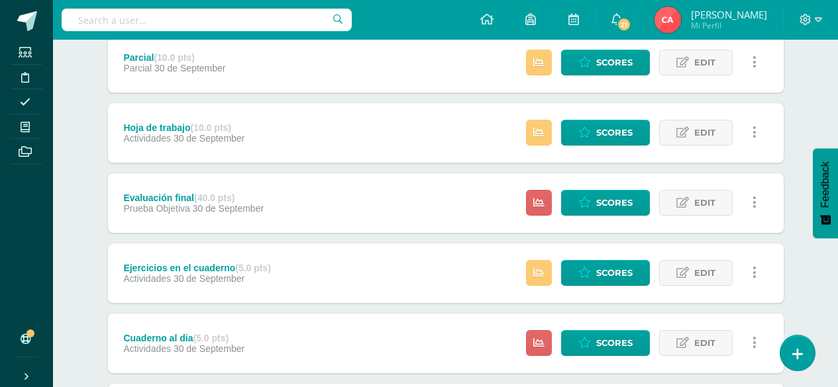
scroll to position [397, 0]
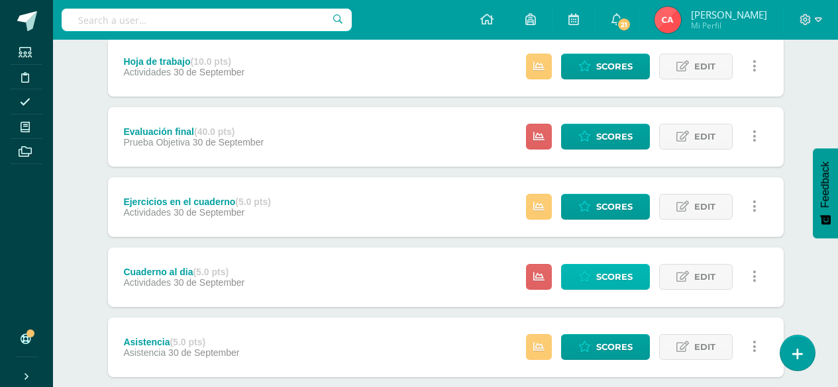
click at [597, 274] on span "Scores" at bounding box center [614, 277] width 36 height 25
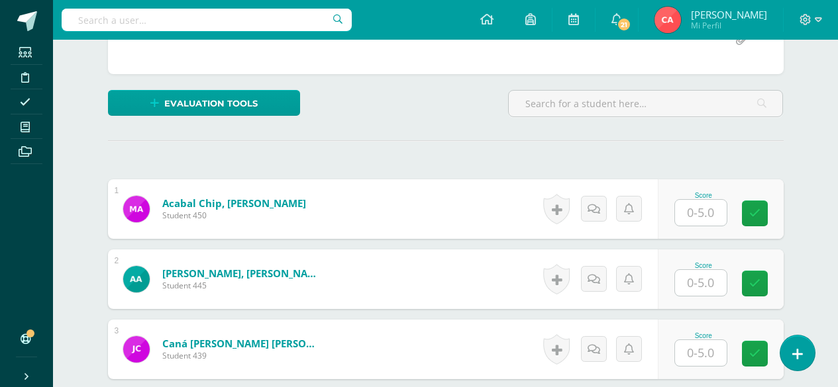
scroll to position [281, 0]
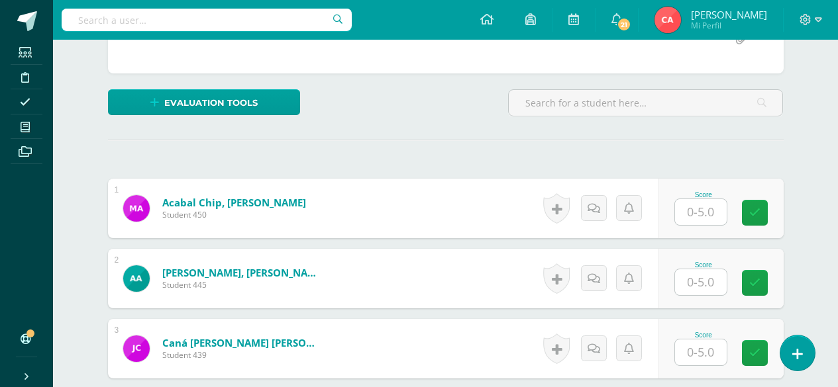
click at [699, 211] on input "text" at bounding box center [701, 212] width 52 height 26
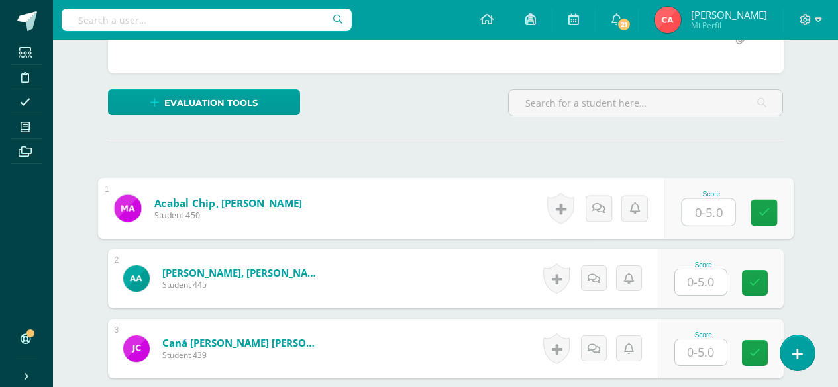
scroll to position [282, 0]
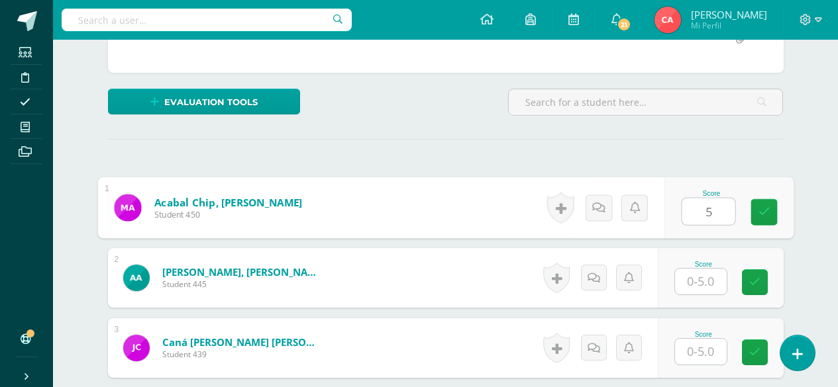
type input "5"
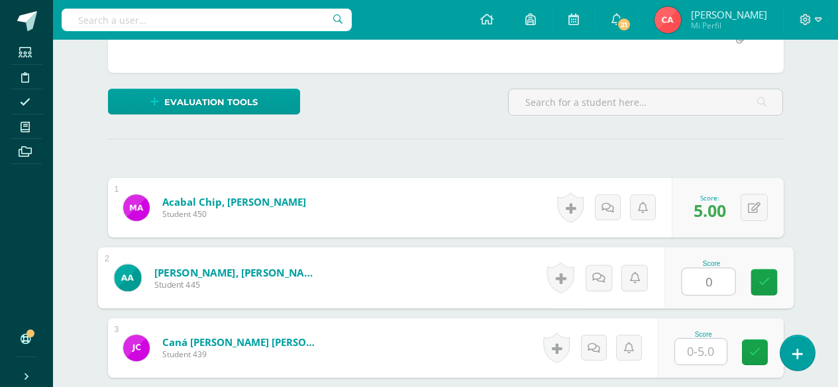
type input "0"
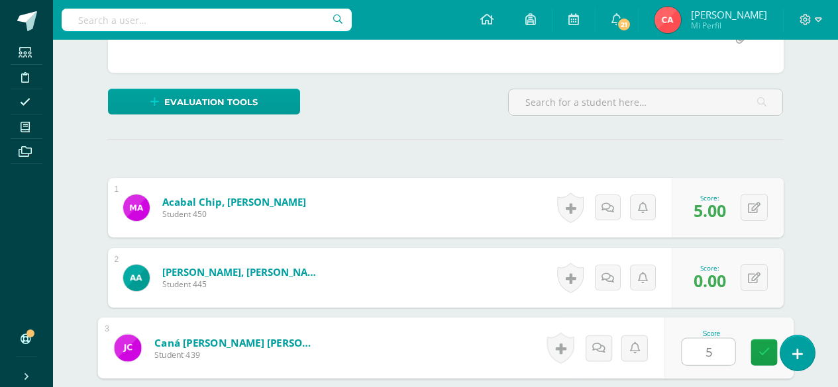
type input "5"
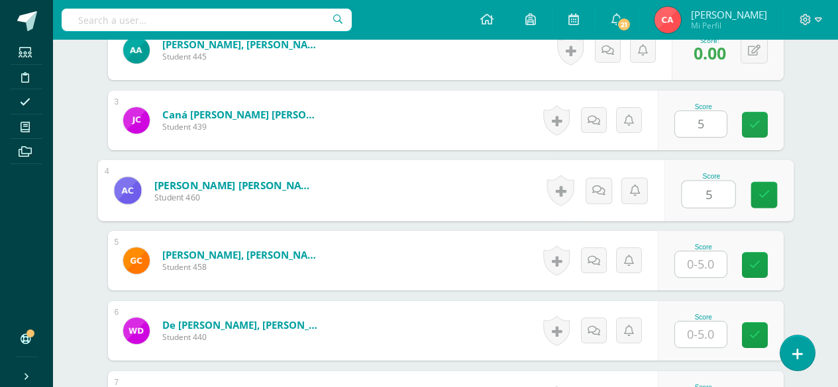
type input "5"
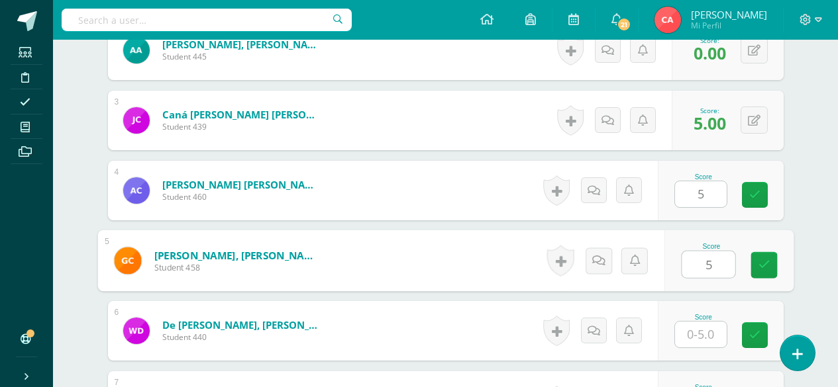
type input "5"
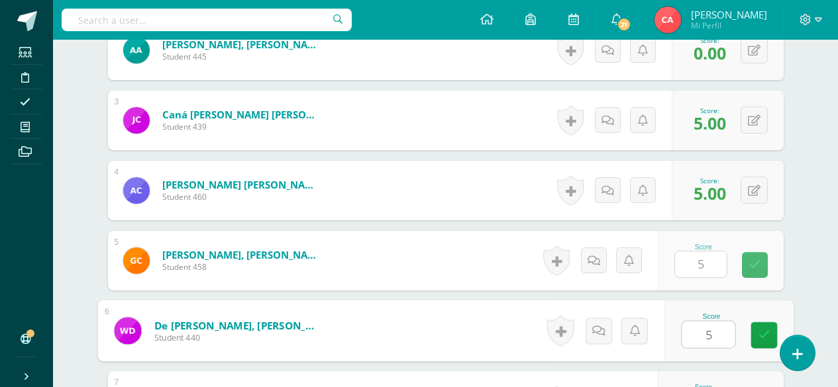
type input "5"
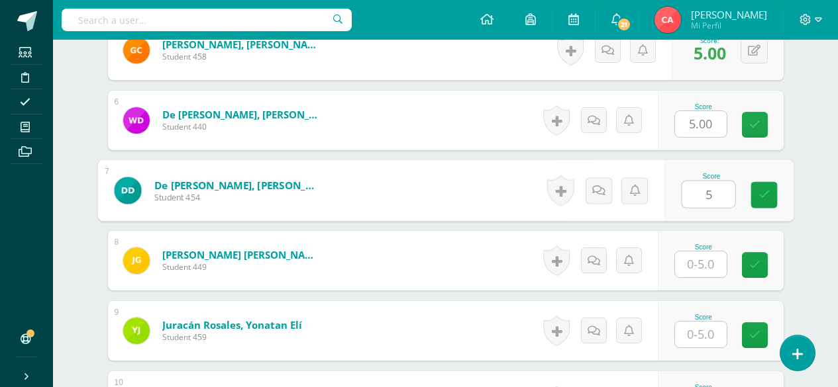
type input "5"
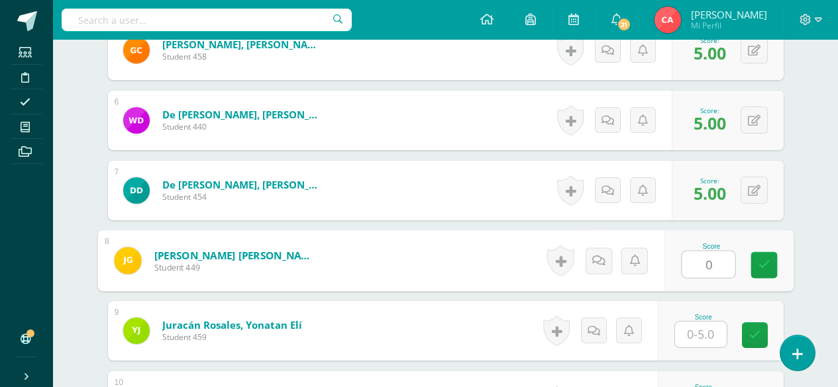
type input "0"
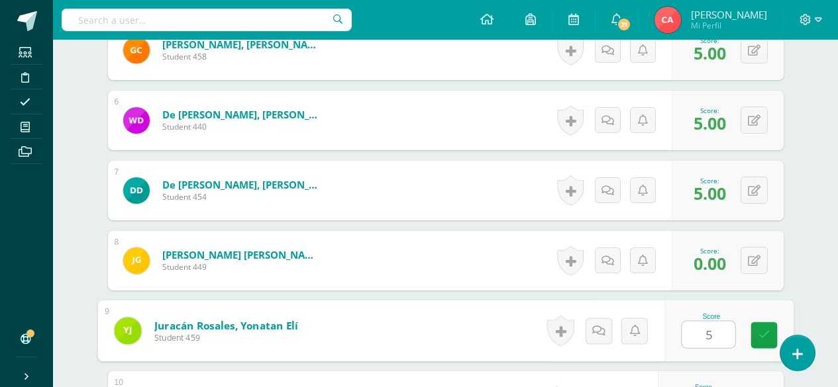
type input "5"
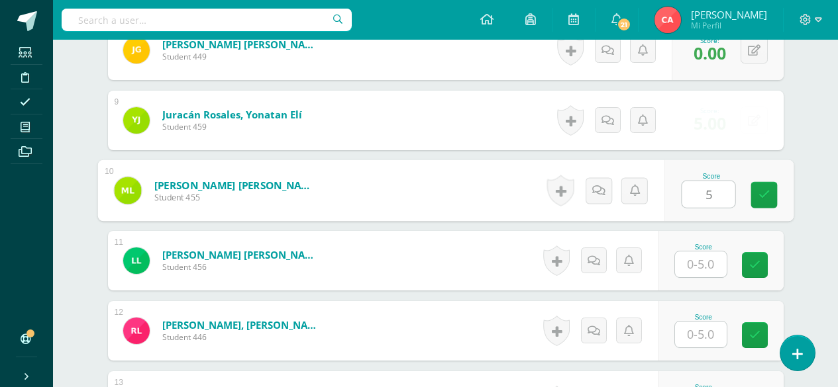
type input "5"
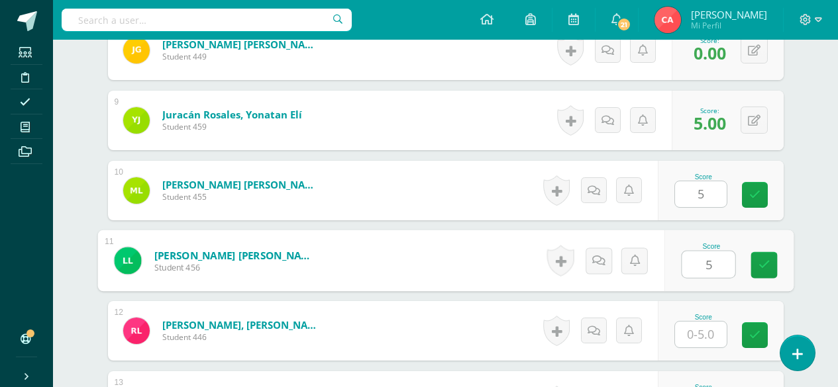
type input "5"
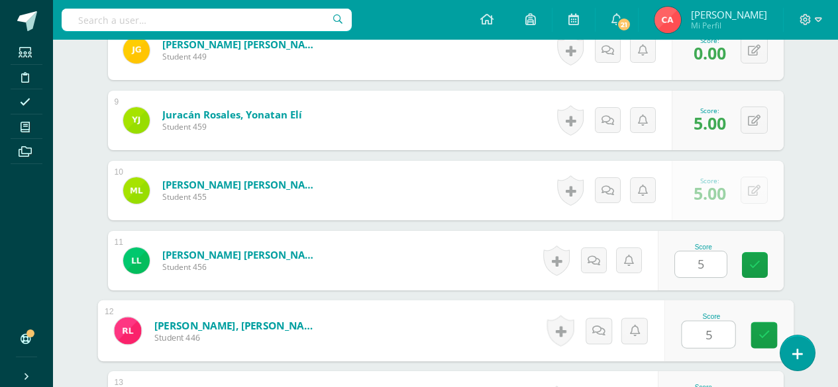
type input "5"
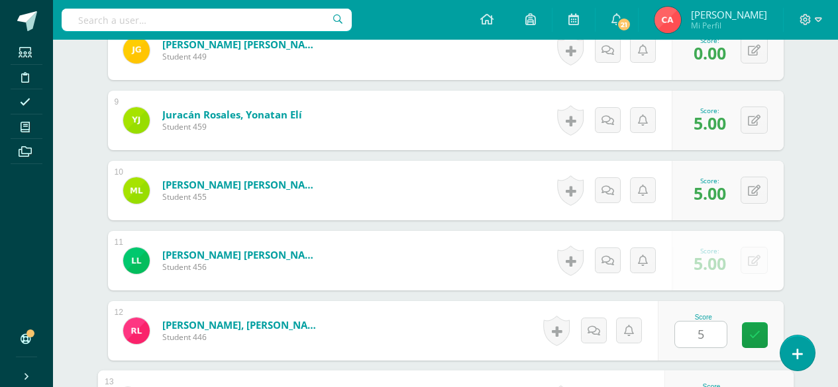
scroll to position [1142, 0]
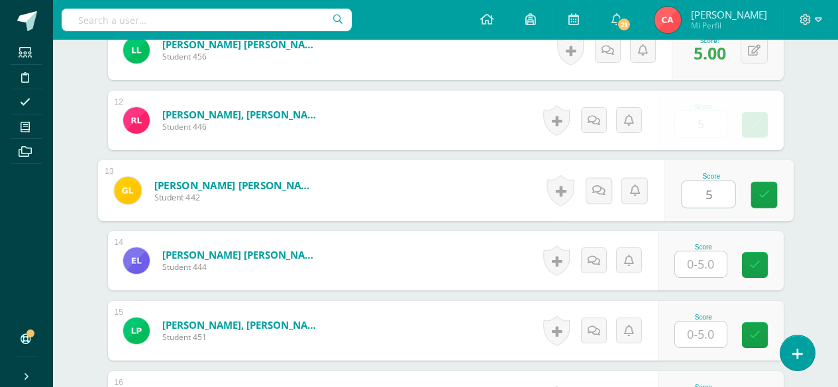
type input "5"
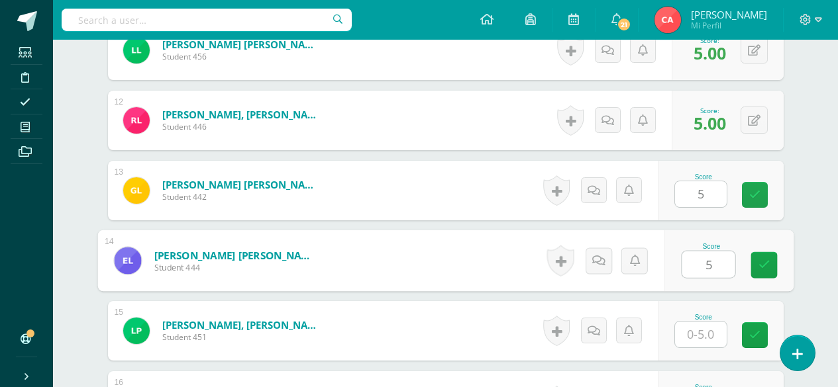
type input "5"
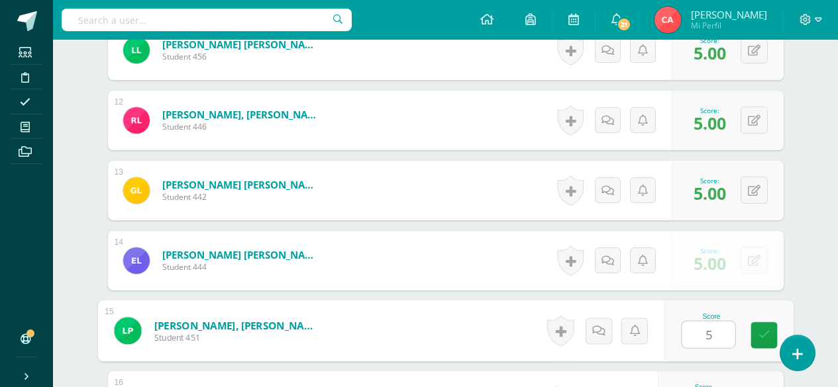
scroll to position [1352, 0]
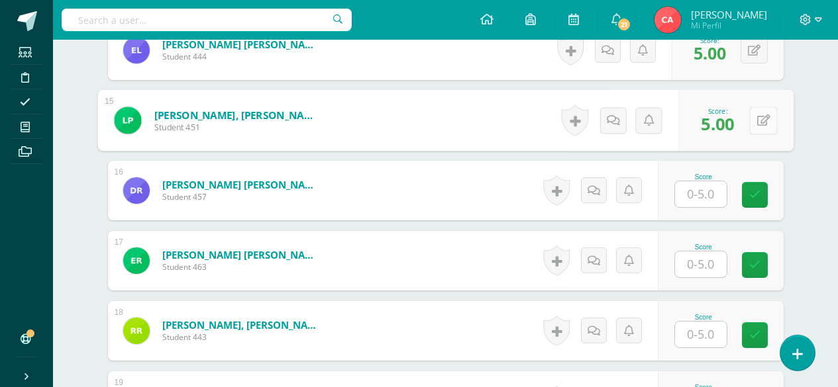
click at [752, 123] on button at bounding box center [763, 121] width 28 height 28
type input "2"
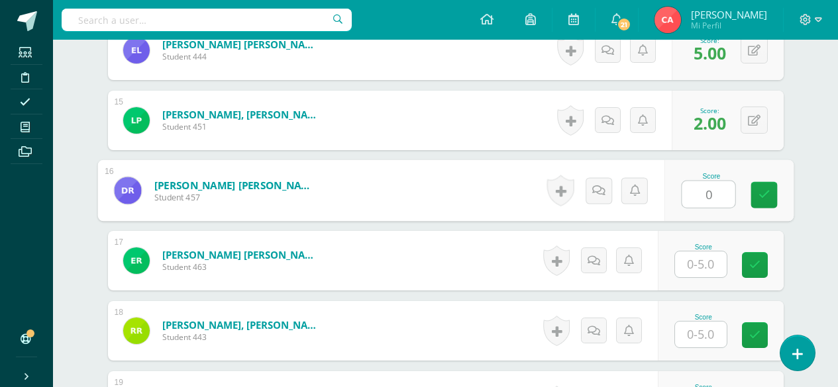
type input "0"
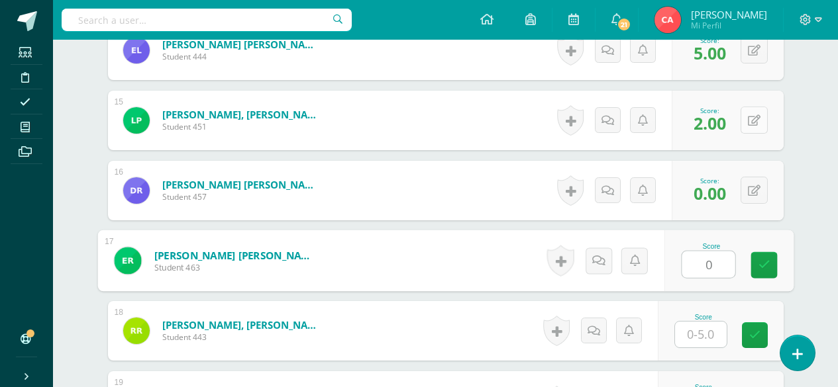
type input "0"
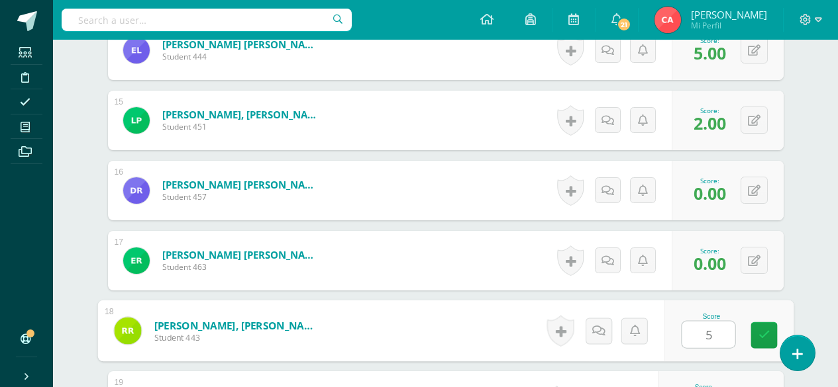
type input "5"
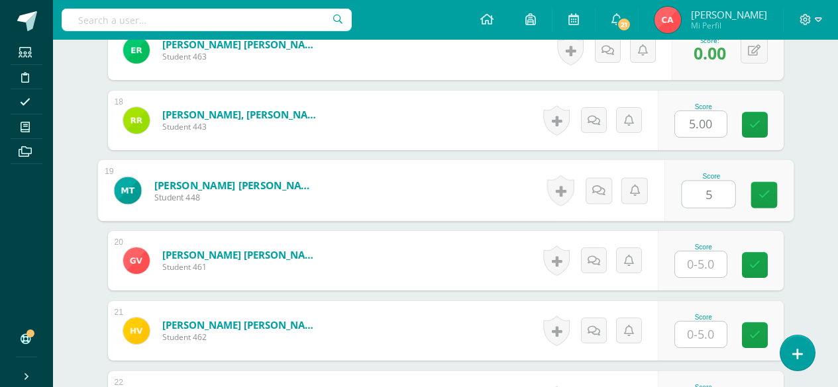
type input "5"
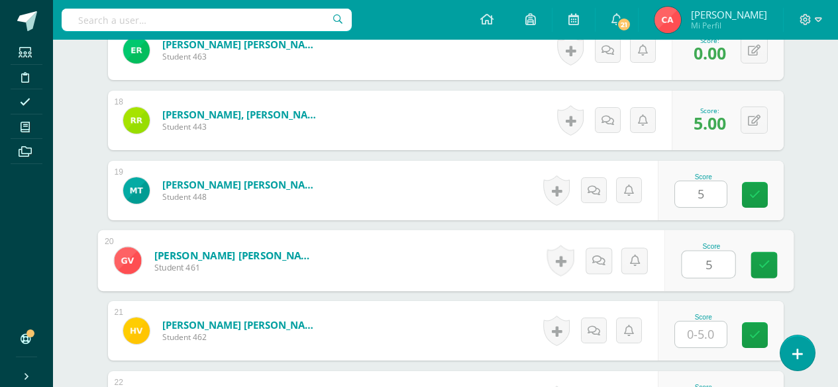
type input "5"
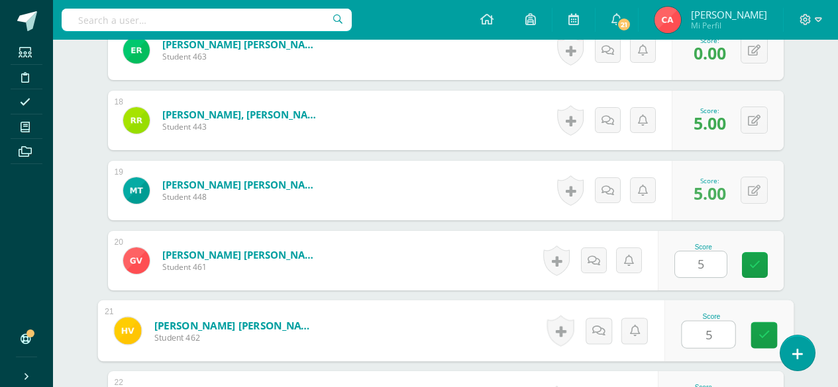
type input "5"
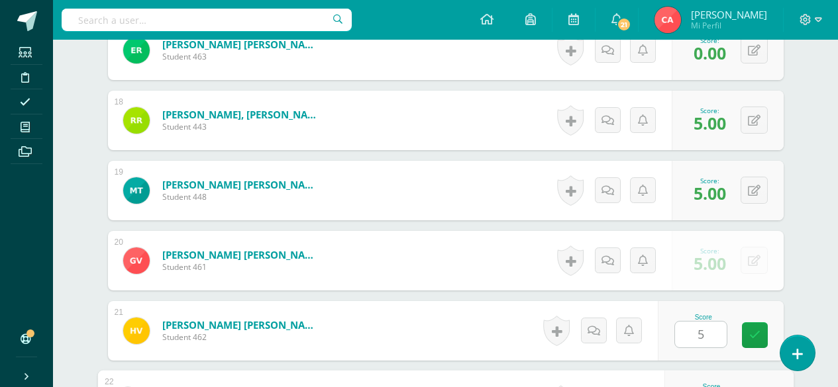
scroll to position [1774, 0]
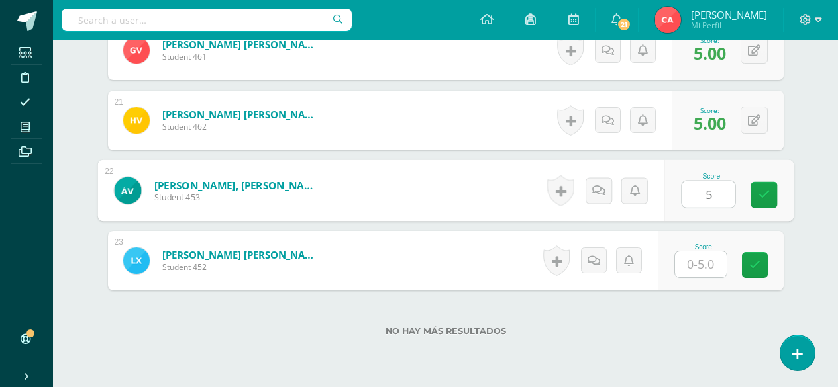
type input "5"
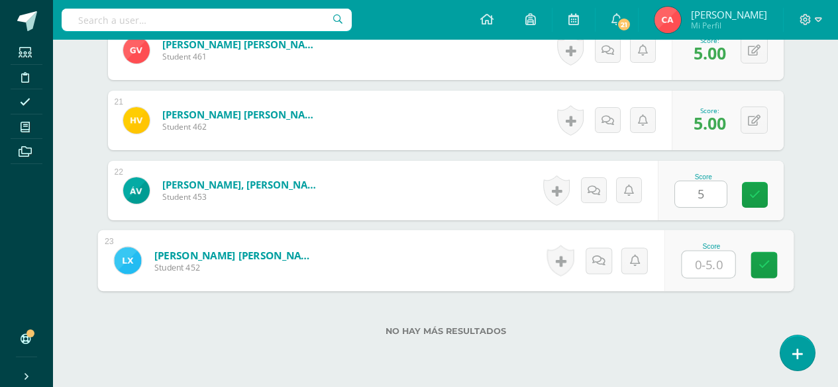
type input "5"
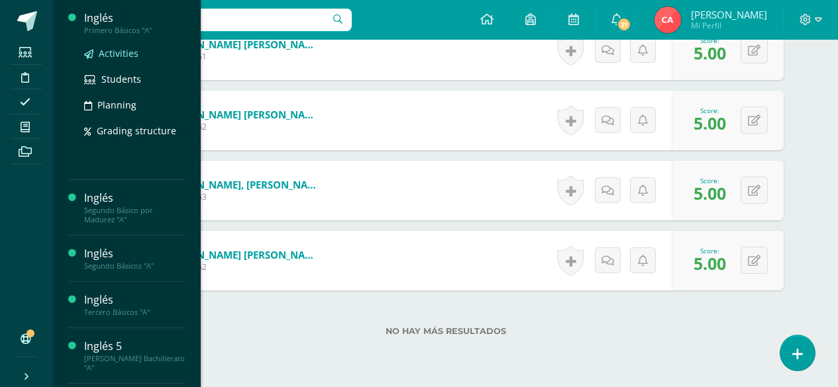
click at [110, 52] on span "Activities" at bounding box center [119, 53] width 40 height 13
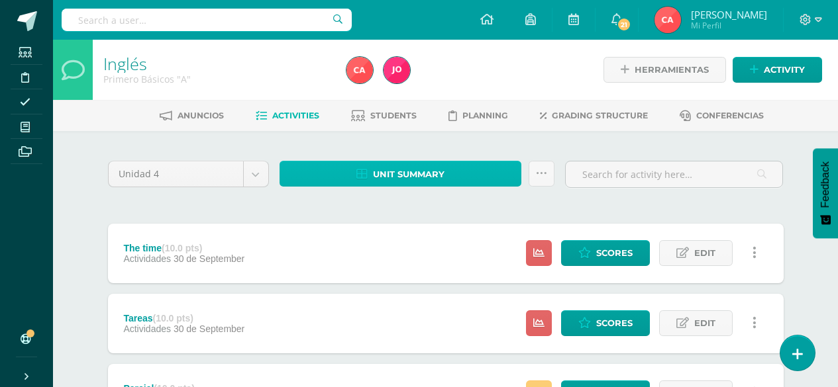
click at [385, 172] on span "Unit summary" at bounding box center [409, 174] width 72 height 25
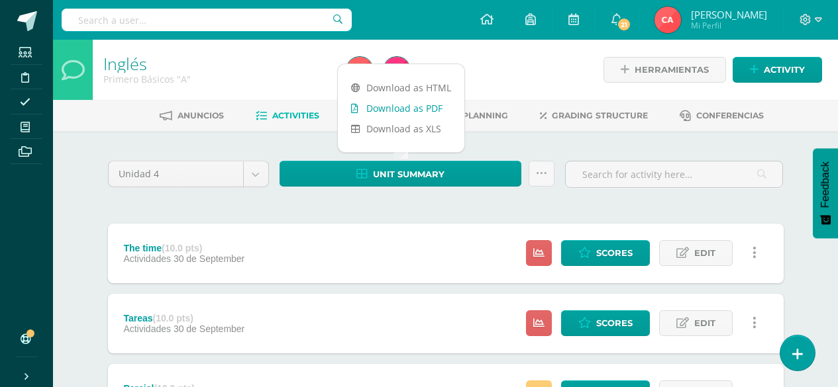
click at [402, 108] on link "Download as PDF" at bounding box center [401, 108] width 127 height 21
